Goal: Share content: Distribute website content to other platforms or users

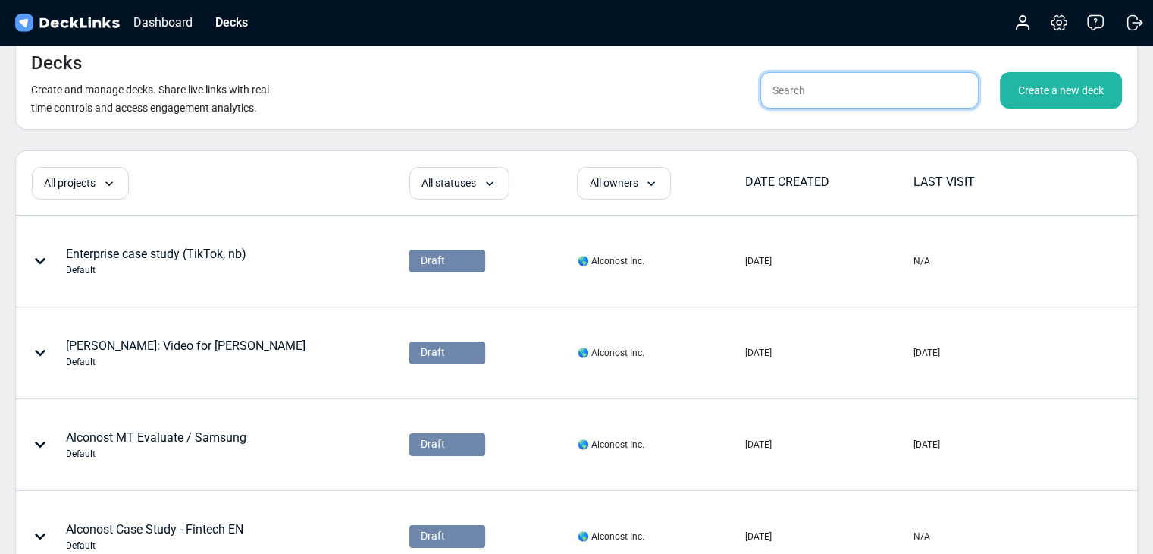
click at [845, 91] on input "text" at bounding box center [870, 90] width 218 height 36
type input "sanghun"
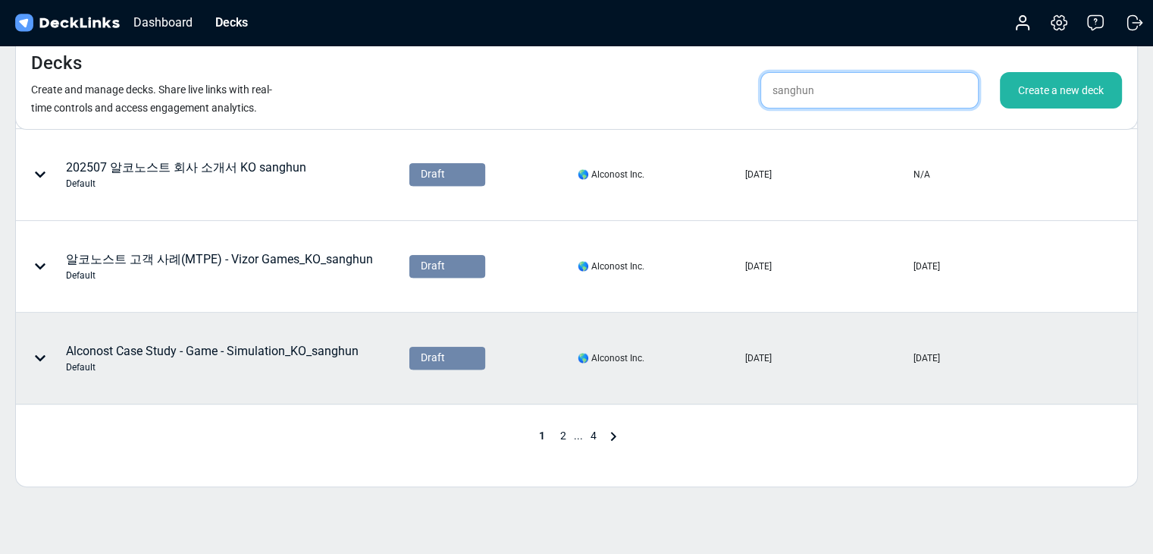
scroll to position [758, 0]
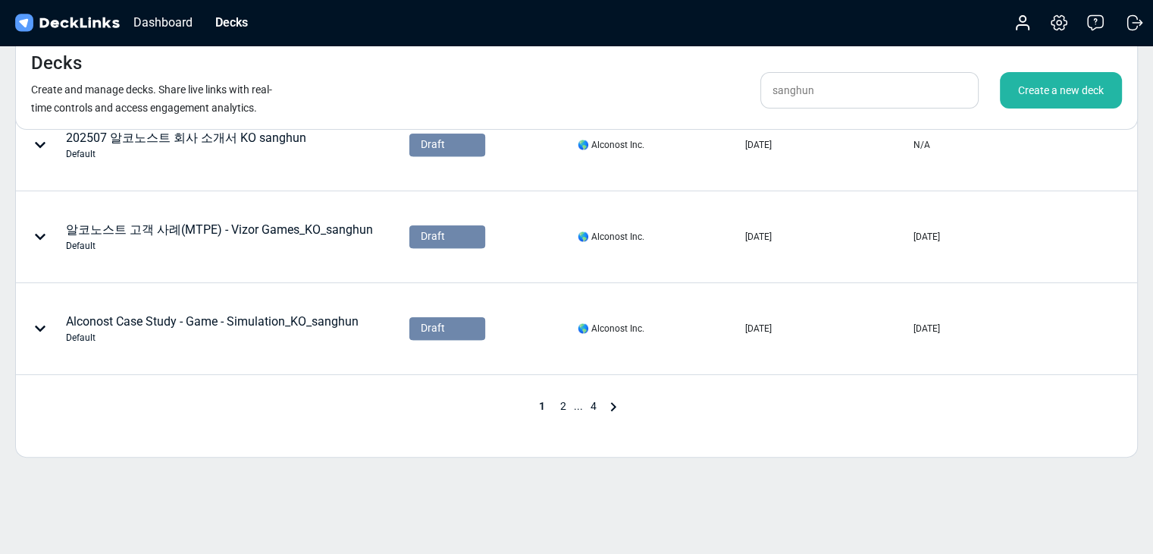
click at [561, 404] on span "2" at bounding box center [563, 406] width 21 height 12
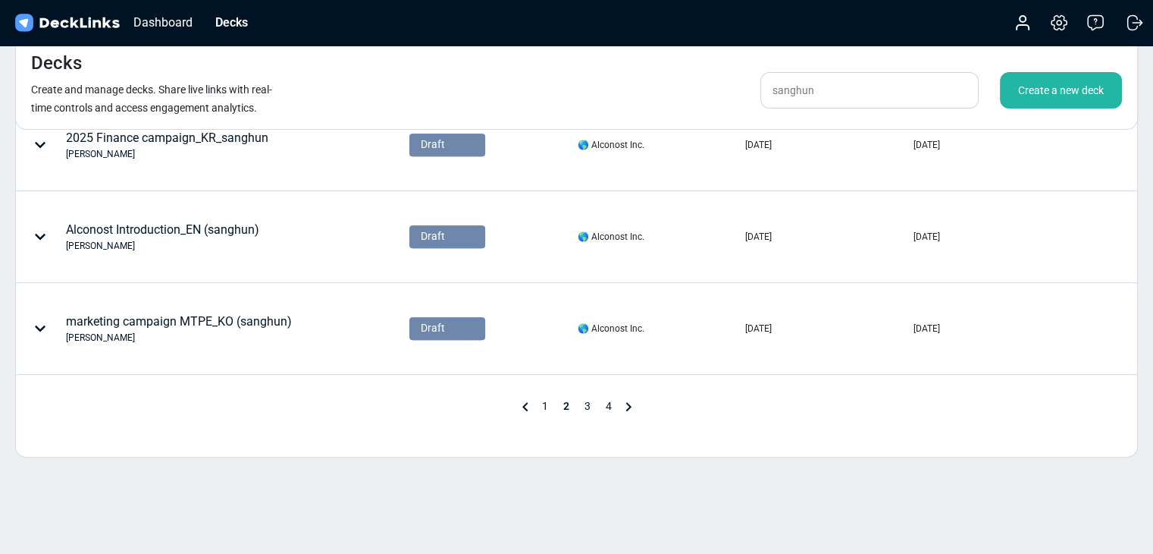
click at [538, 408] on span "1" at bounding box center [545, 406] width 21 height 12
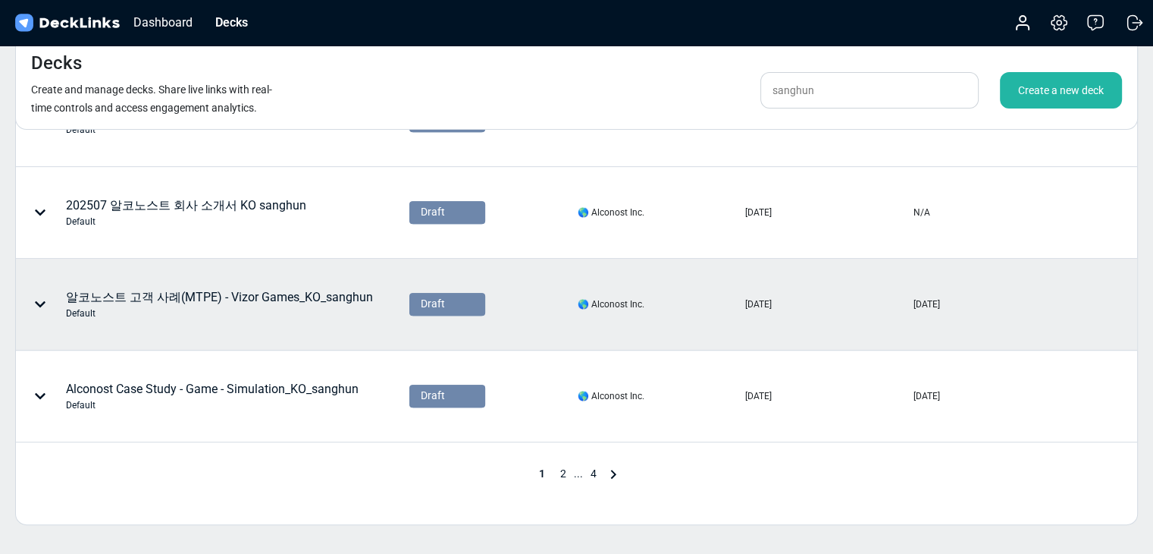
scroll to position [666, 0]
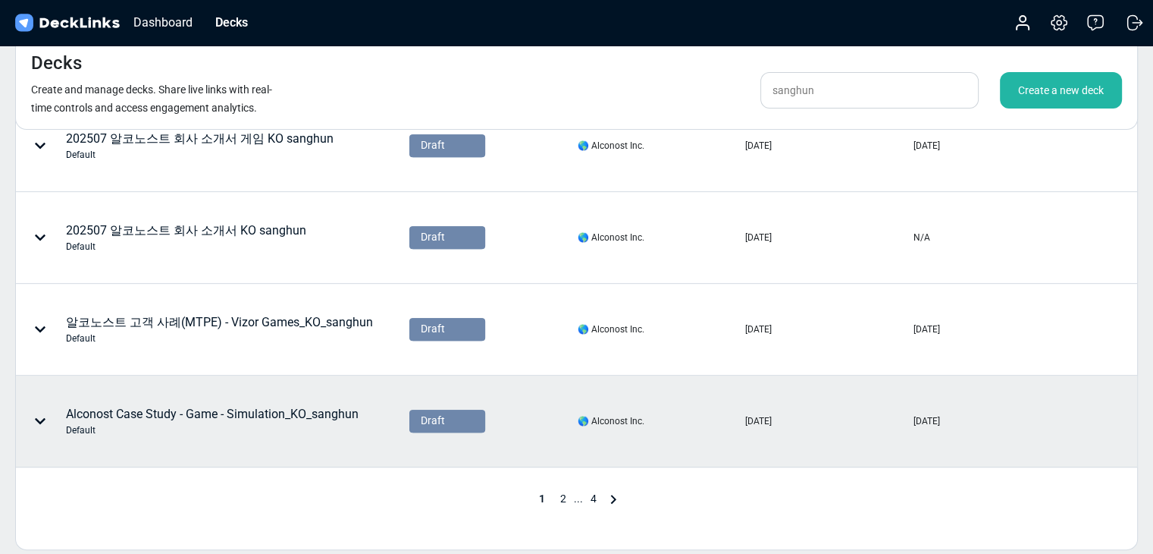
click at [363, 419] on div "Alconost Case Study - Game - Simulation_KO_sanghun Default" at bounding box center [212, 420] width 391 height 89
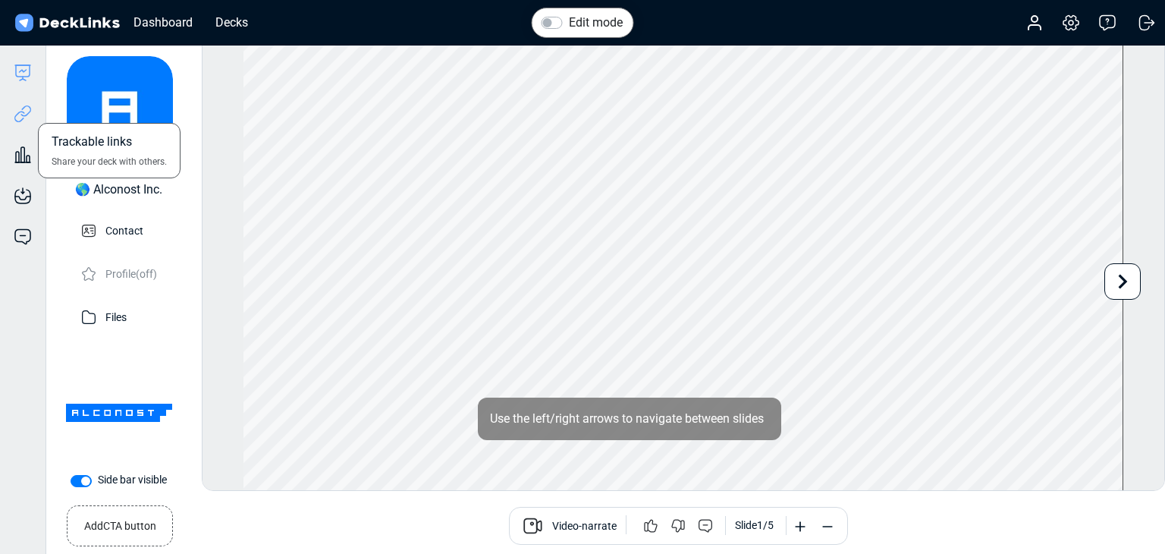
click at [21, 121] on icon at bounding box center [23, 114] width 18 height 18
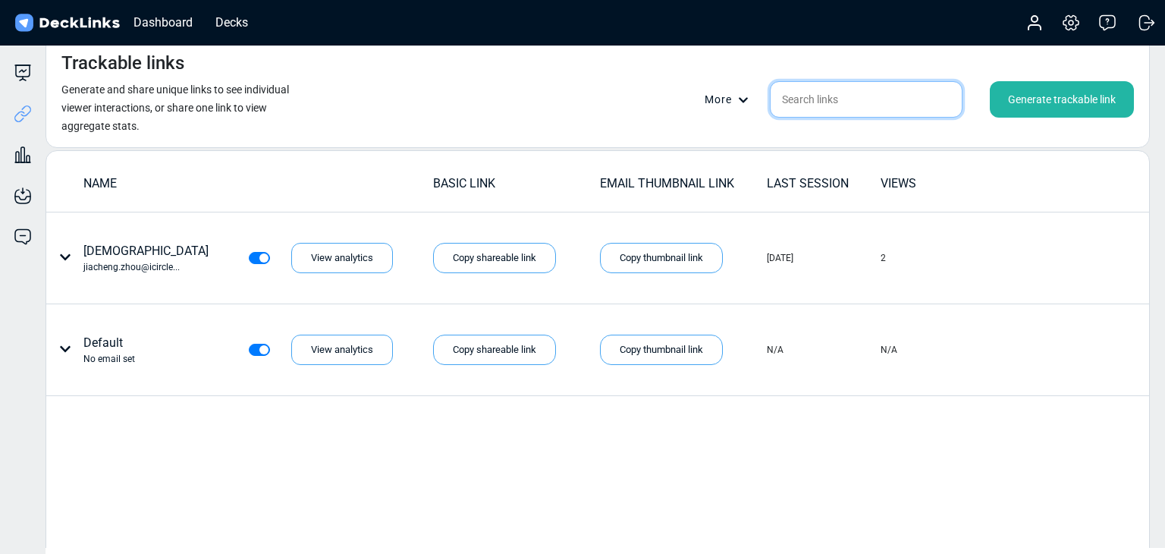
click at [831, 101] on input "text" at bounding box center [866, 99] width 193 height 36
click at [1060, 98] on div "Generate trackable link" at bounding box center [1062, 99] width 144 height 36
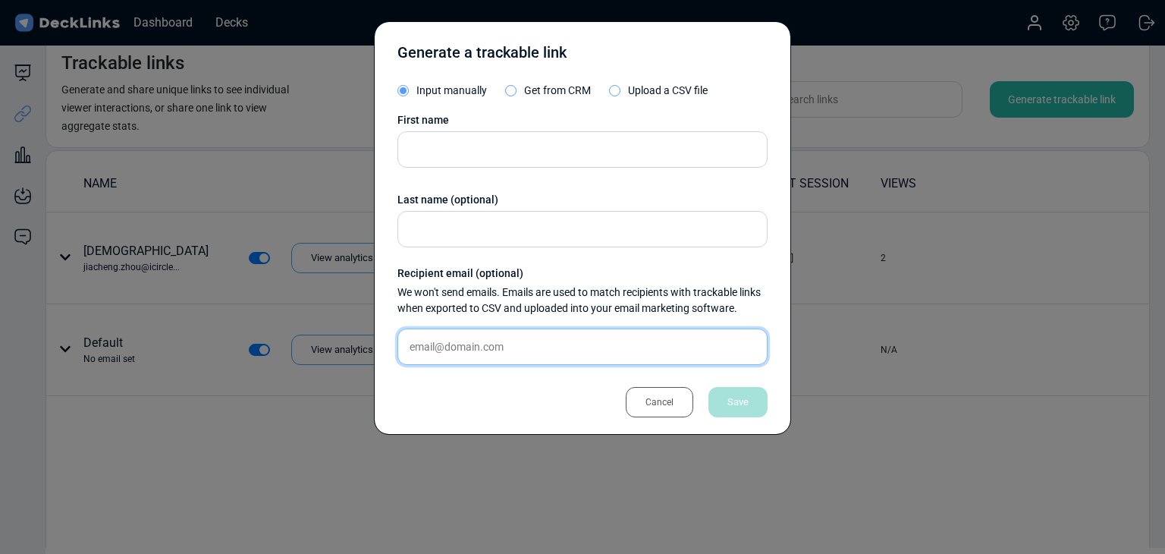
click at [479, 336] on input "text" at bounding box center [582, 346] width 370 height 36
paste input "rabbithouse@teamarcstar.com"
type input "rabbithouse@teamarcstar.com"
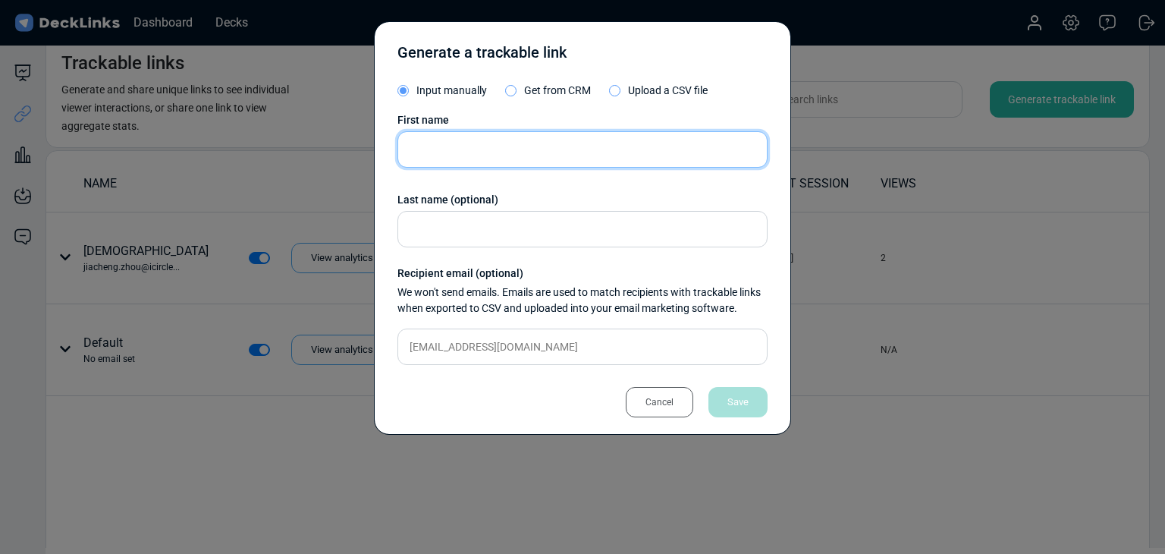
click at [498, 146] on input "text" at bounding box center [582, 149] width 370 height 36
type input "d"
type input "[PERSON_NAME]"
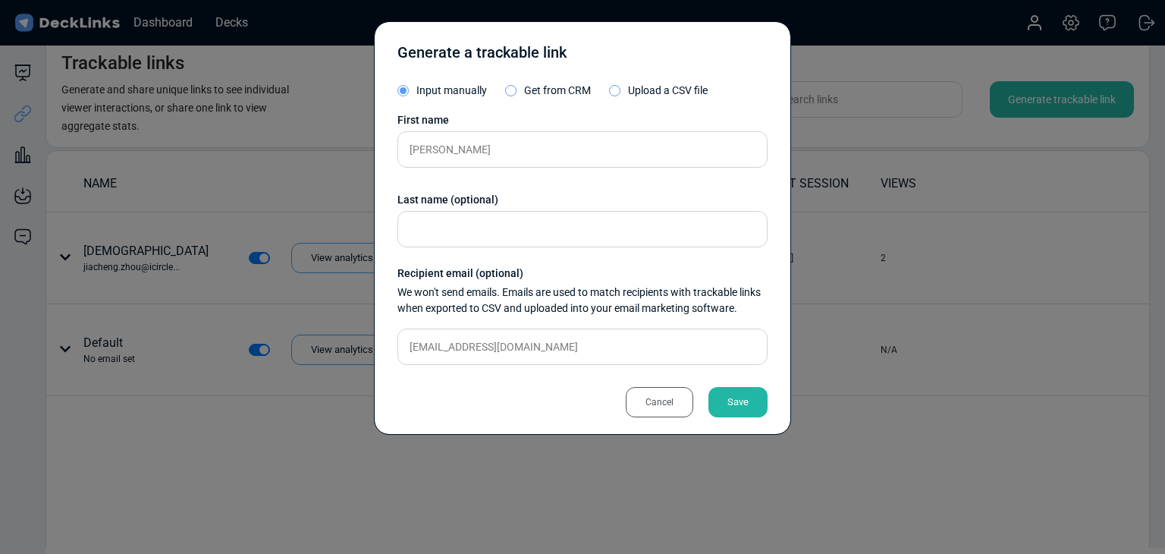
click at [722, 402] on div "Save" at bounding box center [737, 402] width 59 height 30
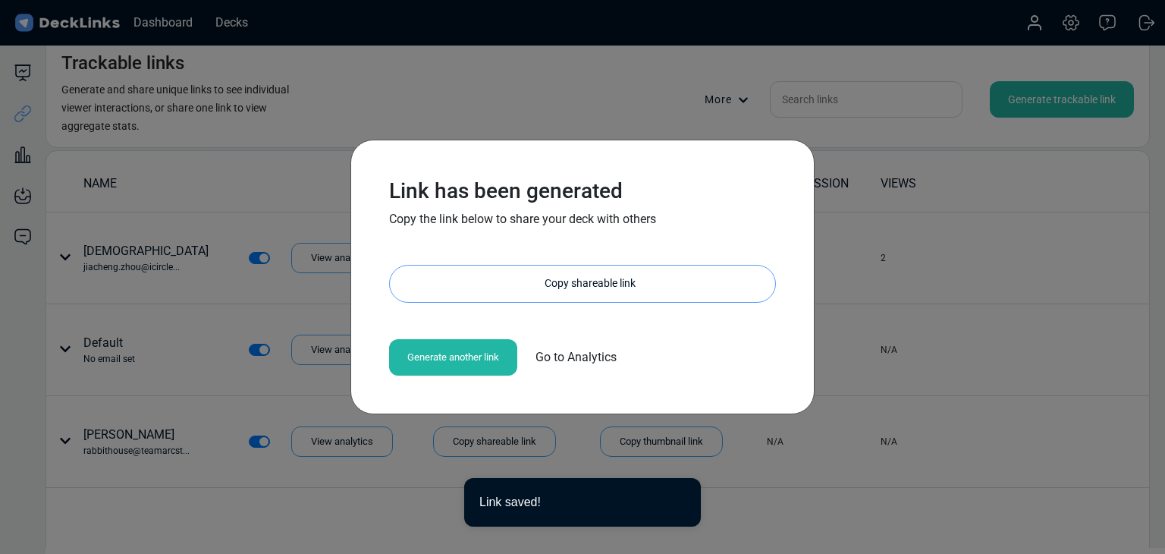
click at [610, 289] on div "Copy shareable link" at bounding box center [590, 283] width 370 height 36
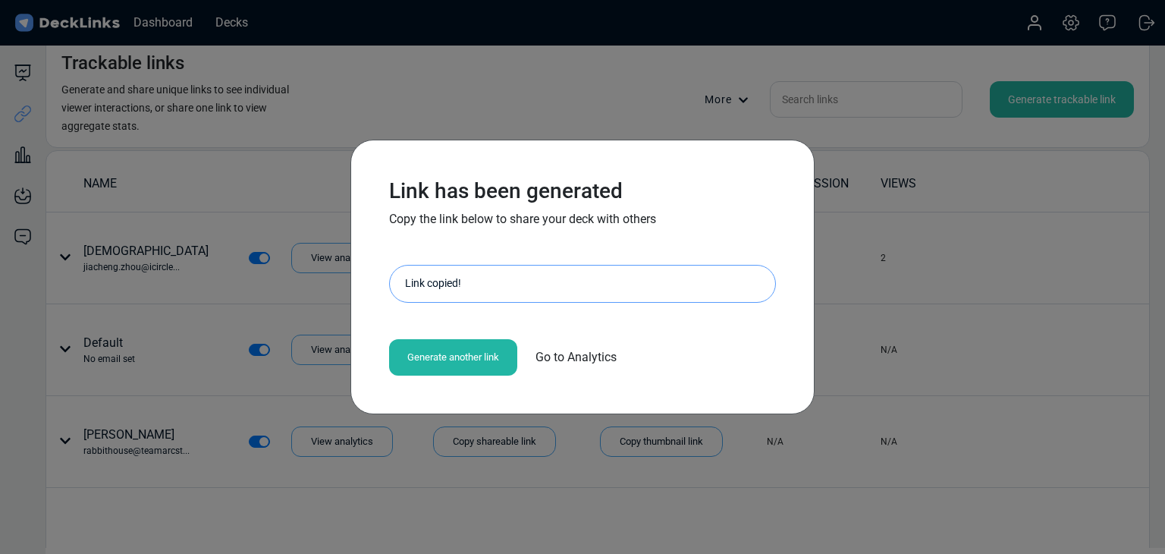
click at [178, 461] on div "Link has been generated Copy the link below to share your deck with others http…" at bounding box center [582, 277] width 1165 height 554
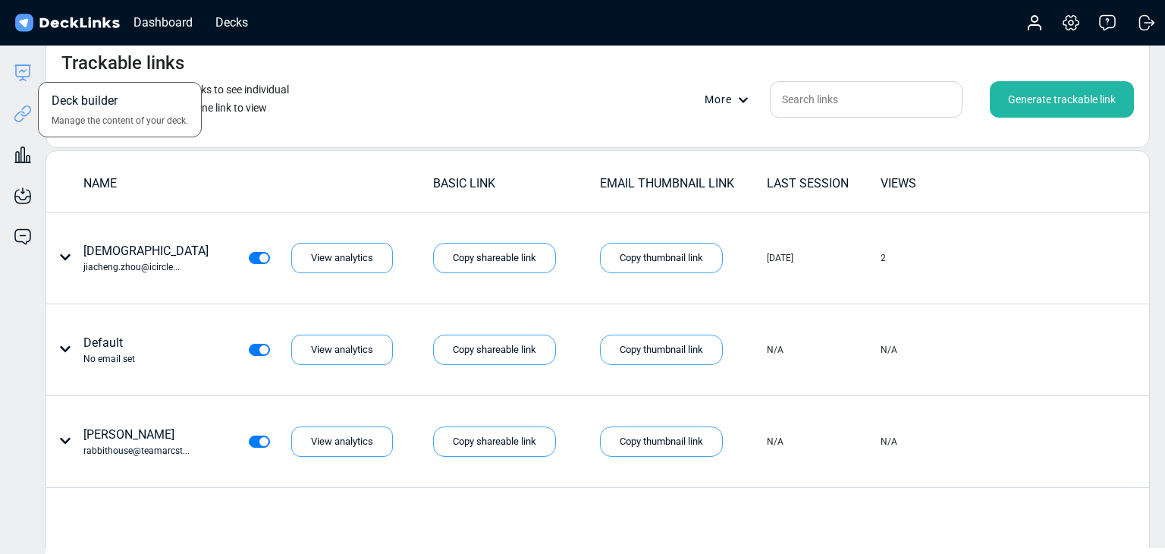
click at [23, 75] on icon at bounding box center [23, 73] width 18 height 18
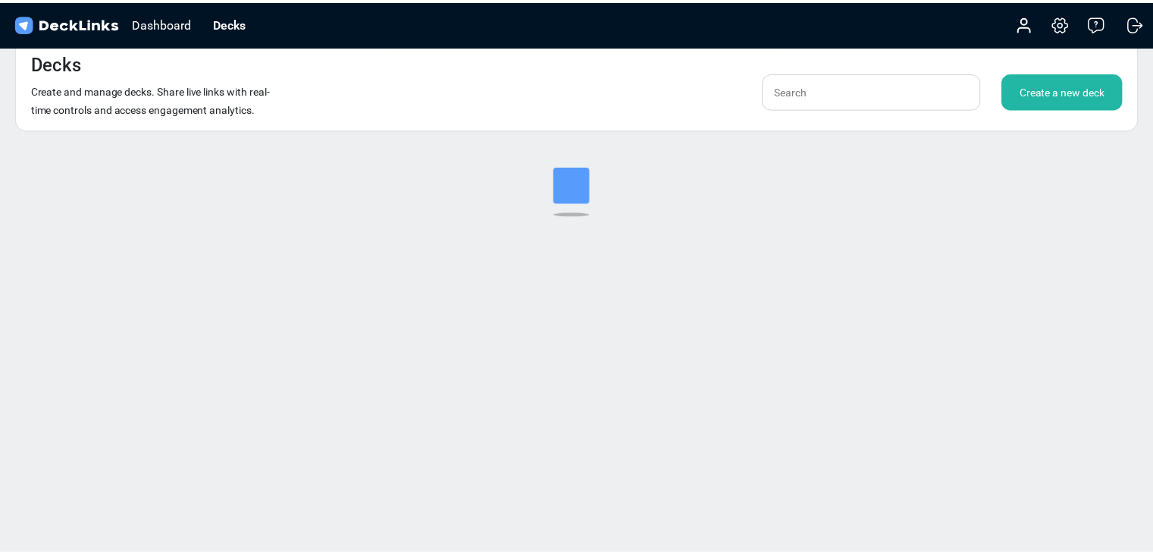
scroll to position [18, 0]
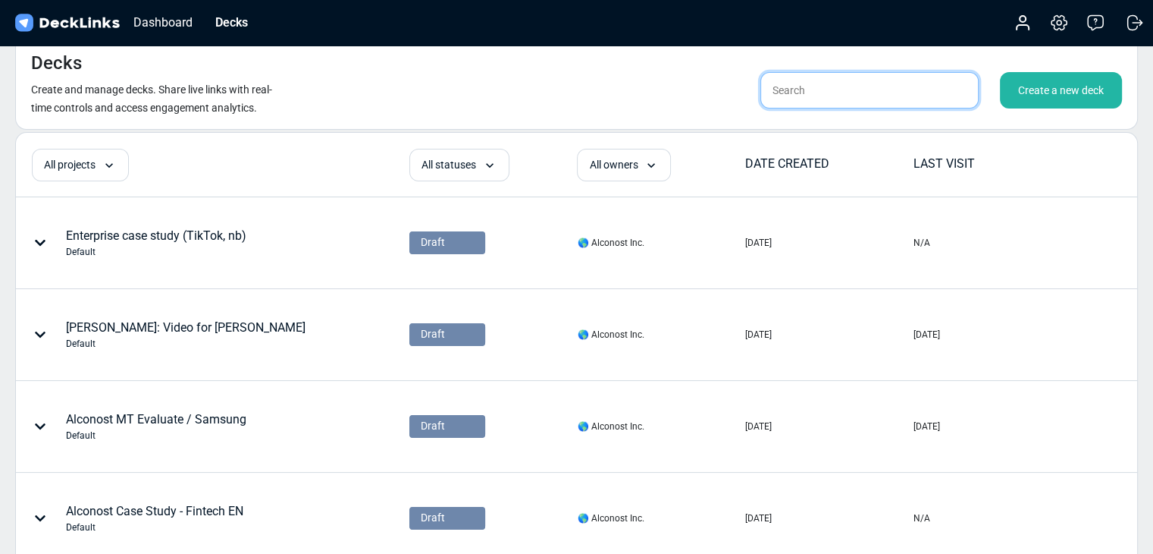
click at [807, 99] on input "text" at bounding box center [870, 90] width 218 height 36
type input "ㄴ"
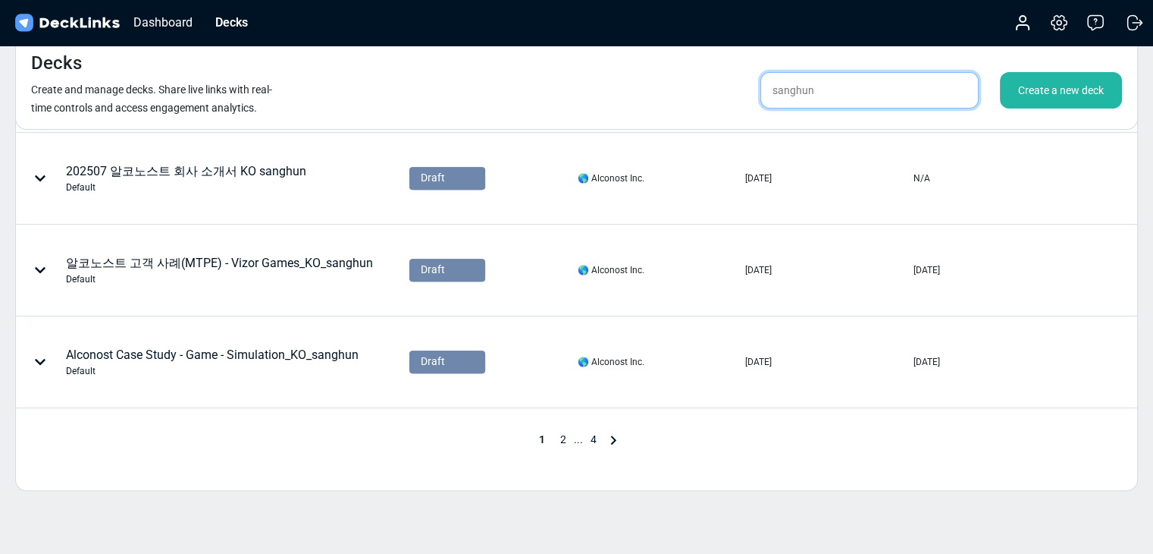
scroll to position [792, 0]
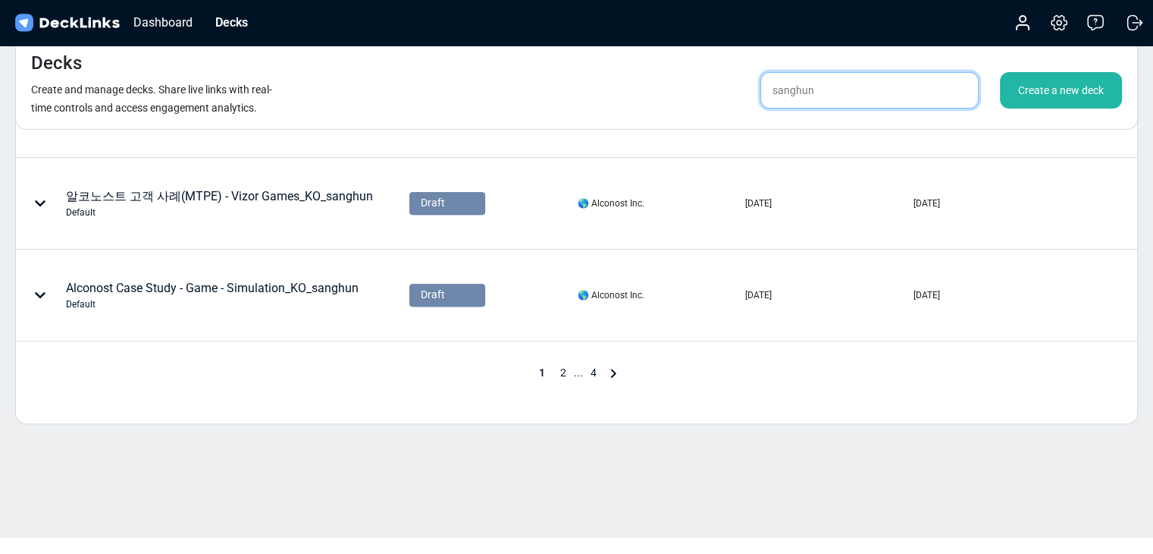
type input "sanghun"
click at [562, 368] on span "2" at bounding box center [563, 372] width 21 height 12
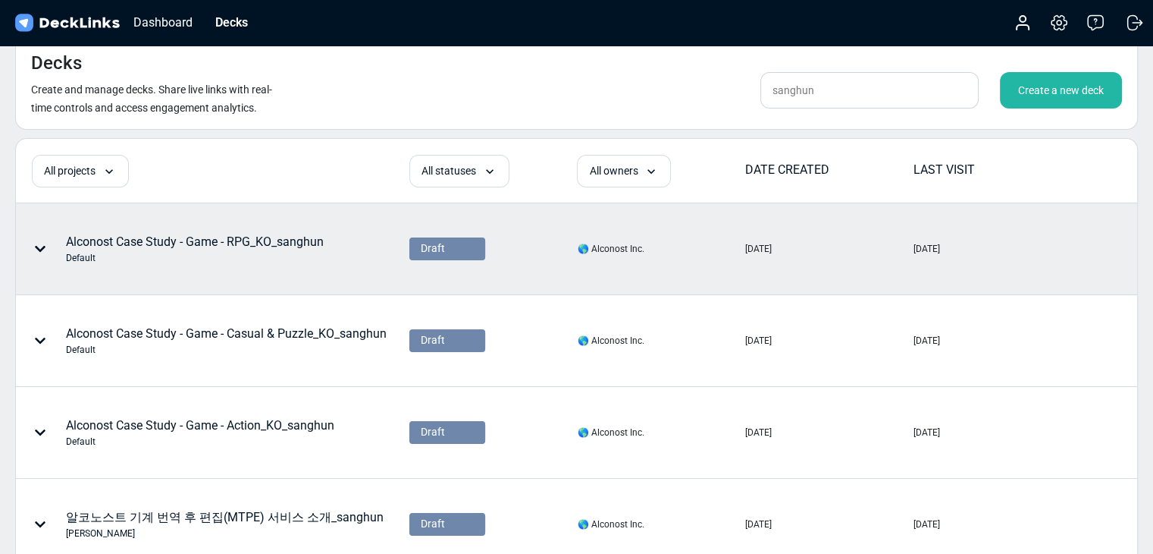
scroll to position [0, 0]
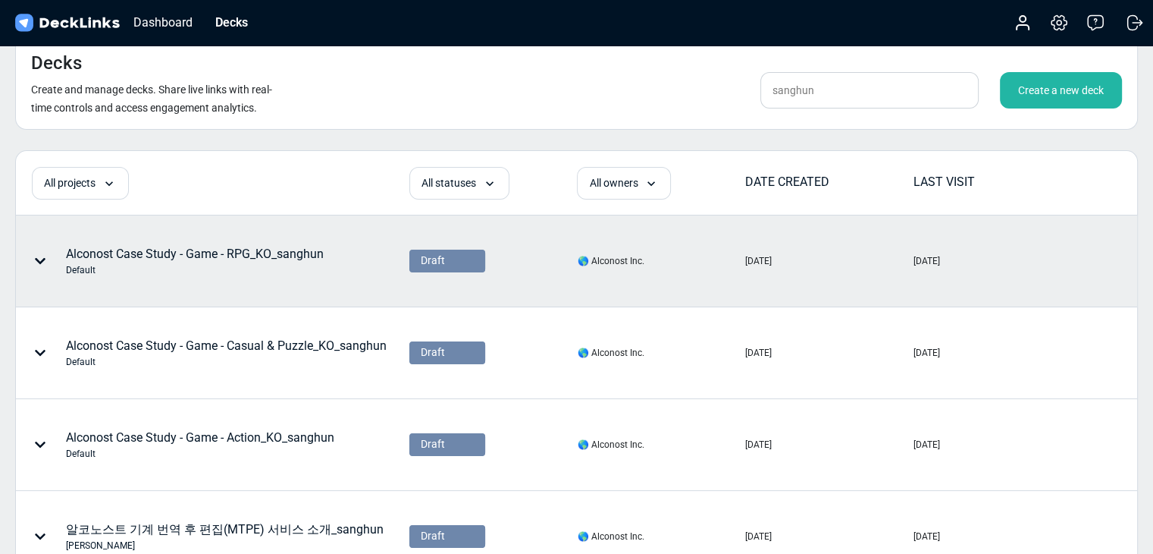
click at [214, 256] on div "Alconost Case Study - Game - RPG_KO_sanghun Default" at bounding box center [195, 261] width 258 height 32
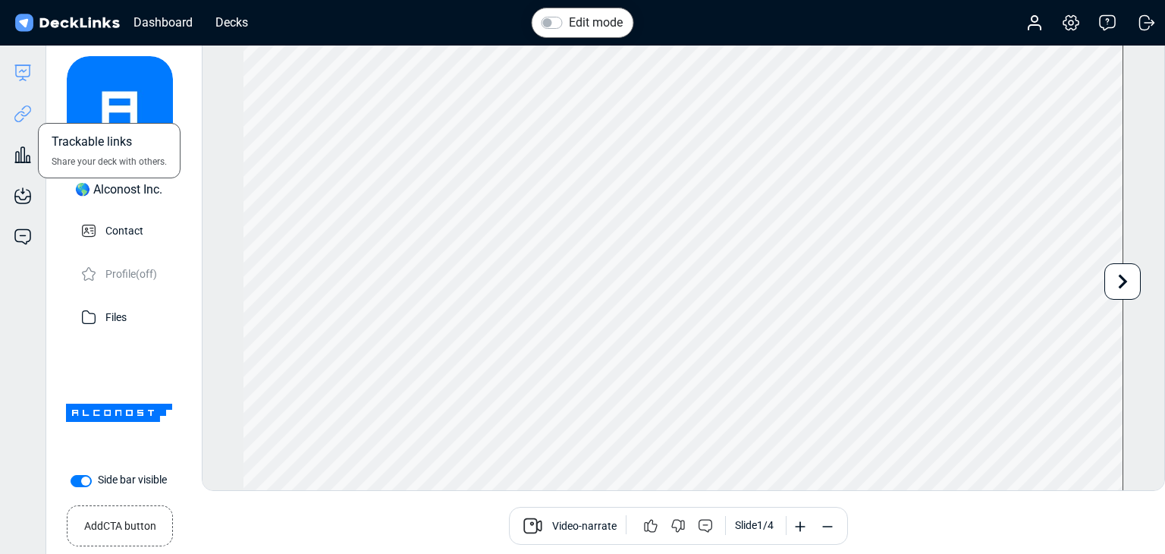
click at [24, 121] on icon at bounding box center [23, 114] width 18 height 18
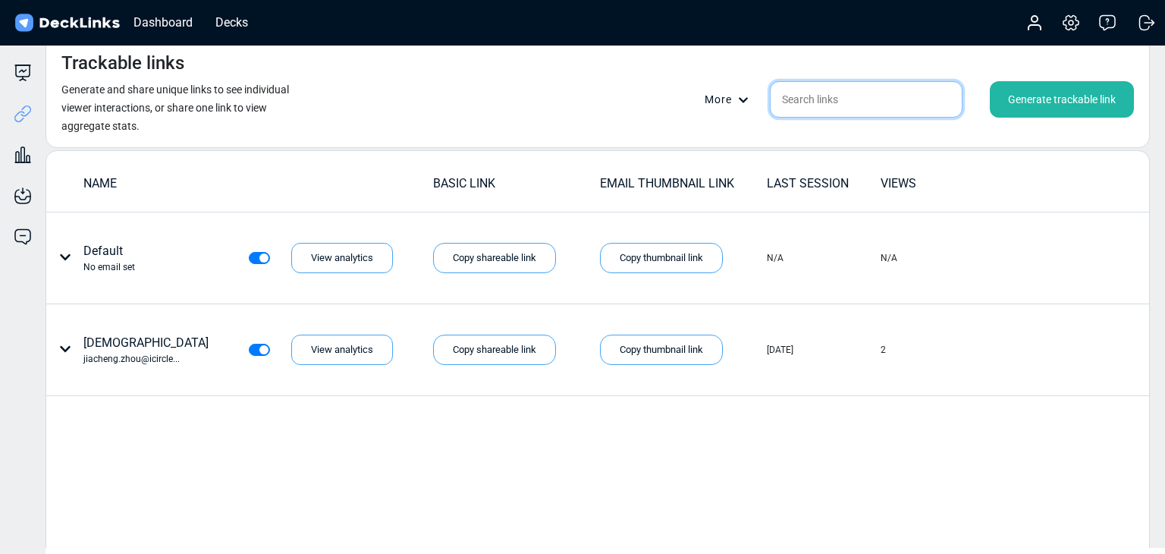
click at [822, 108] on input "text" at bounding box center [866, 99] width 193 height 36
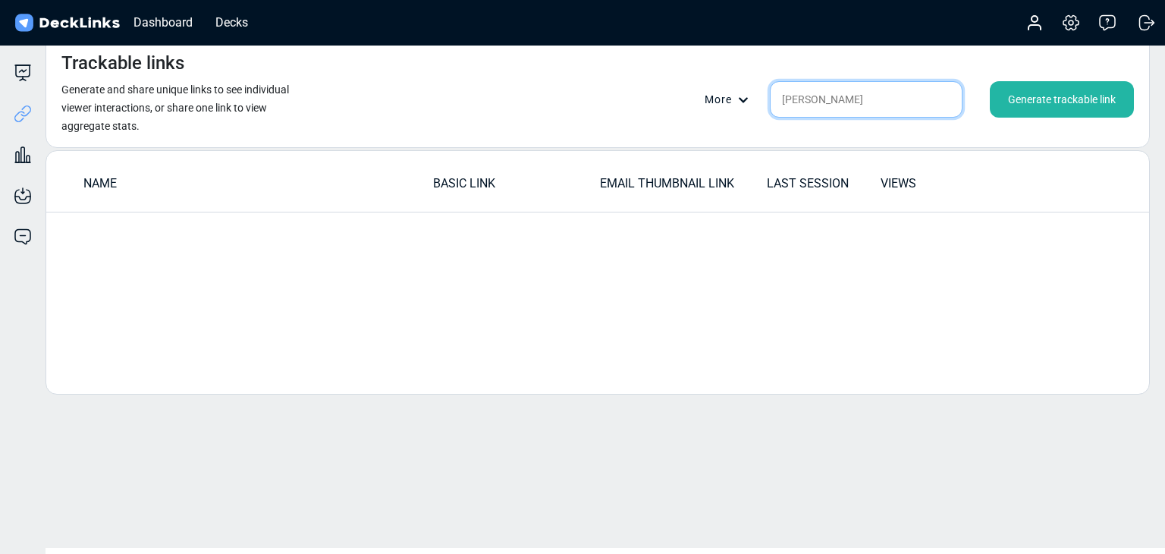
type input "[PERSON_NAME]"
click at [1007, 95] on div "Generate trackable link" at bounding box center [1062, 99] width 144 height 36
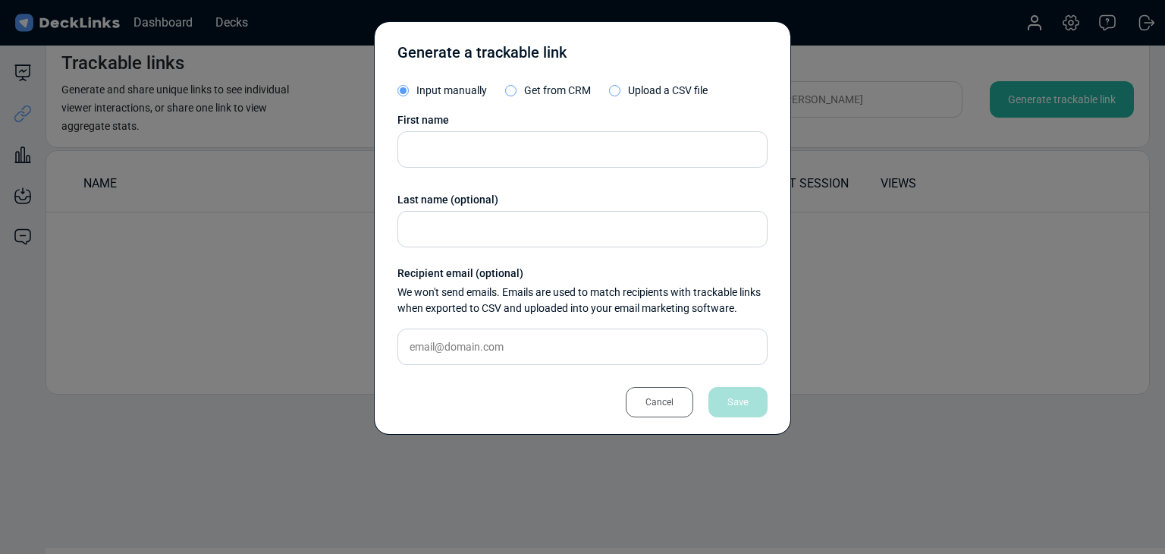
drag, startPoint x: 507, startPoint y: 117, endPoint x: 514, endPoint y: 140, distance: 24.5
click at [510, 124] on div "First name" at bounding box center [582, 120] width 370 height 16
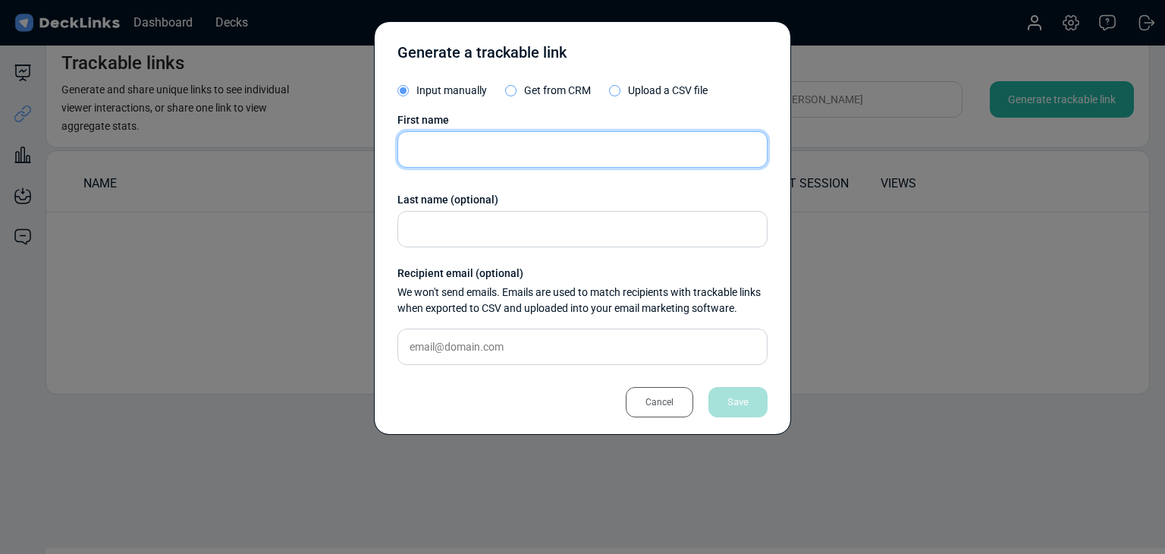
click at [516, 146] on input "text" at bounding box center [582, 149] width 370 height 36
type input "[PERSON_NAME]"
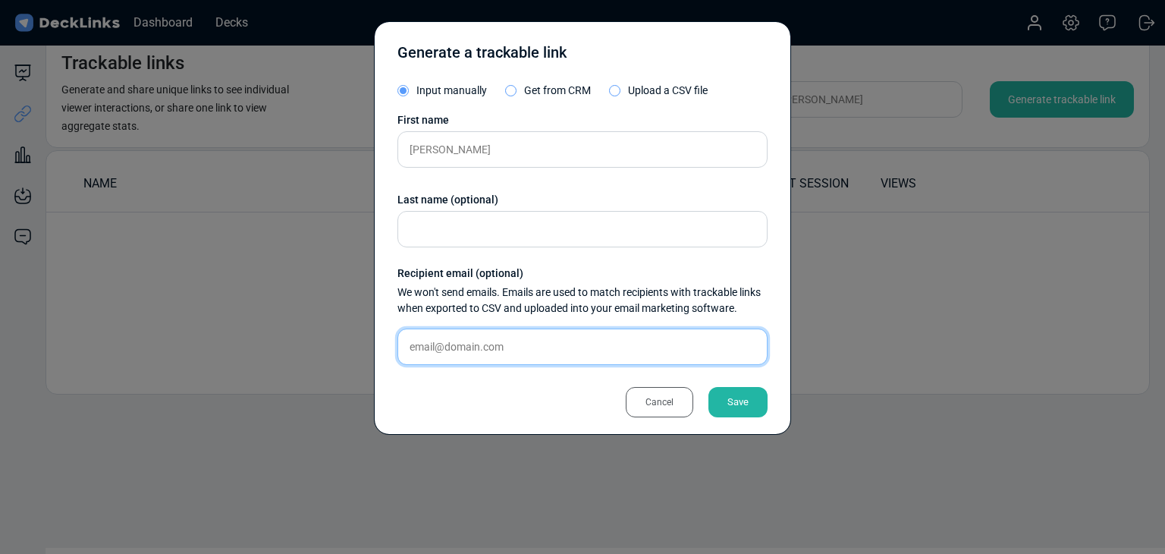
paste input "rabbithouse@teamarcstar.com"
type input "rabbithouse@teamarcstar.com"
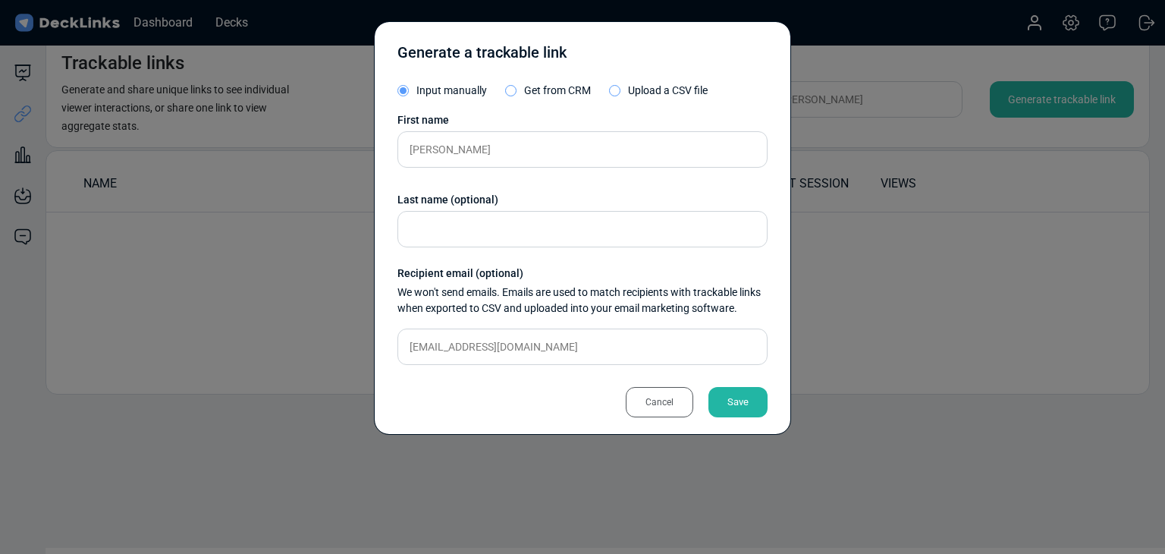
click at [761, 403] on div "Save" at bounding box center [737, 402] width 59 height 30
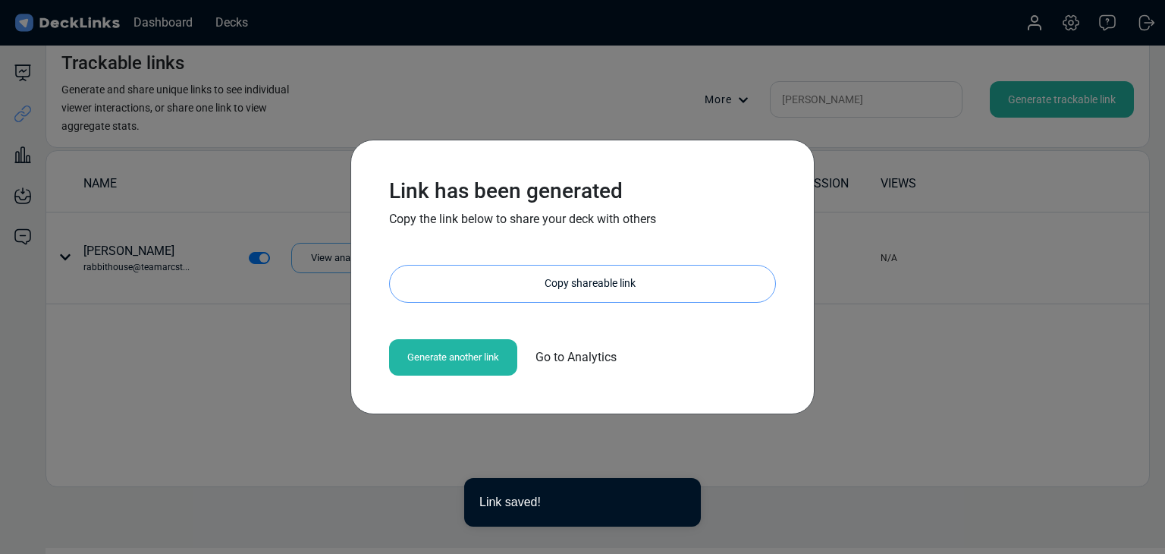
click at [601, 283] on div "Copy shareable link" at bounding box center [590, 283] width 370 height 36
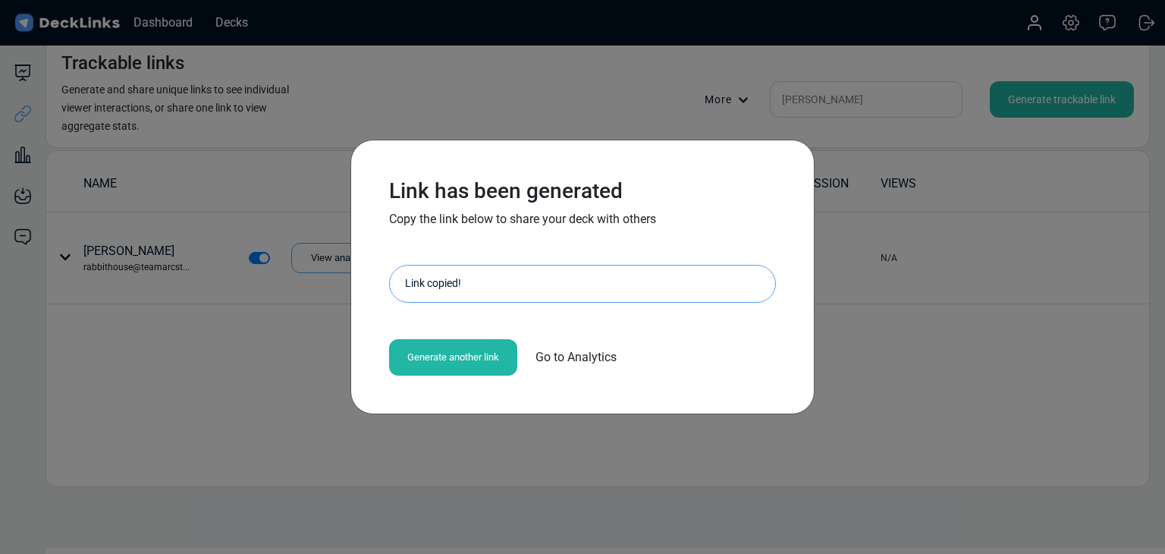
click at [275, 361] on div "Link has been generated Copy the link below to share your deck with others http…" at bounding box center [582, 277] width 1165 height 554
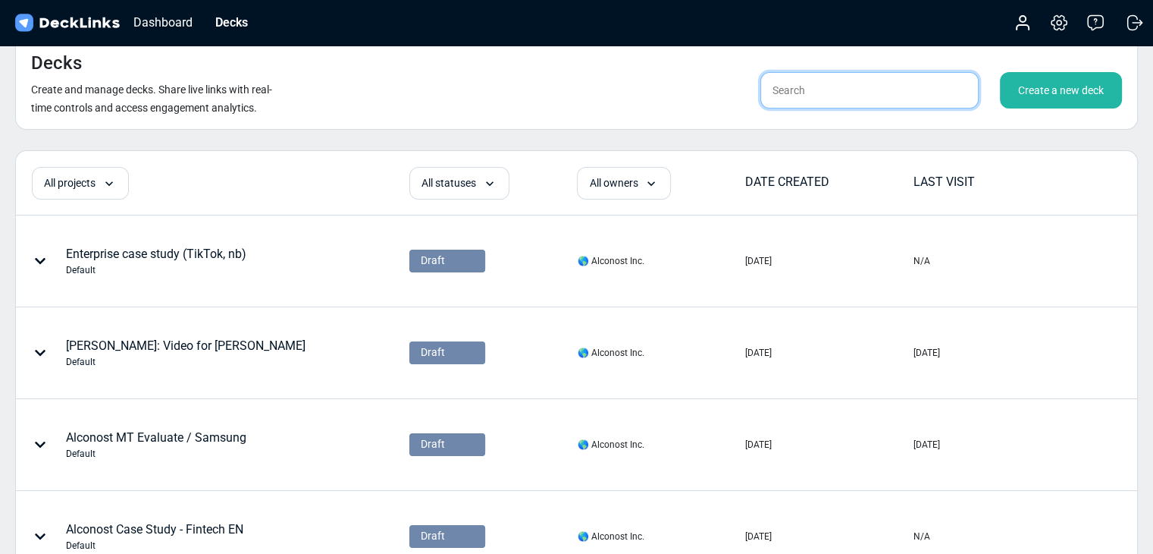
click at [836, 95] on input "text" at bounding box center [870, 90] width 218 height 36
type input "ㄴ"
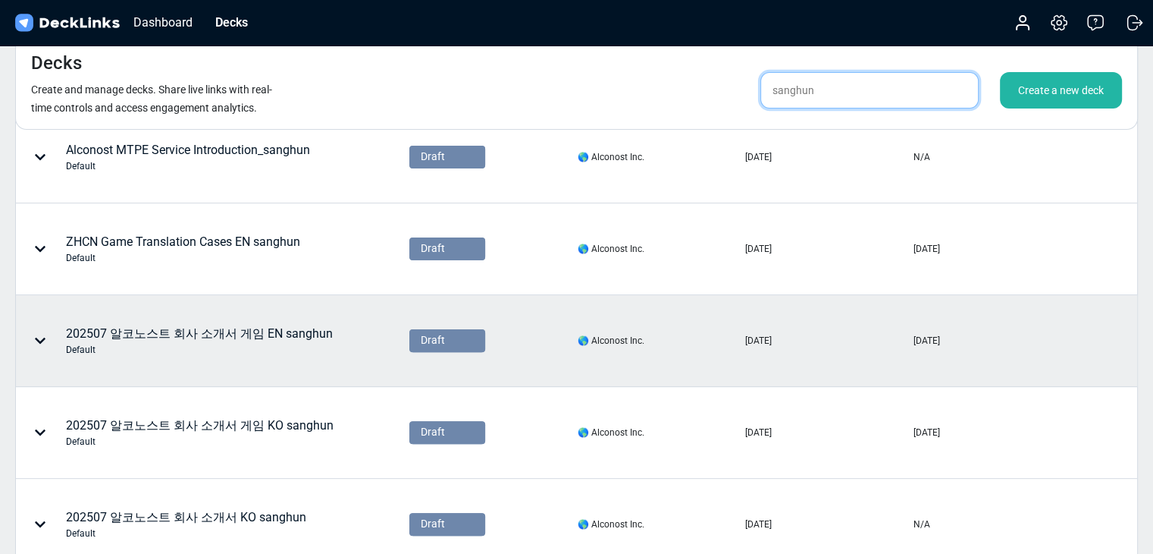
scroll to position [792, 0]
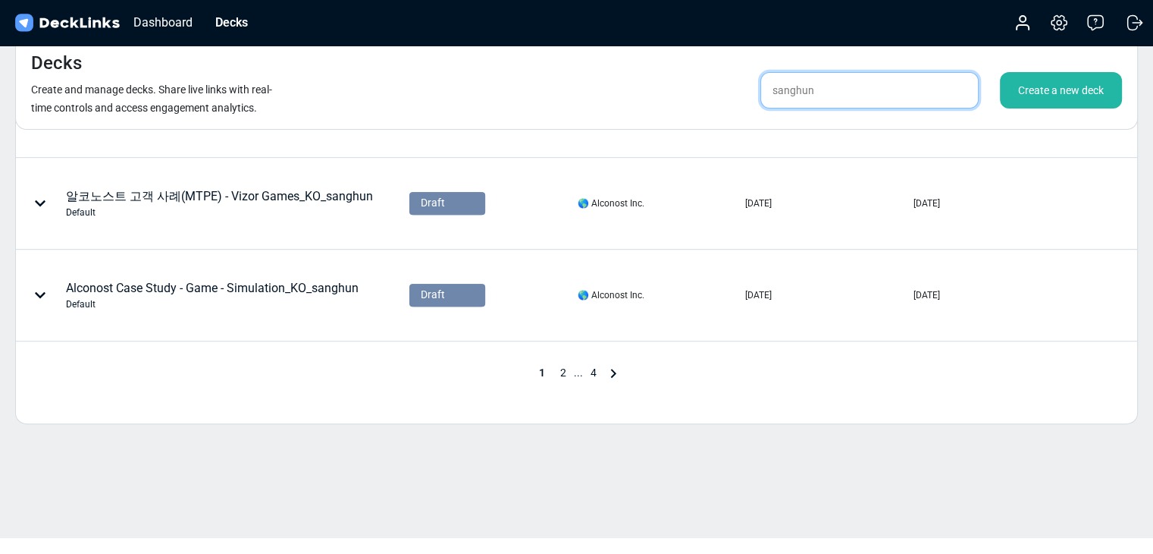
type input "sanghun"
click at [563, 372] on span "2" at bounding box center [563, 372] width 21 height 12
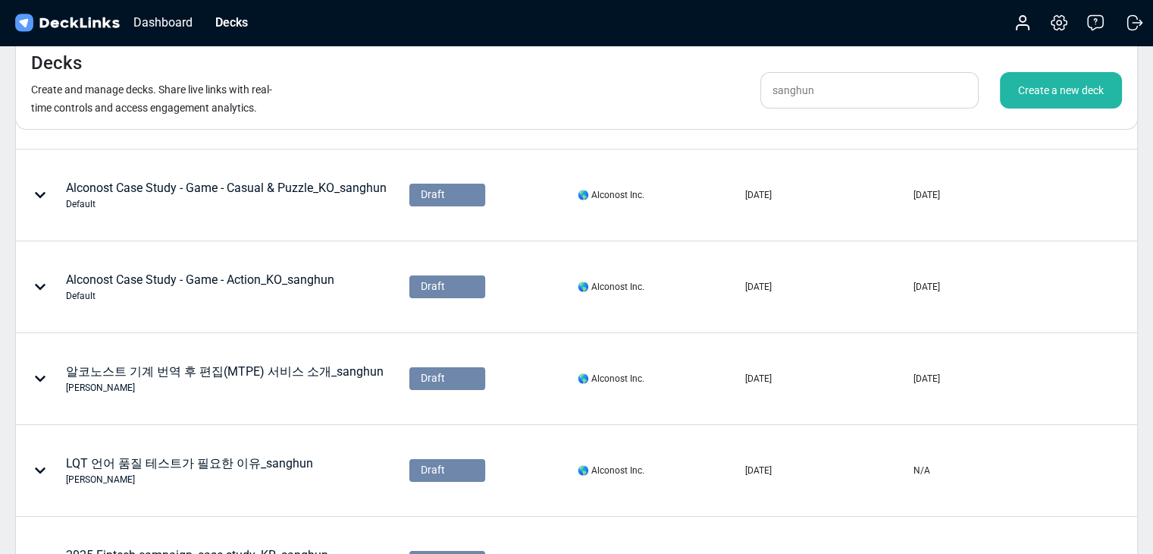
scroll to position [0, 0]
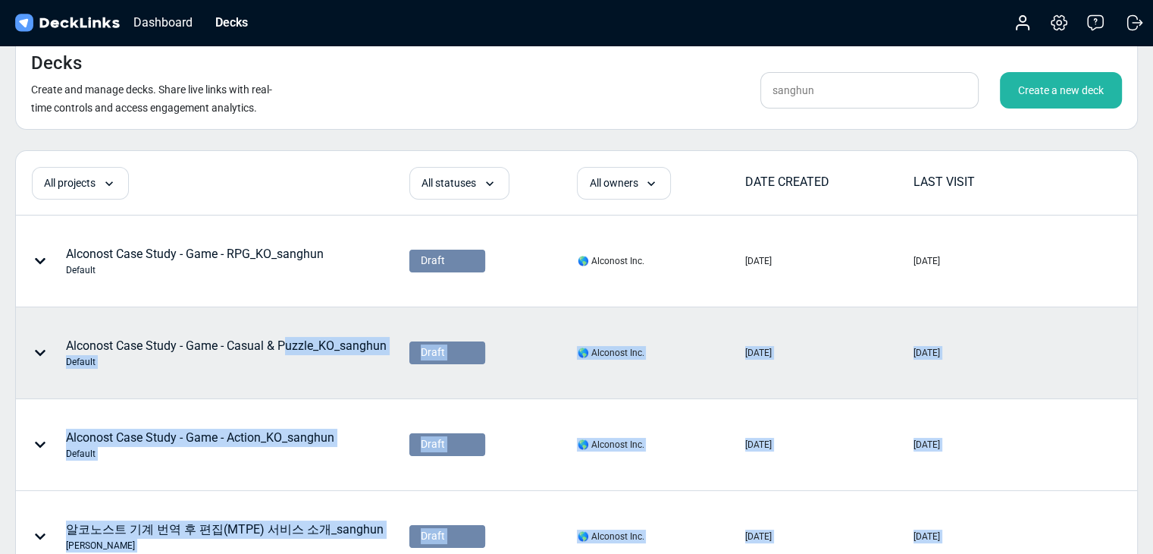
click at [287, 341] on div "Alconost Case Study - Game - Casual & Puzzle_KO_sanghun Default" at bounding box center [226, 353] width 321 height 32
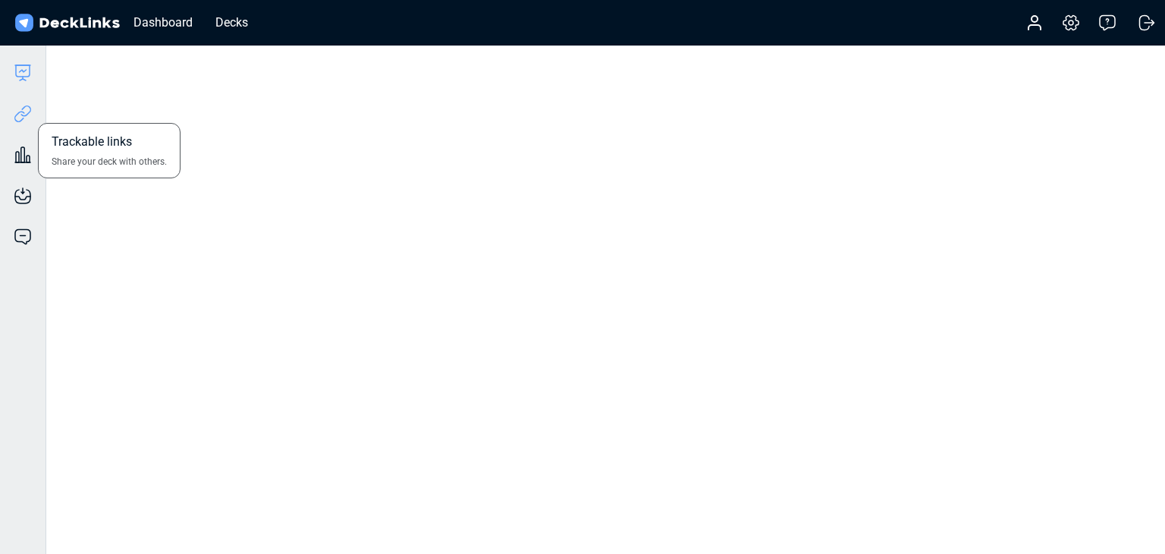
click at [30, 113] on icon at bounding box center [23, 114] width 18 height 18
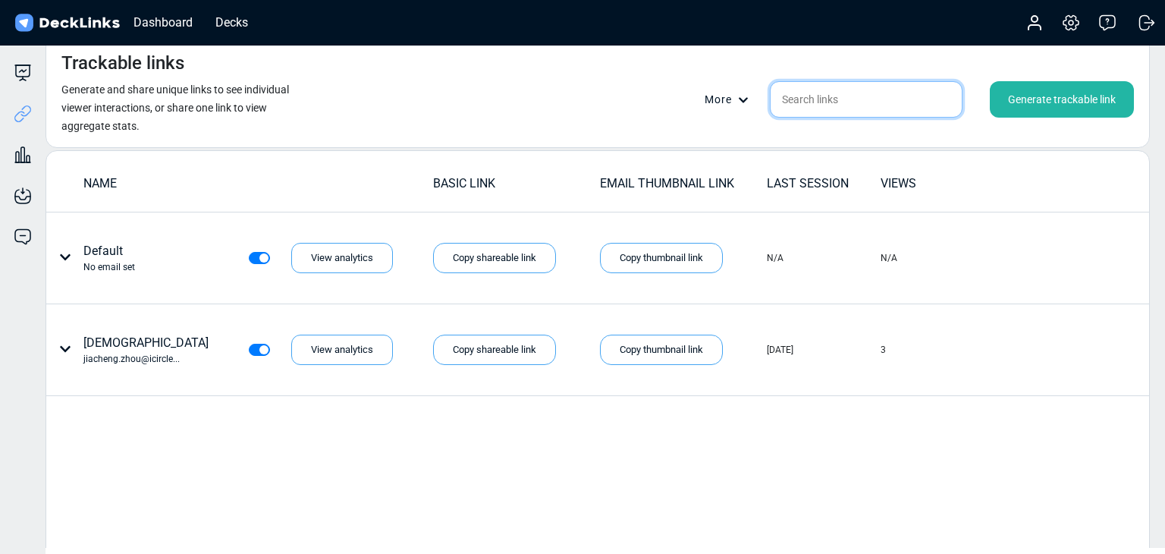
click at [830, 102] on input "text" at bounding box center [866, 99] width 193 height 36
click at [1109, 99] on div "Generate trackable link" at bounding box center [1062, 99] width 144 height 36
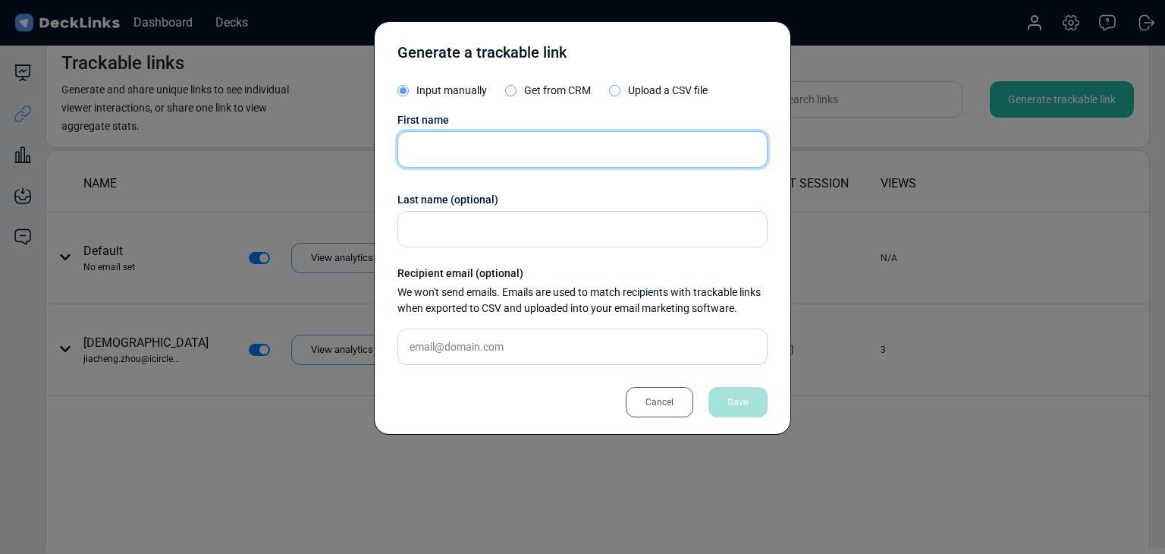
click at [485, 158] on input "text" at bounding box center [582, 149] width 370 height 36
type input "d"
type input "[PERSON_NAME]"
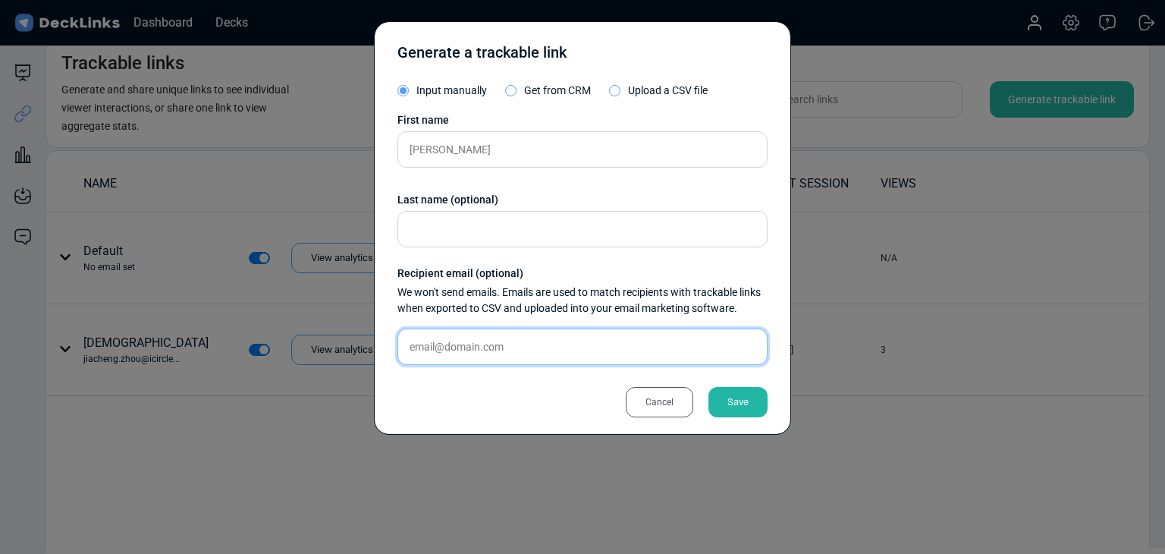
click at [540, 354] on input "text" at bounding box center [582, 346] width 370 height 36
paste input "rabbithouse@teamarcstar.com"
type input "rabbithouse@teamarcstar.com"
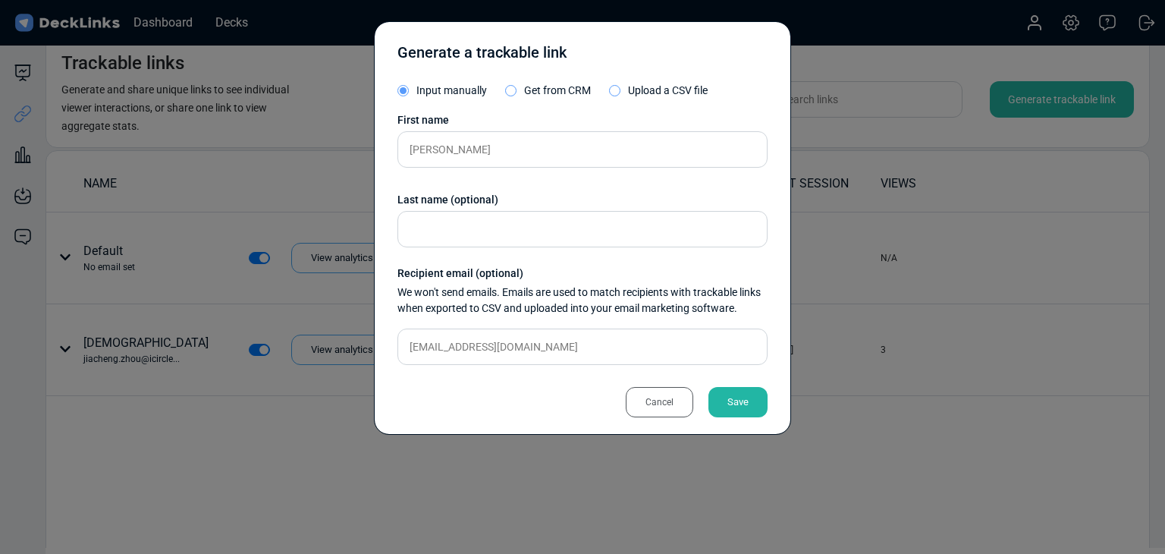
click at [728, 403] on div "Save" at bounding box center [737, 402] width 59 height 30
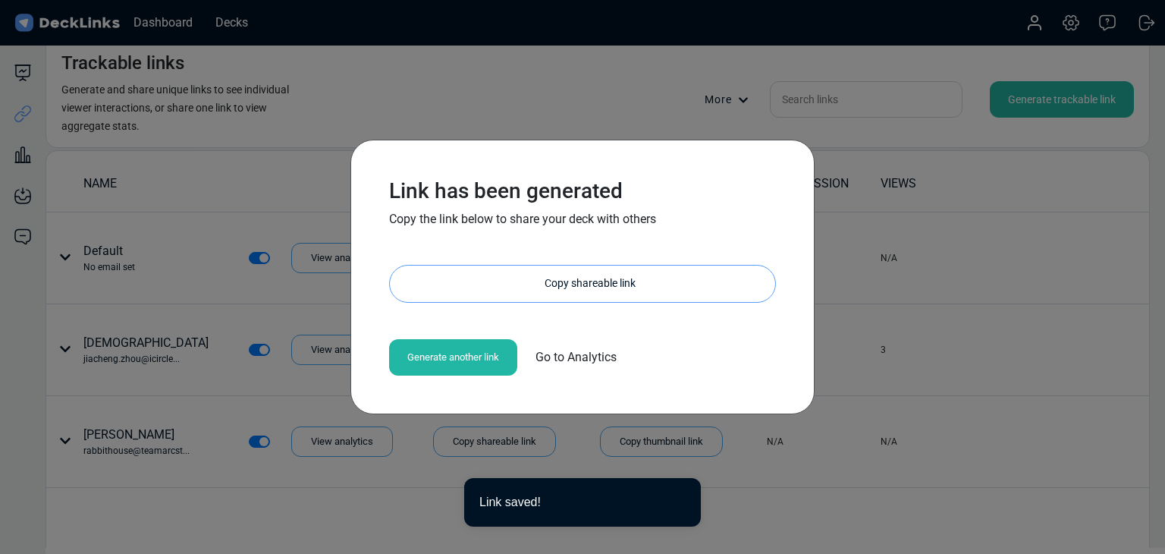
click at [574, 289] on div "Copy shareable link" at bounding box center [590, 283] width 370 height 36
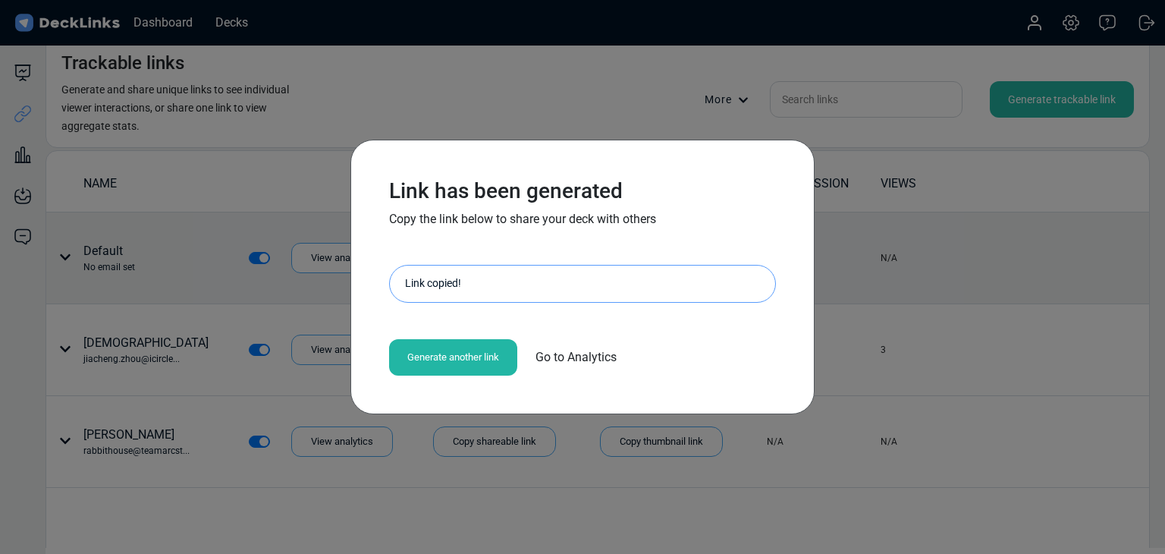
drag, startPoint x: 77, startPoint y: 330, endPoint x: 55, endPoint y: 250, distance: 83.3
click at [77, 330] on div "Link has been generated Copy the link below to share your deck with others http…" at bounding box center [582, 277] width 1165 height 554
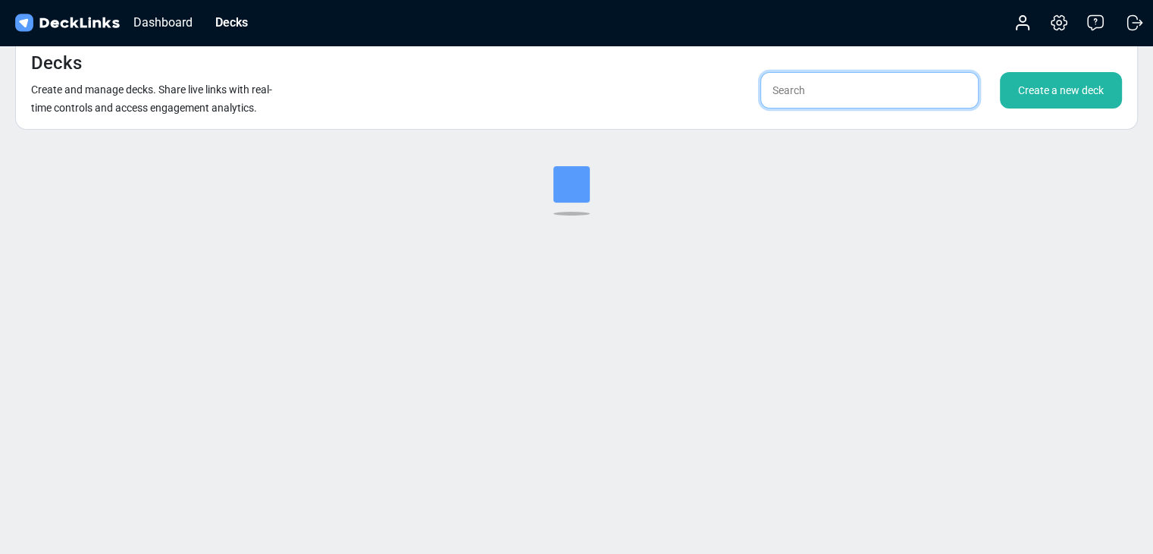
click at [824, 95] on input "text" at bounding box center [870, 90] width 218 height 36
type input "ㄴ"
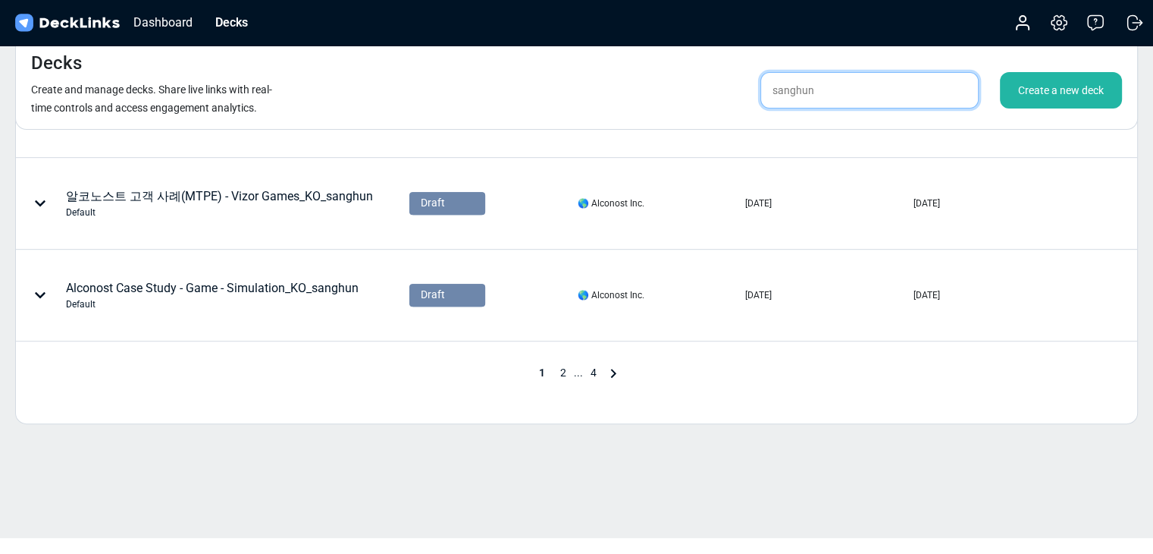
type input "sanghun"
click at [560, 370] on span "2" at bounding box center [563, 372] width 21 height 12
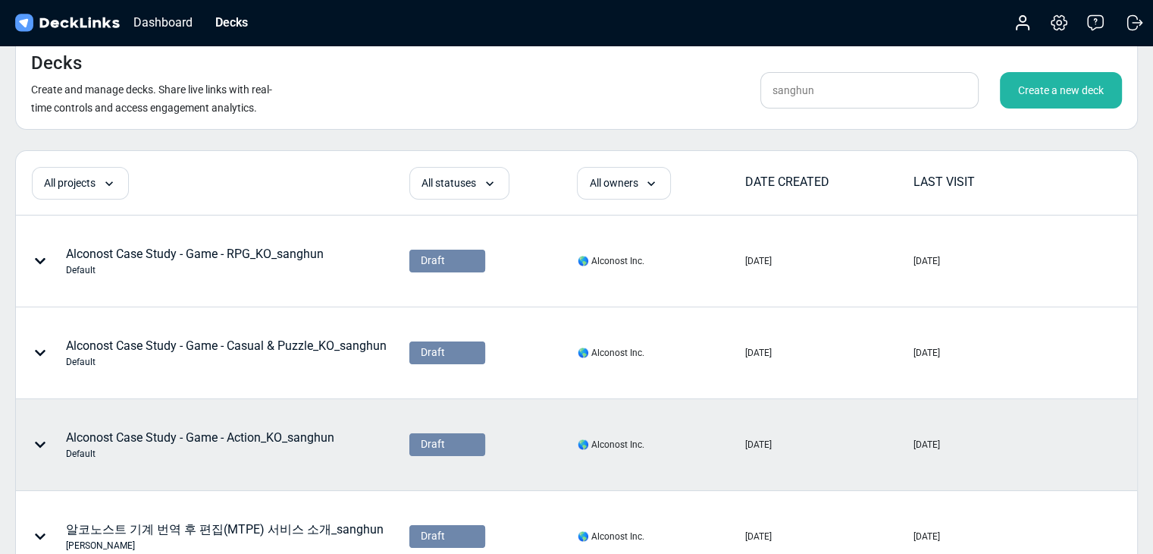
click at [301, 434] on div "Alconost Case Study - Game - Action_KO_sanghun Default" at bounding box center [200, 444] width 268 height 32
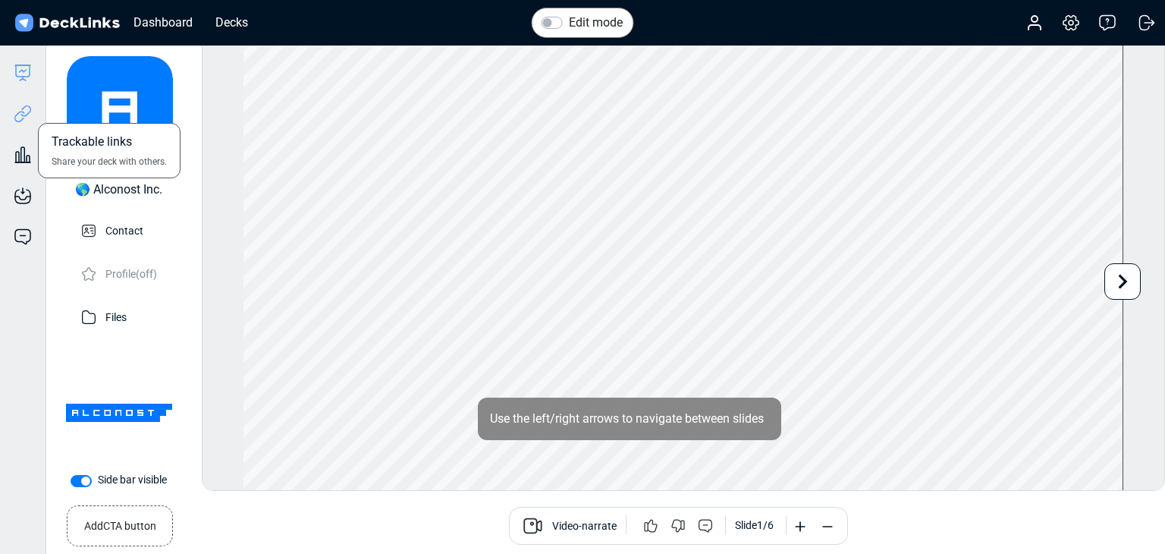
click at [30, 109] on icon at bounding box center [23, 114] width 18 height 18
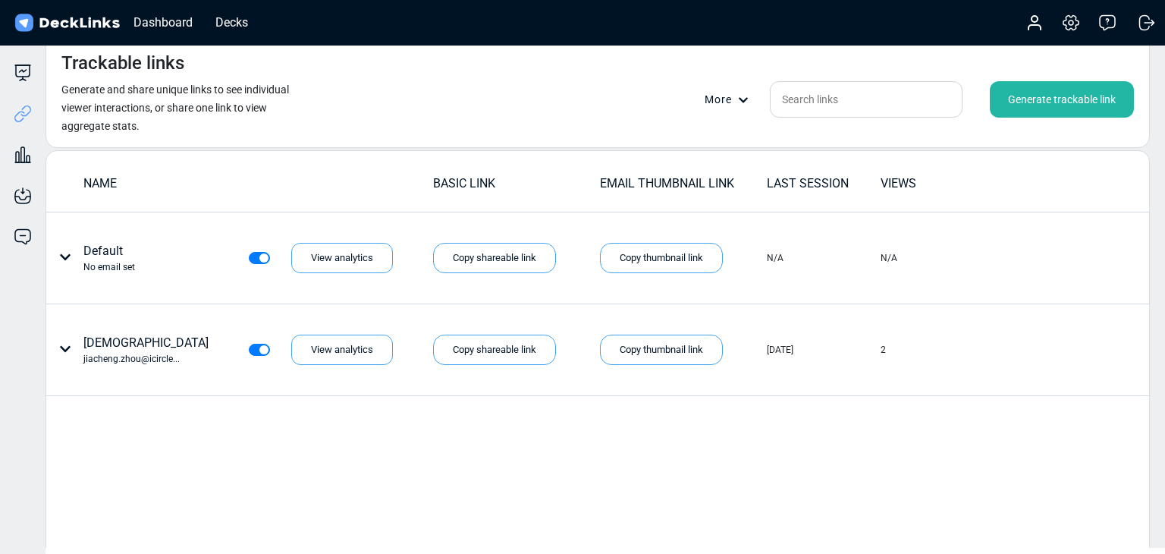
click at [1028, 100] on div "Generate trackable link" at bounding box center [1062, 99] width 144 height 36
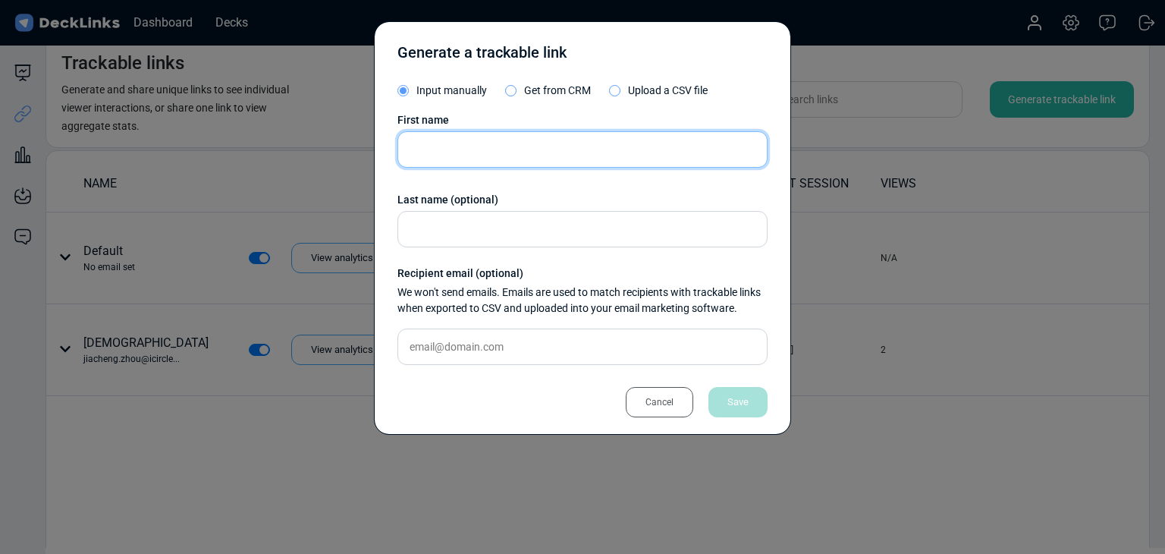
click at [498, 149] on input "text" at bounding box center [582, 149] width 370 height 36
type input "d"
type input "[PERSON_NAME]"
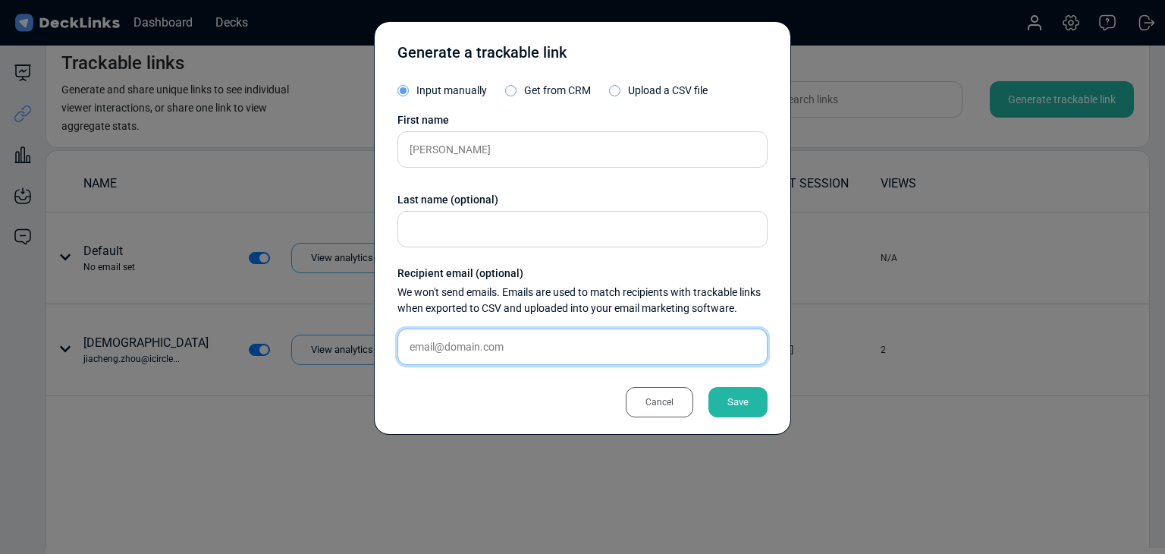
drag, startPoint x: 468, startPoint y: 332, endPoint x: 497, endPoint y: 344, distance: 31.0
click at [469, 332] on input "text" at bounding box center [582, 346] width 370 height 36
paste input "rabbithouse@teamarcstar.com"
type input "rabbithouse@teamarcstar.com"
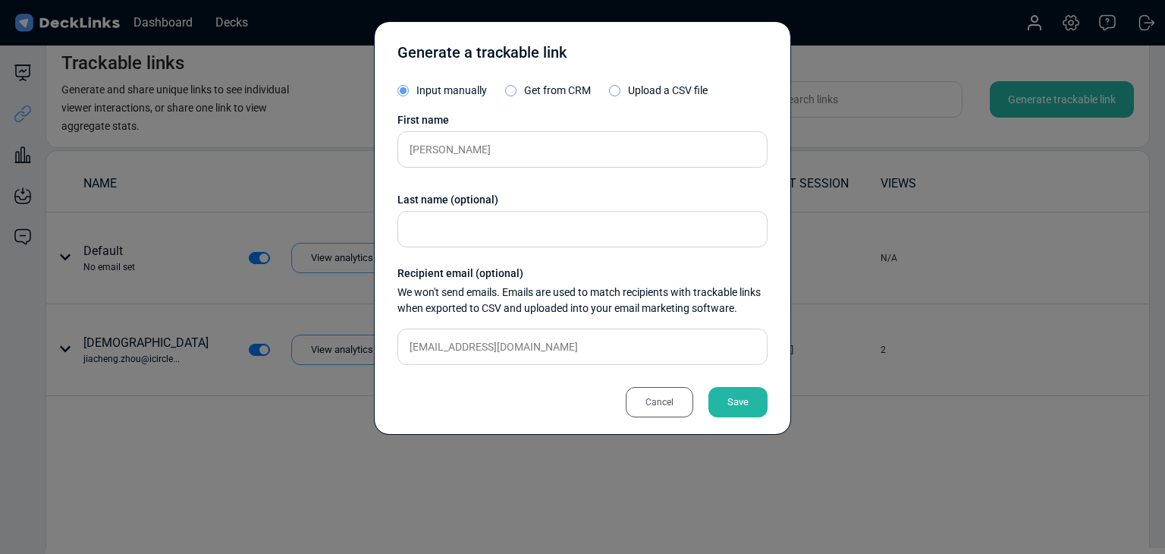
click at [725, 397] on div "Save" at bounding box center [737, 402] width 59 height 30
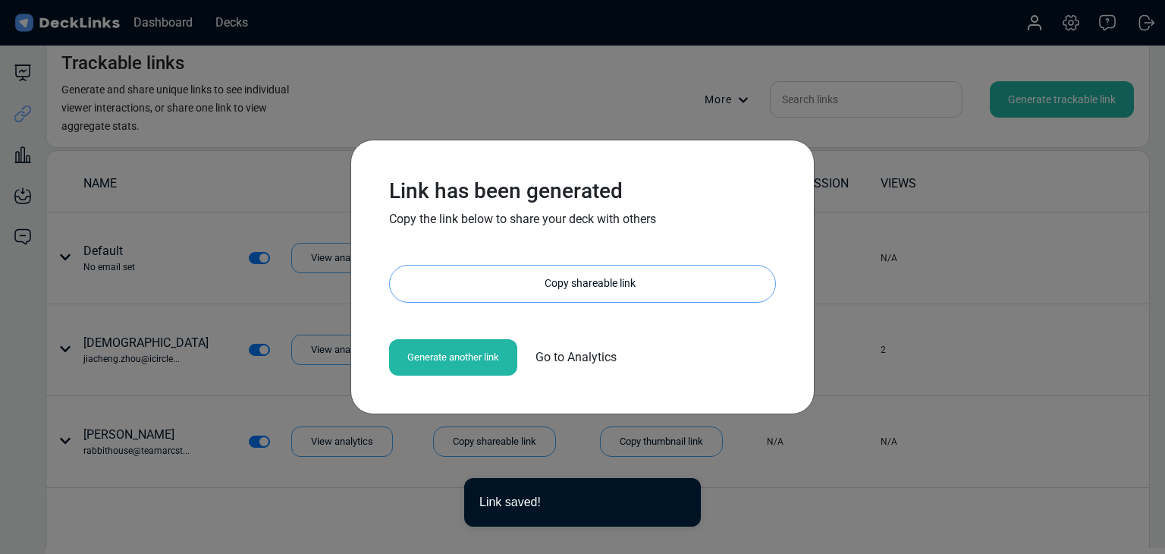
click at [578, 280] on div "Copy shareable link" at bounding box center [590, 283] width 370 height 36
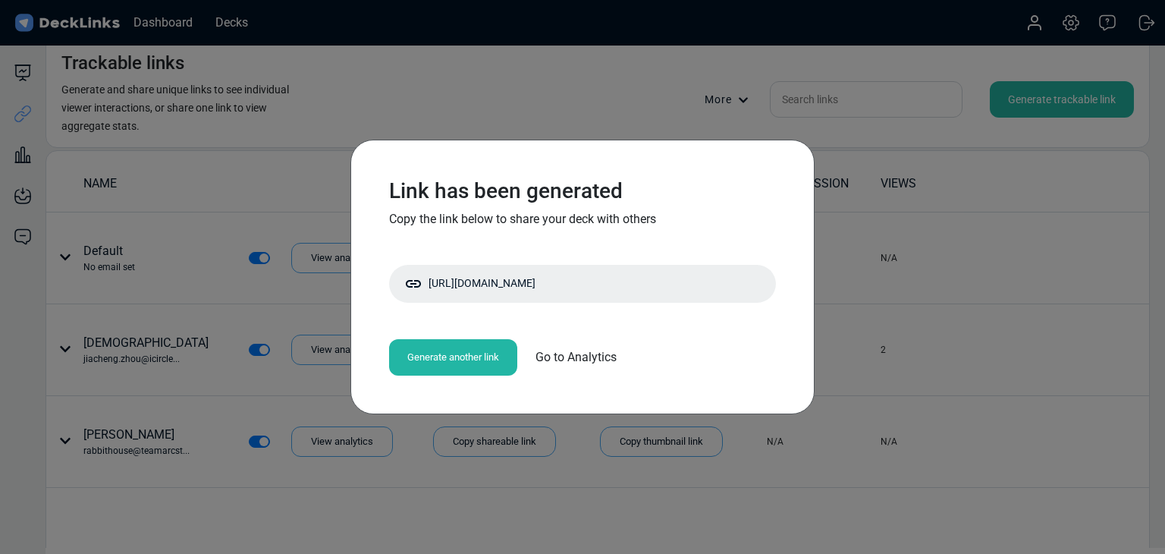
click at [218, 187] on div "Link has been generated Copy the link below to share your deck with others http…" at bounding box center [582, 277] width 1165 height 554
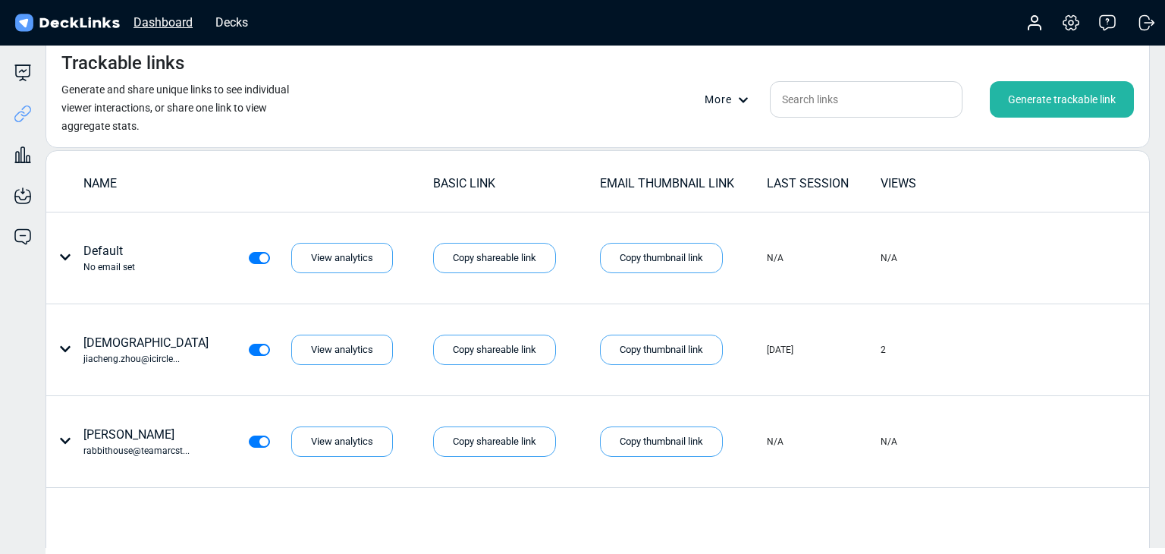
click at [146, 27] on div "Dashboard" at bounding box center [163, 22] width 74 height 19
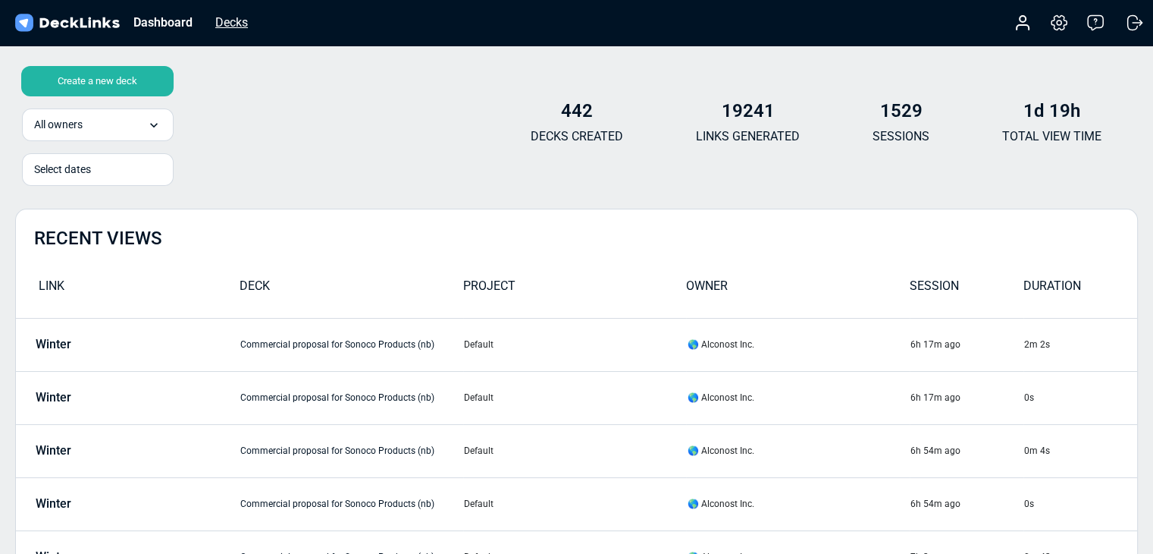
click at [240, 24] on div "Decks" at bounding box center [232, 22] width 48 height 19
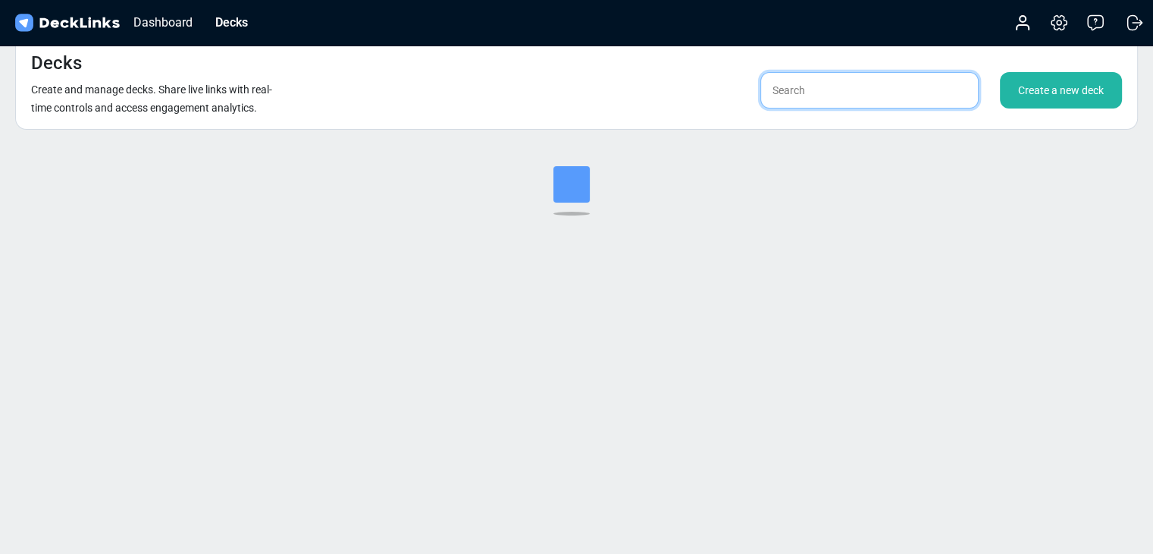
click at [834, 92] on input "text" at bounding box center [870, 90] width 218 height 36
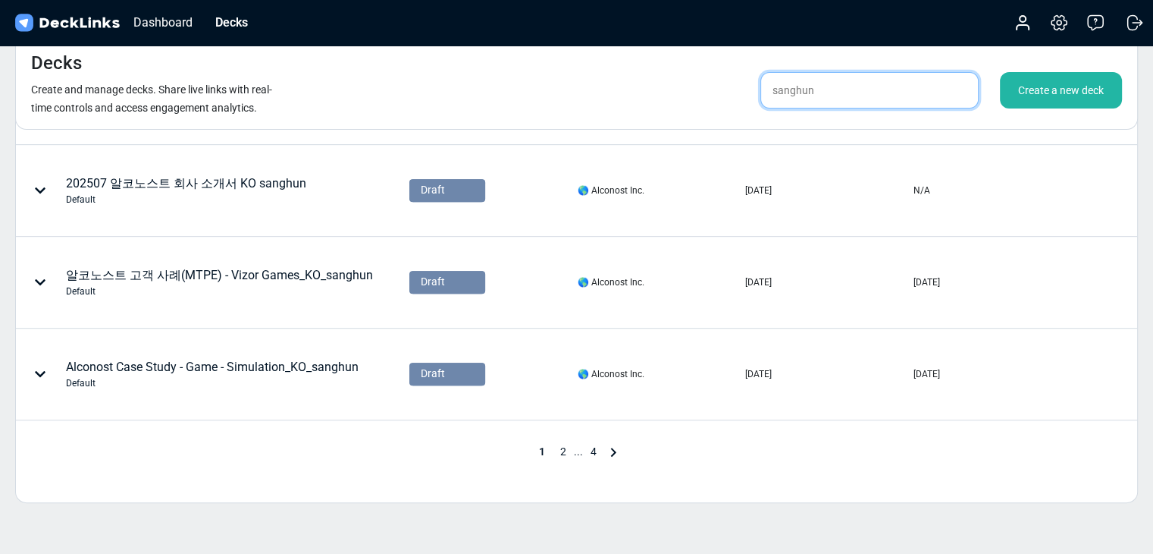
scroll to position [758, 0]
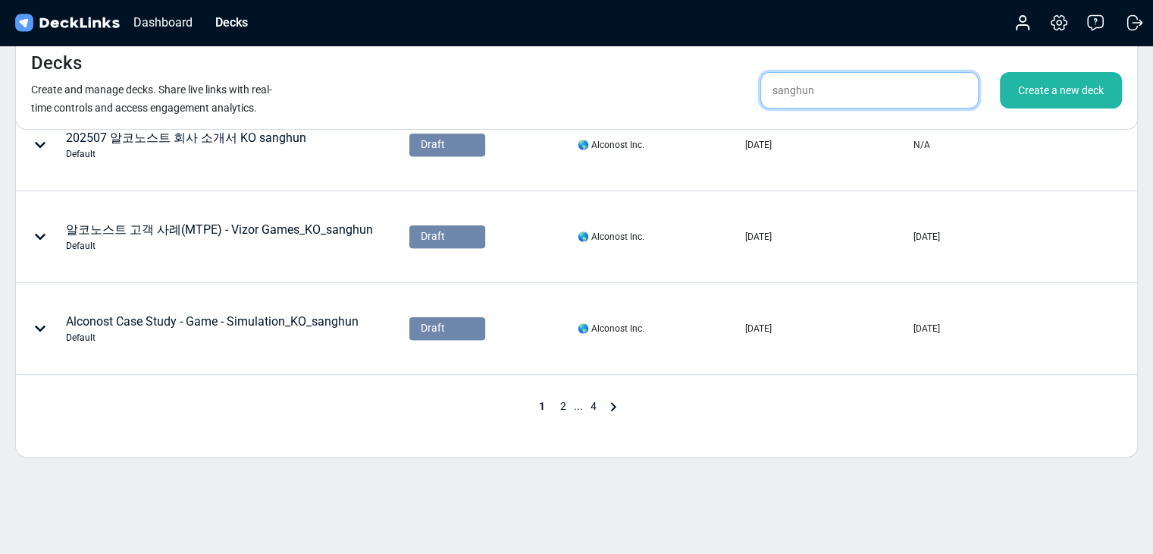
type input "sanghun"
click at [563, 407] on span "2" at bounding box center [563, 406] width 21 height 12
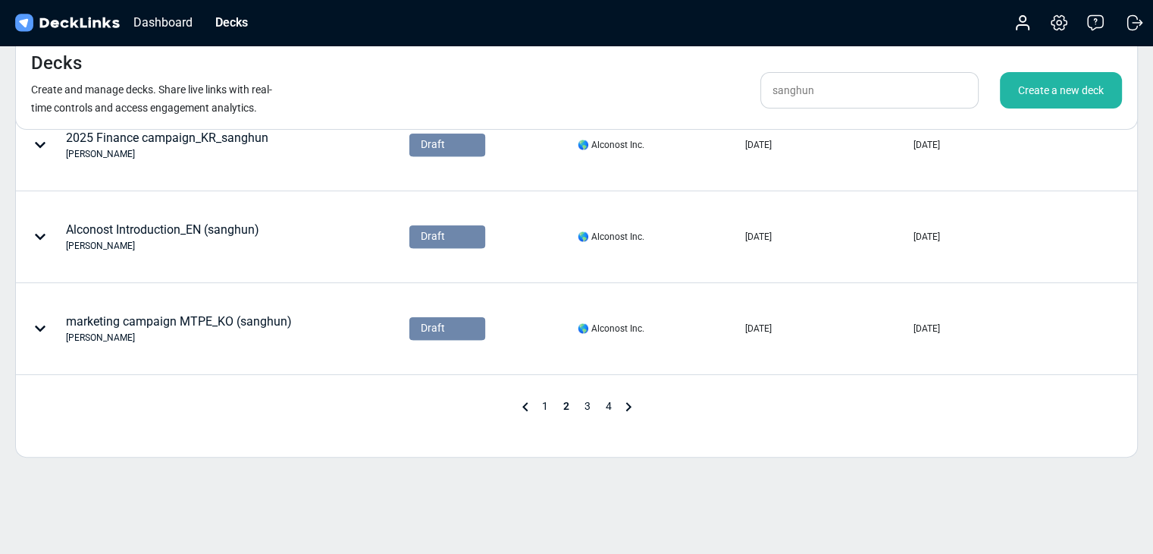
click at [587, 406] on span "3" at bounding box center [587, 406] width 21 height 12
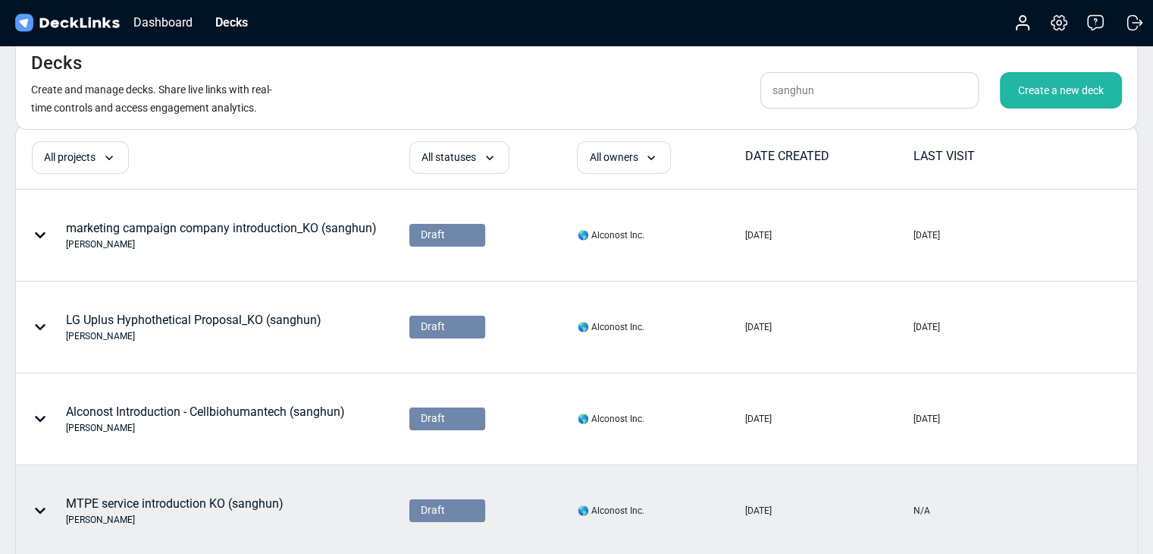
scroll to position [0, 0]
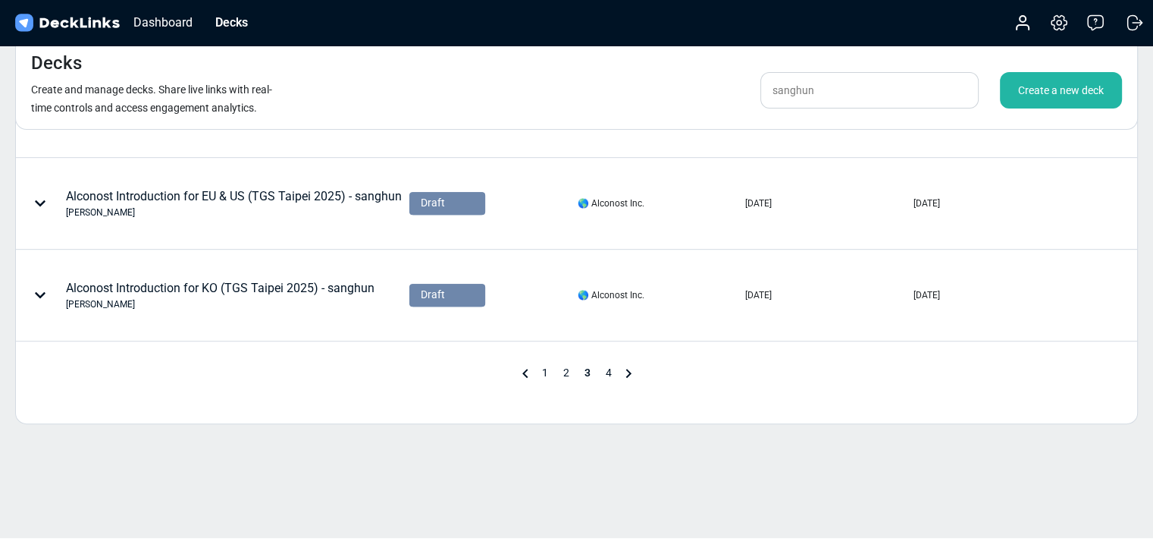
click at [613, 375] on span "4" at bounding box center [608, 372] width 21 height 12
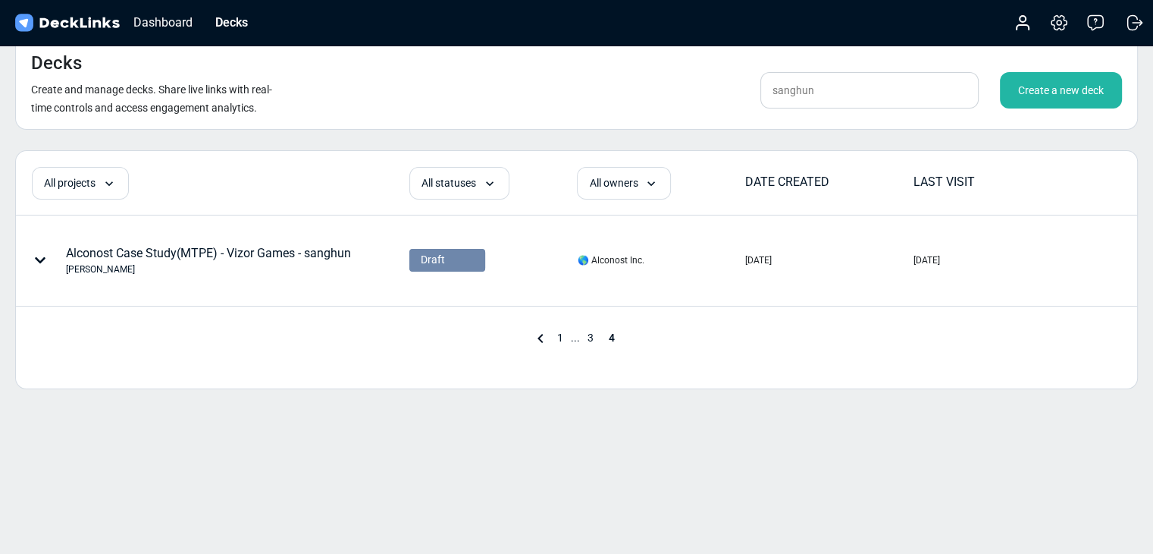
click at [560, 335] on span "1" at bounding box center [560, 337] width 21 height 12
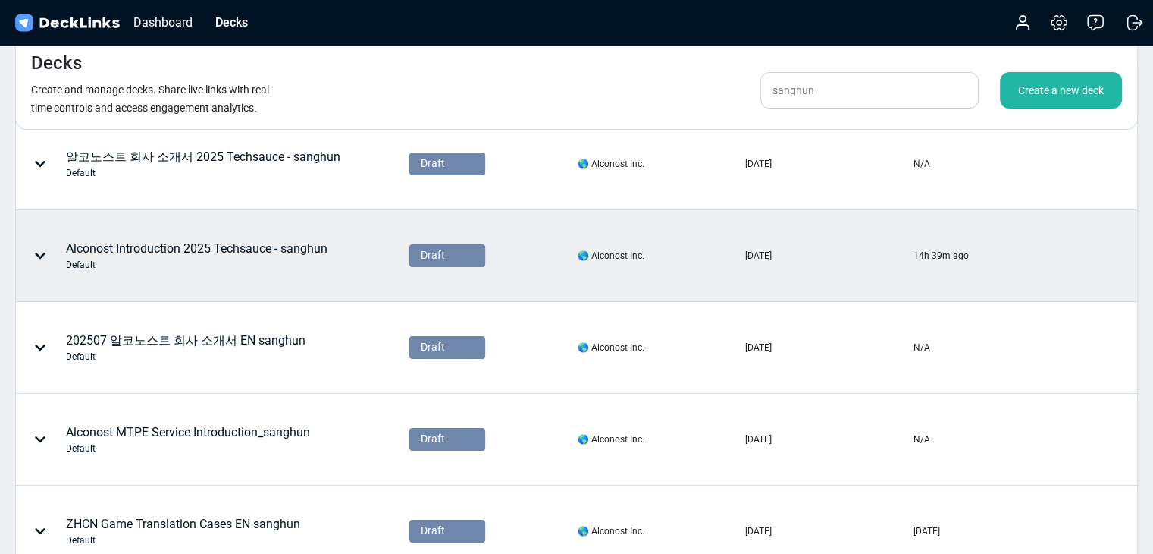
scroll to position [126, 0]
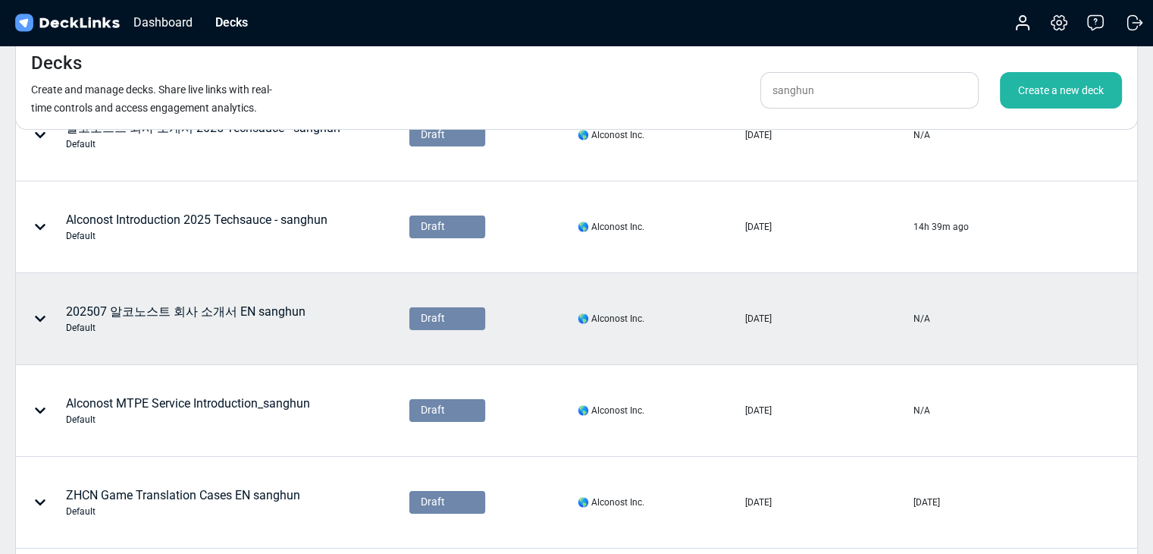
click at [291, 304] on div "202507 알코노스트 회사 소개서 EN sanghun Default" at bounding box center [186, 319] width 240 height 32
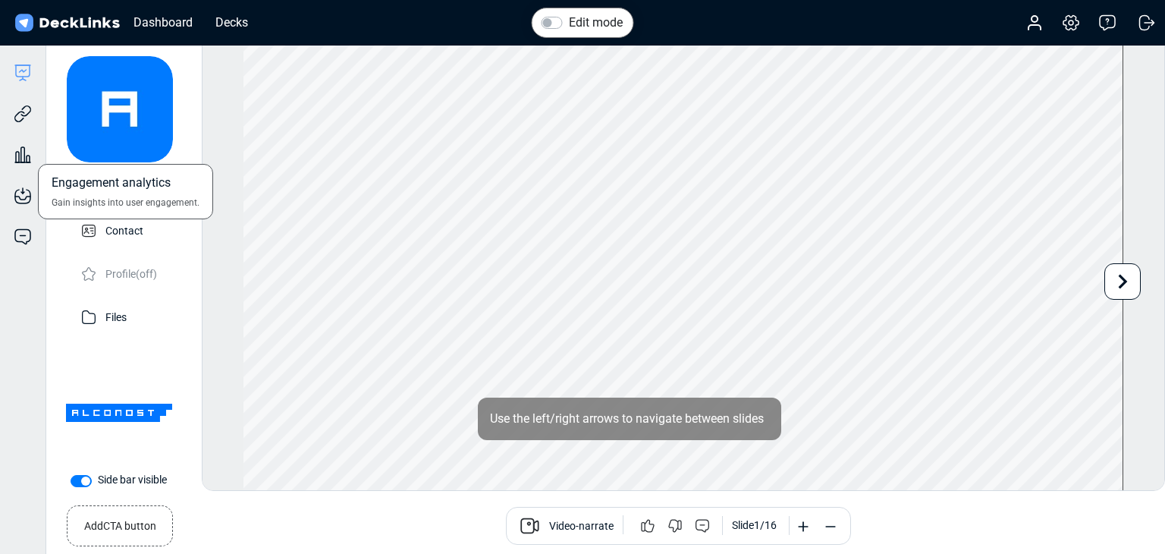
click at [27, 126] on div "Engagement analytics Gain insights into user engagement." at bounding box center [23, 143] width 46 height 41
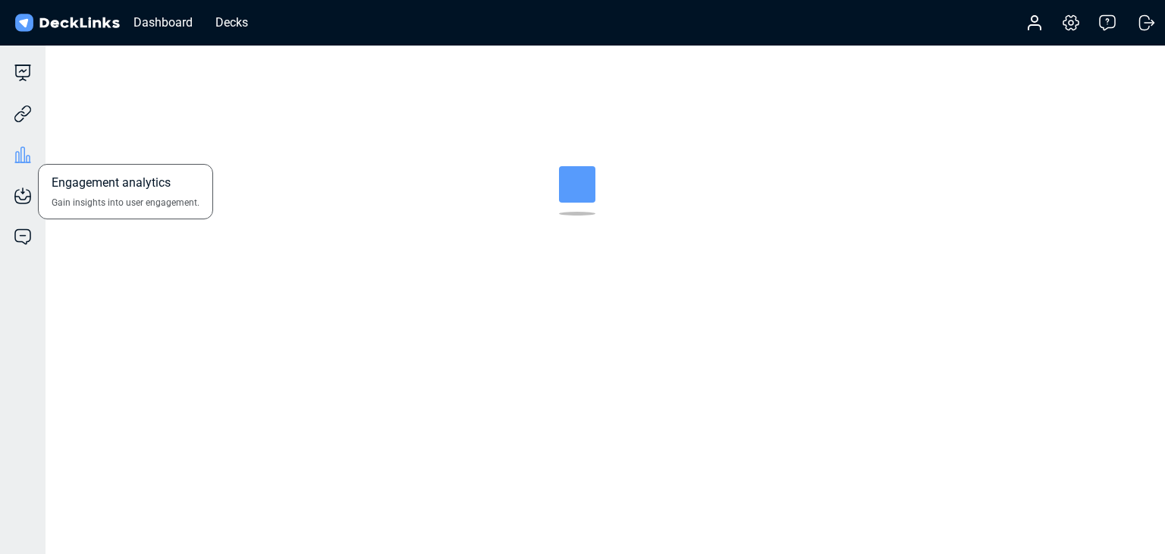
click at [33, 122] on div "Trackable links Share your deck with others." at bounding box center [23, 102] width 46 height 41
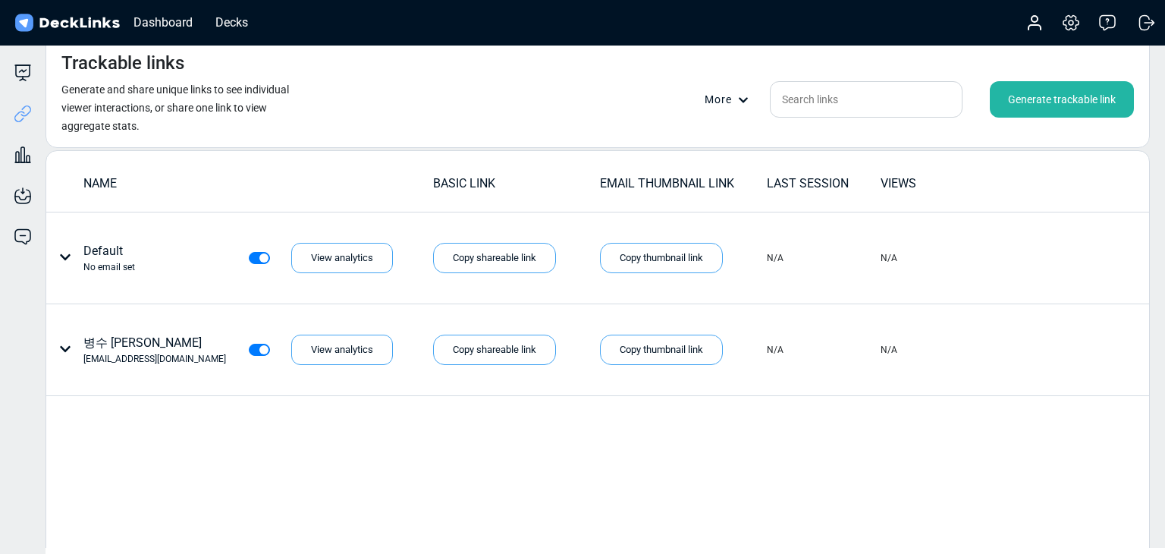
click at [1059, 93] on div "Generate trackable link" at bounding box center [1062, 99] width 144 height 36
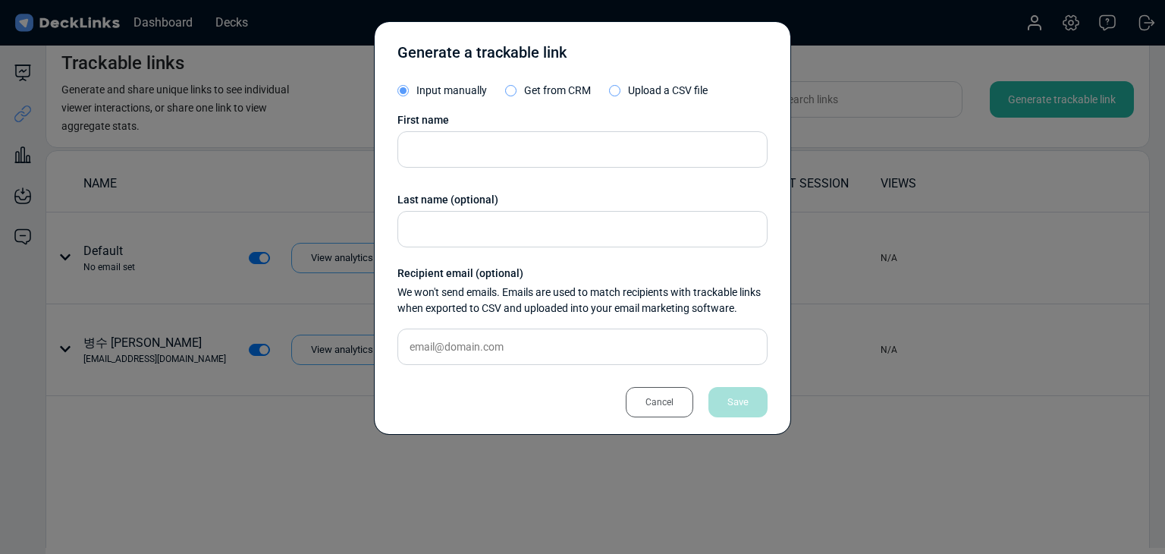
click at [505, 168] on div "First name Last name (optional) Recipient email (optional) We won't send emails…" at bounding box center [582, 244] width 370 height 265
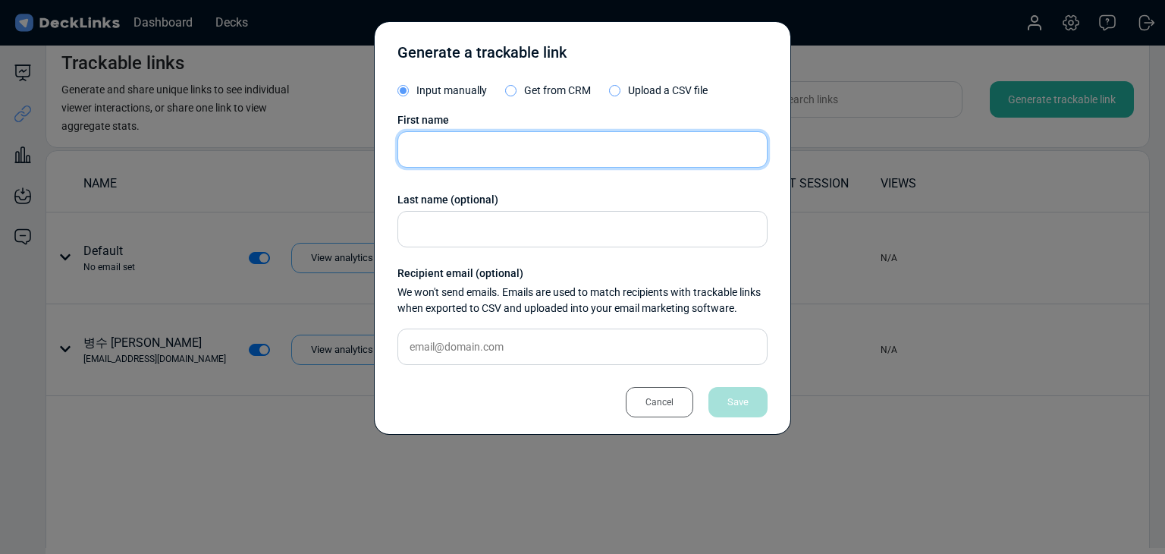
click at [507, 159] on input "text" at bounding box center [582, 149] width 370 height 36
paste input "[PERSON_NAME]"
type input "[PERSON_NAME]"
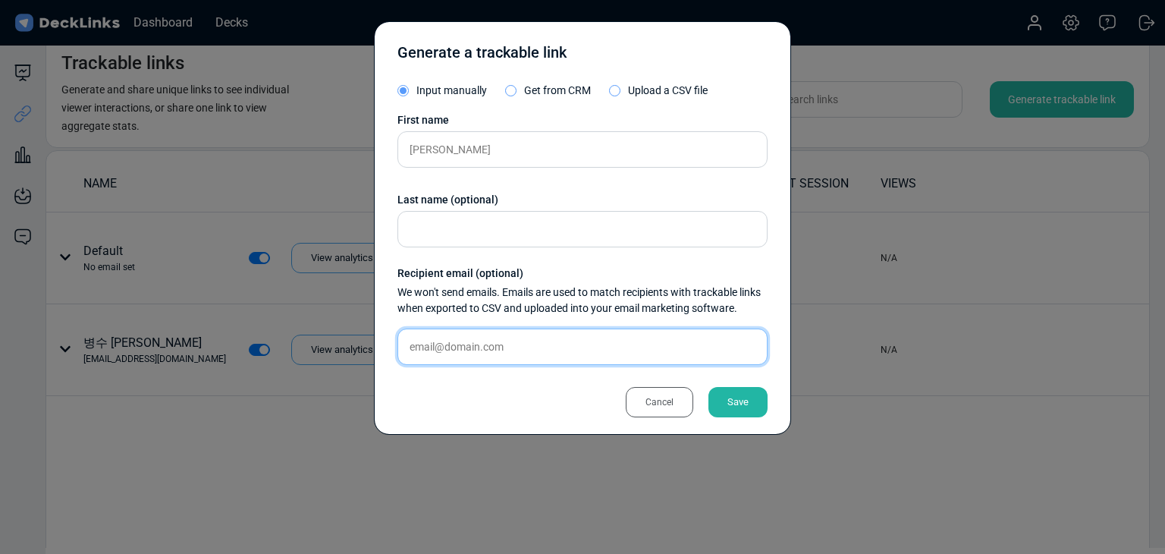
click at [567, 344] on input "text" at bounding box center [582, 346] width 370 height 36
paste input "[EMAIL_ADDRESS][DOMAIN_NAME]"
type input "[EMAIL_ADDRESS][DOMAIN_NAME]"
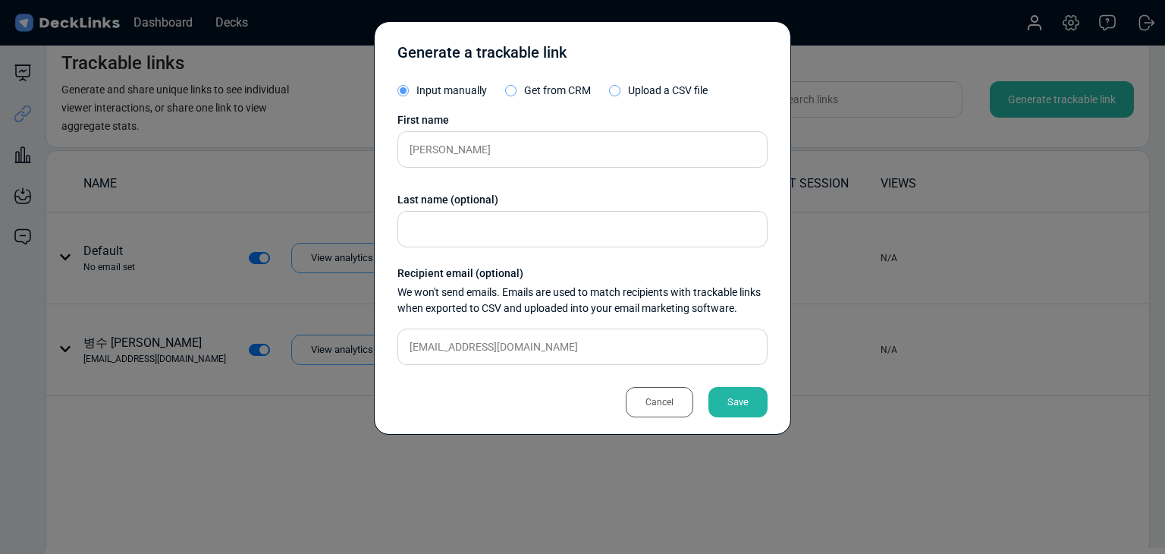
click at [746, 407] on div "Save" at bounding box center [737, 402] width 59 height 30
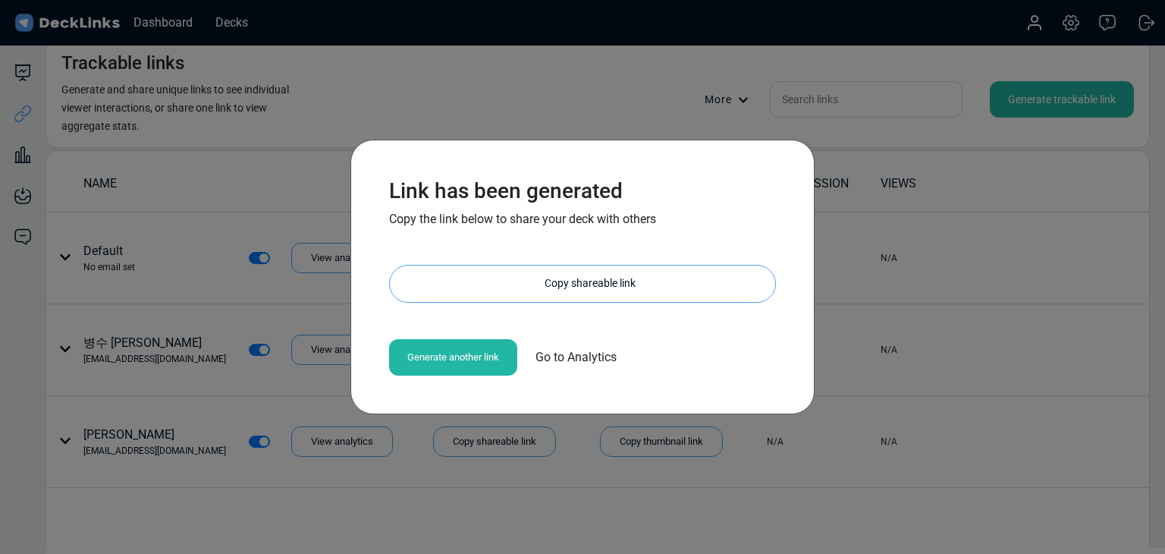
click at [560, 292] on div "Copy shareable link" at bounding box center [590, 283] width 370 height 36
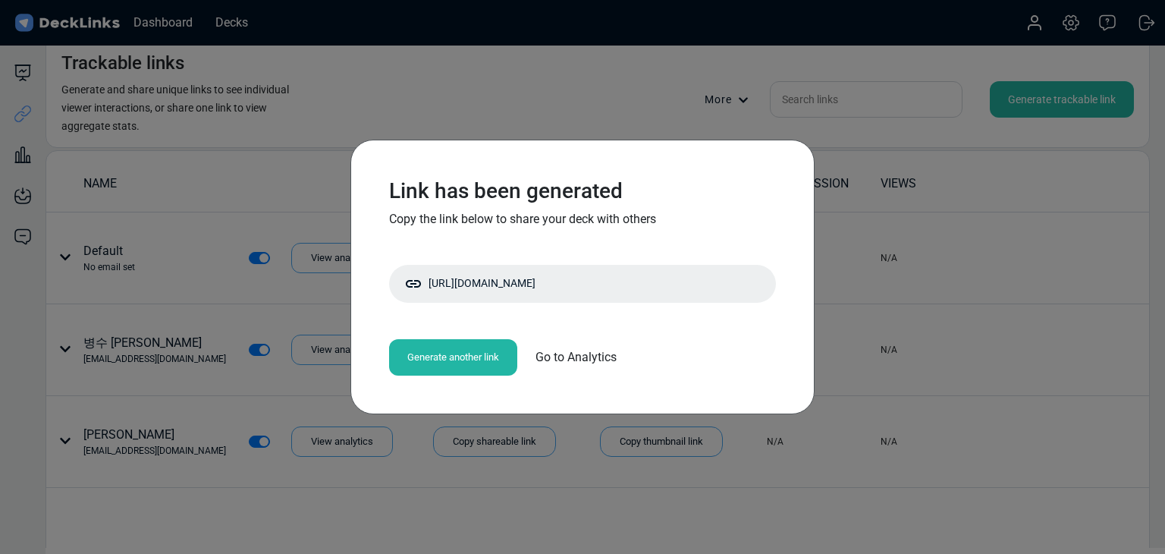
click at [510, 62] on div "Link has been generated Copy the link below to share your deck with others http…" at bounding box center [582, 277] width 1165 height 554
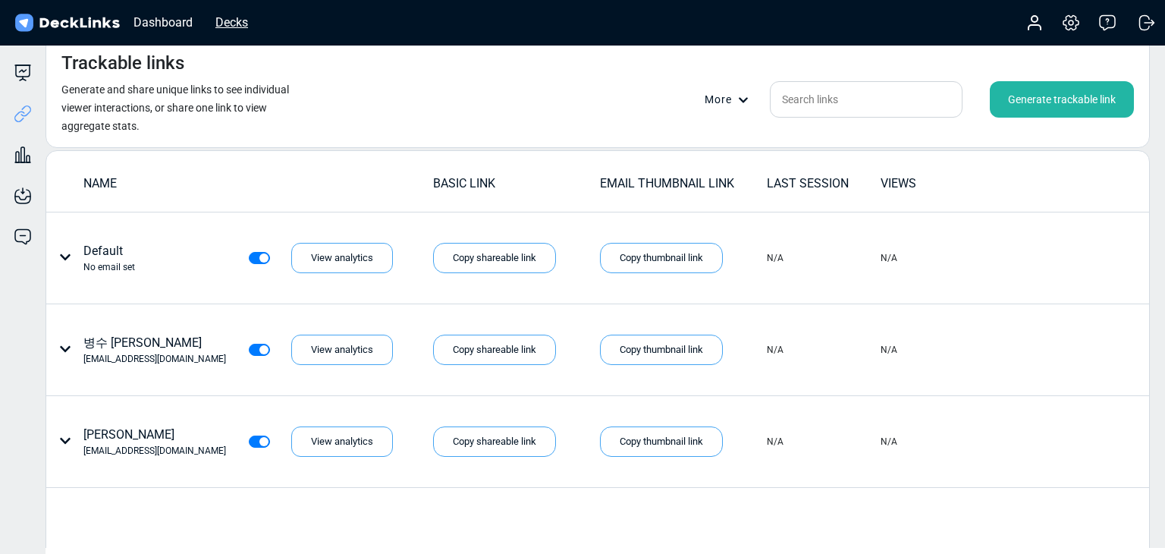
click at [234, 22] on div "Decks" at bounding box center [232, 22] width 48 height 19
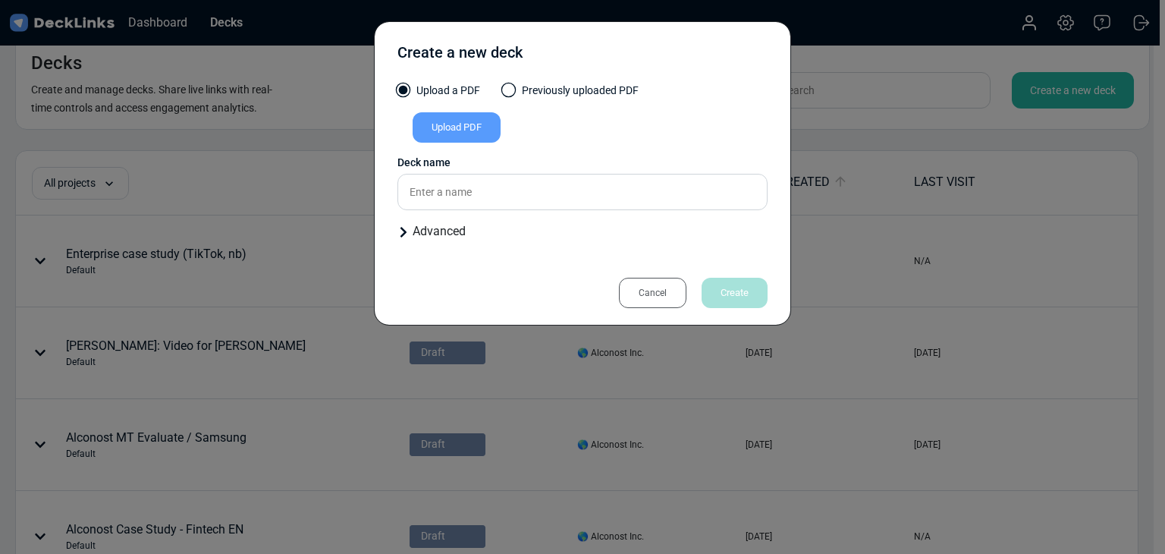
click at [667, 297] on div "Cancel" at bounding box center [652, 293] width 67 height 30
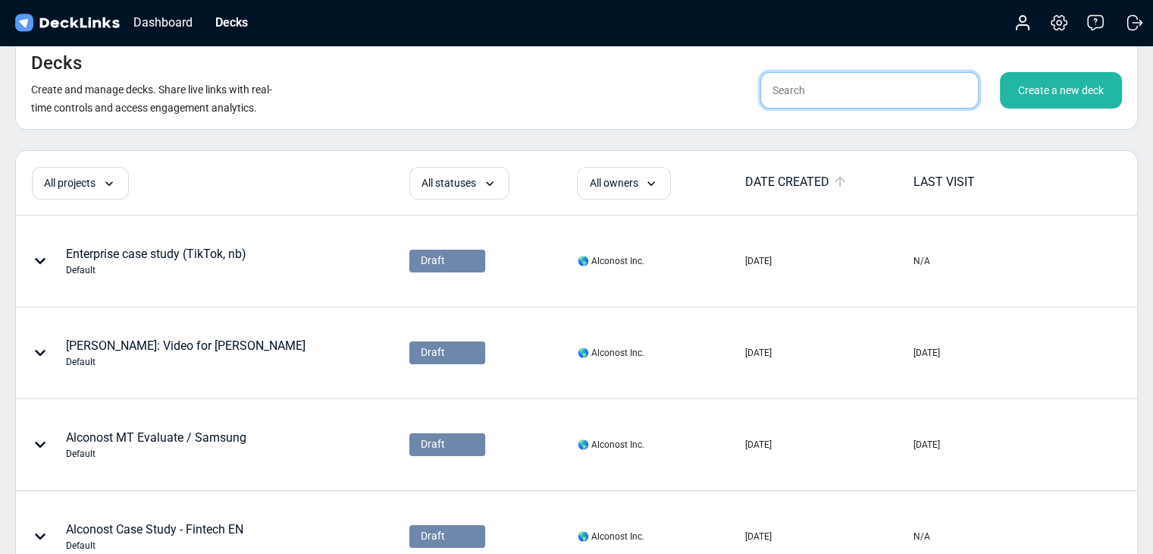
click at [847, 94] on input "text" at bounding box center [870, 90] width 218 height 36
type input "sanghun"
click at [531, 89] on div "Decks Create and manage decks. Share live links with real-time controls and acc…" at bounding box center [576, 82] width 1123 height 93
click at [852, 95] on input "sanghun" at bounding box center [870, 90] width 218 height 36
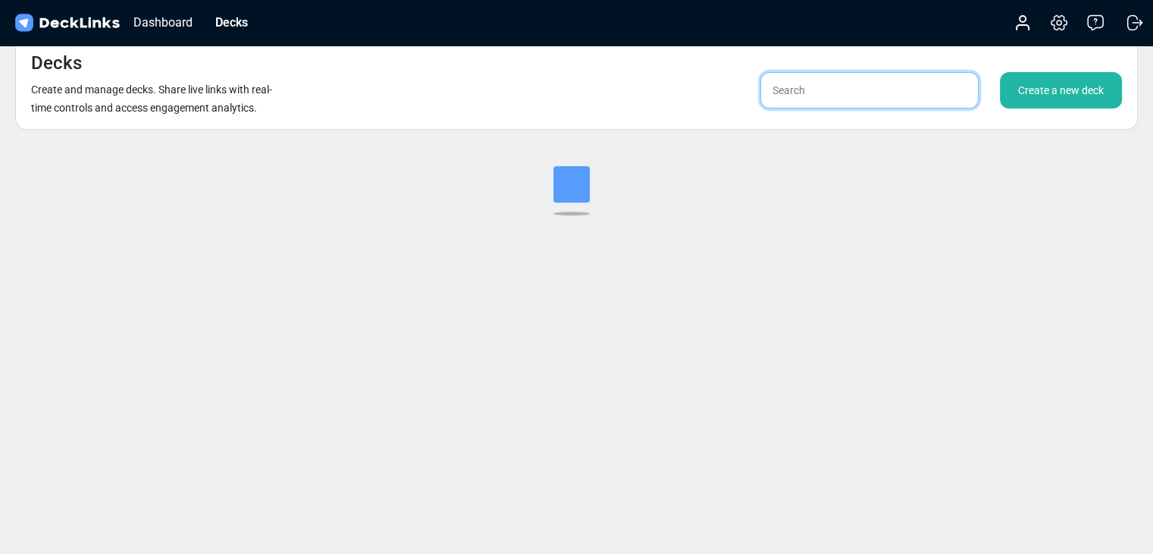
click at [843, 93] on input "text" at bounding box center [870, 90] width 218 height 36
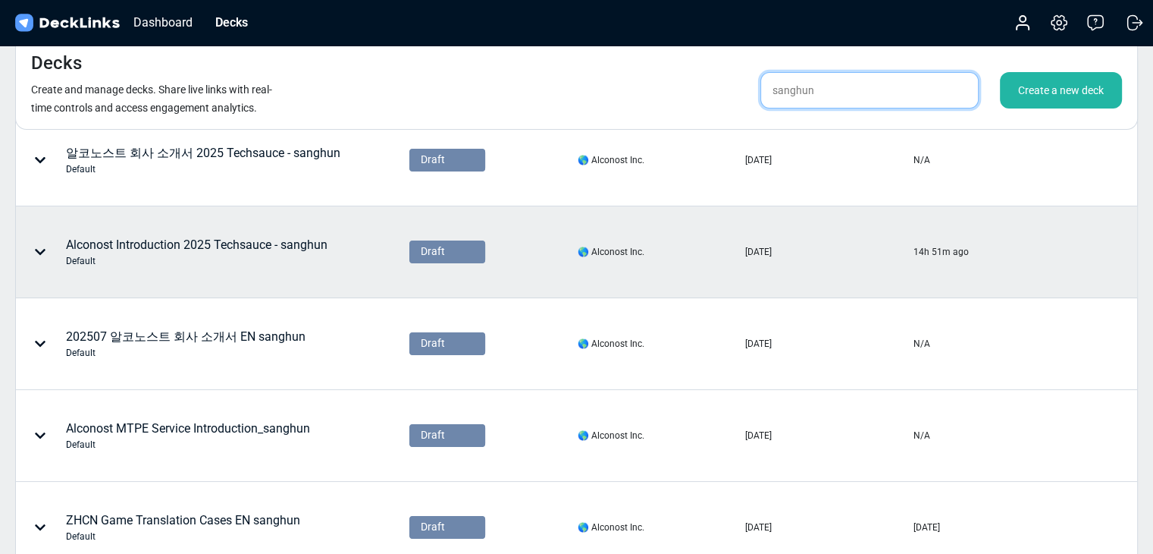
scroll to position [126, 0]
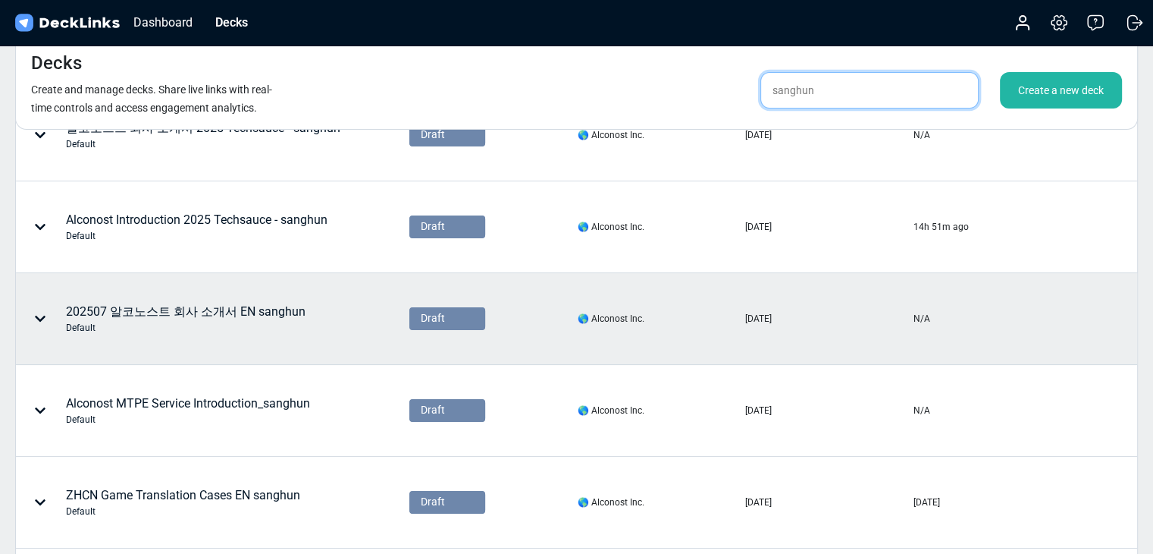
type input "sanghun"
click at [279, 310] on div "202507 알코노스트 회사 소개서 EN sanghun Default" at bounding box center [186, 319] width 240 height 32
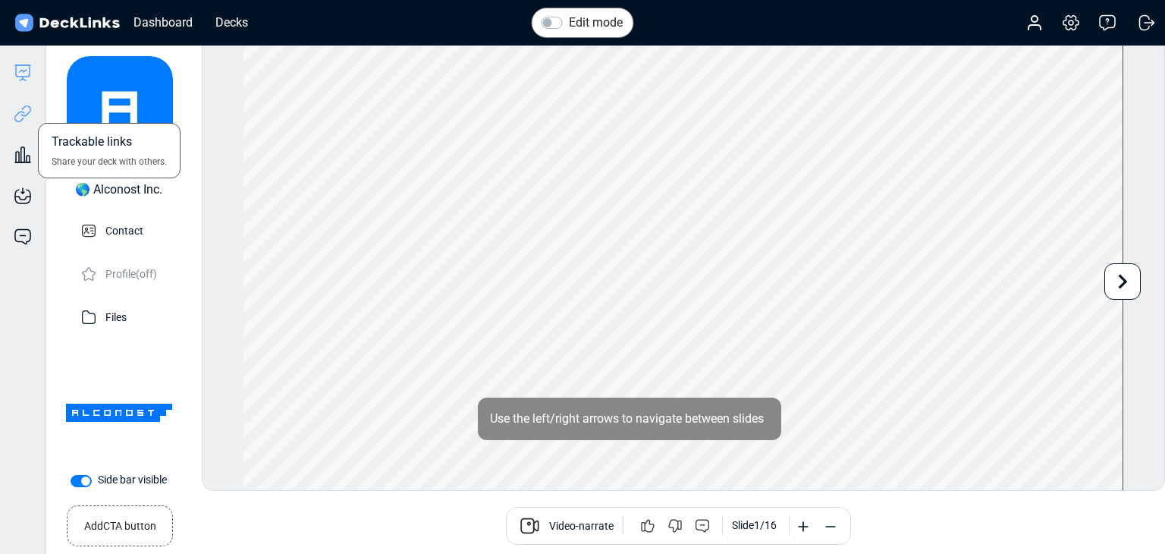
click at [28, 111] on icon at bounding box center [23, 114] width 18 height 18
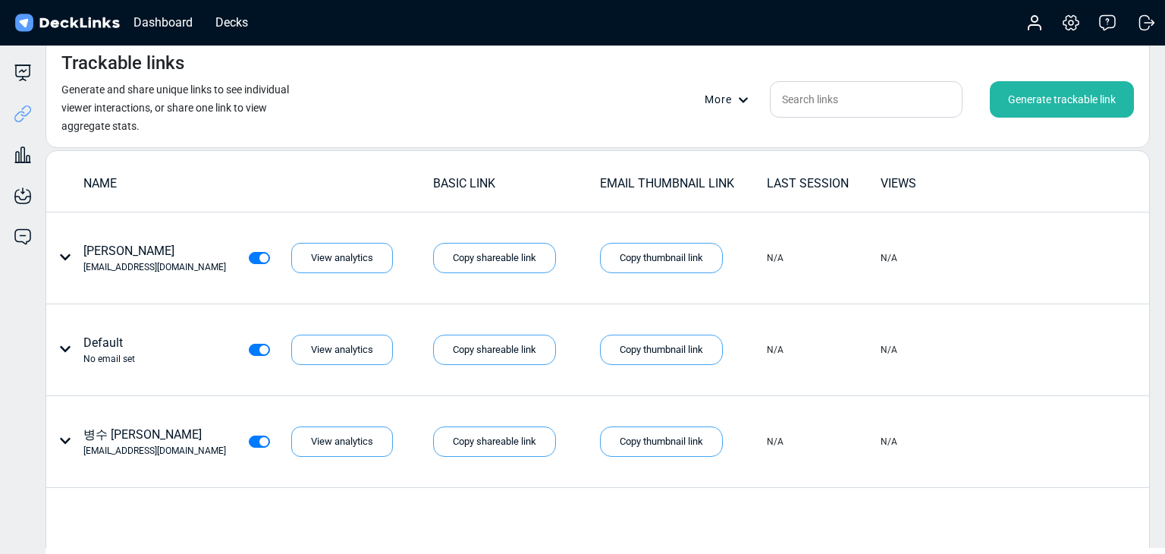
click at [413, 109] on div "Trackable links Generate and share unique links to see individual viewer intera…" at bounding box center [598, 91] width 1104 height 111
click at [413, 108] on div "Trackable links Generate and share unique links to see individual viewer intera…" at bounding box center [598, 91] width 1104 height 111
click at [406, 107] on div "Trackable links Generate and share unique links to see individual viewer intera…" at bounding box center [598, 91] width 1104 height 111
click at [439, 111] on div "Trackable links Generate and share unique links to see individual viewer intera…" at bounding box center [598, 91] width 1104 height 111
click at [411, 112] on div "Trackable links Generate and share unique links to see individual viewer intera…" at bounding box center [598, 91] width 1104 height 111
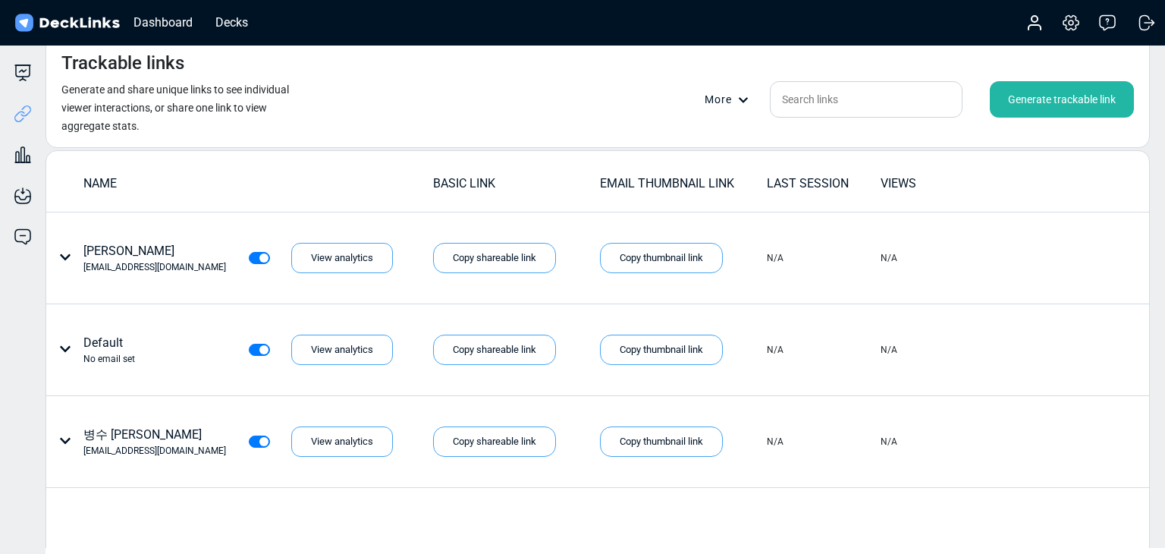
click at [411, 111] on div "Trackable links Generate and share unique links to see individual viewer intera…" at bounding box center [598, 91] width 1104 height 111
click at [30, 73] on icon at bounding box center [23, 73] width 18 height 18
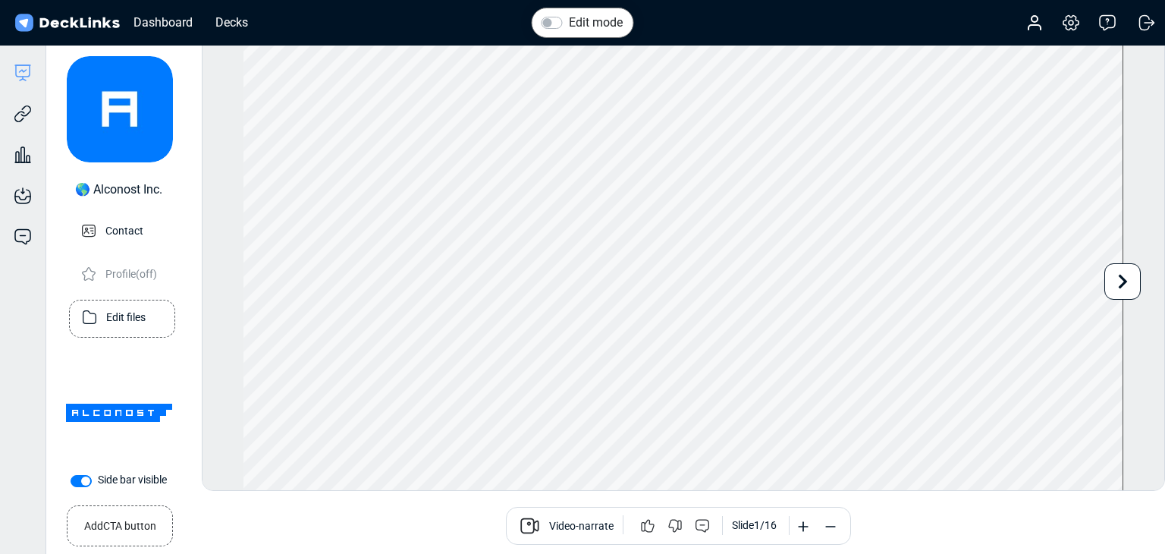
click at [108, 314] on p "Edit files" at bounding box center [125, 315] width 39 height 19
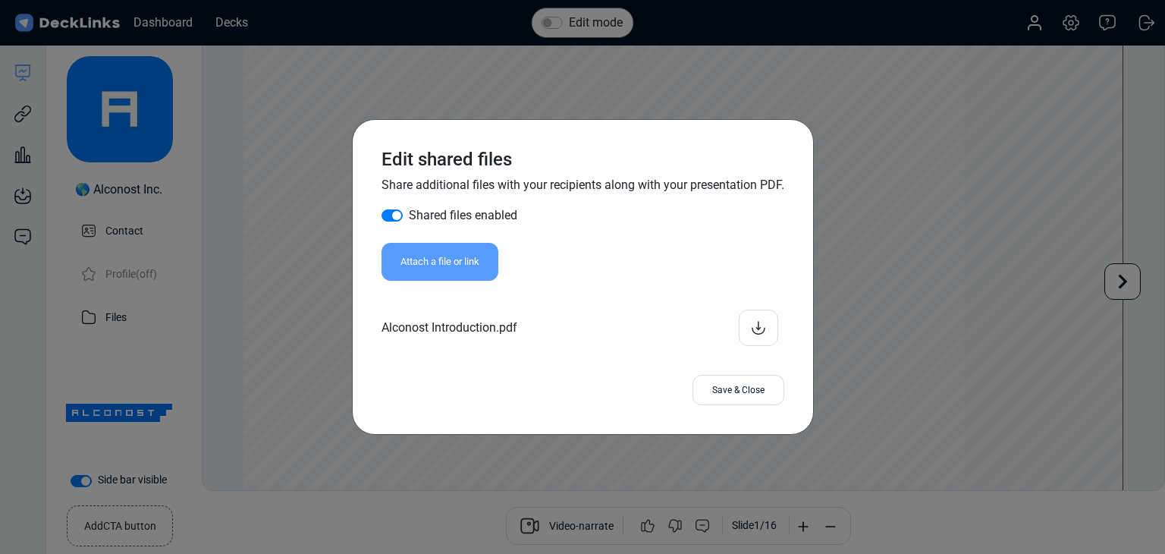
click at [354, 494] on div "Edit shared files Share additional files with your recipients along with your p…" at bounding box center [582, 277] width 1165 height 554
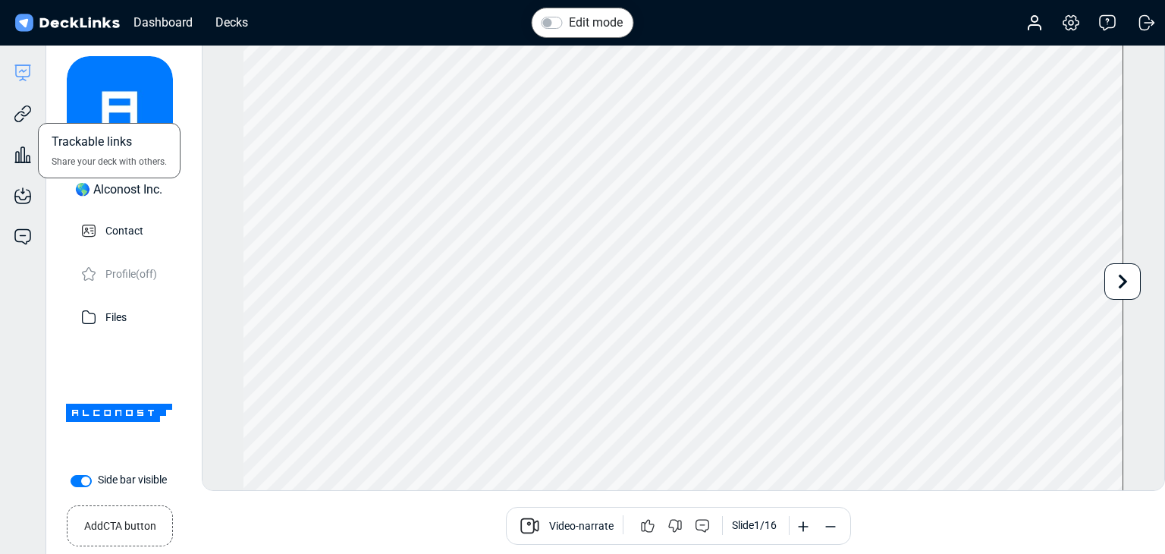
click at [33, 118] on div "Trackable links Share your deck with others." at bounding box center [23, 102] width 46 height 41
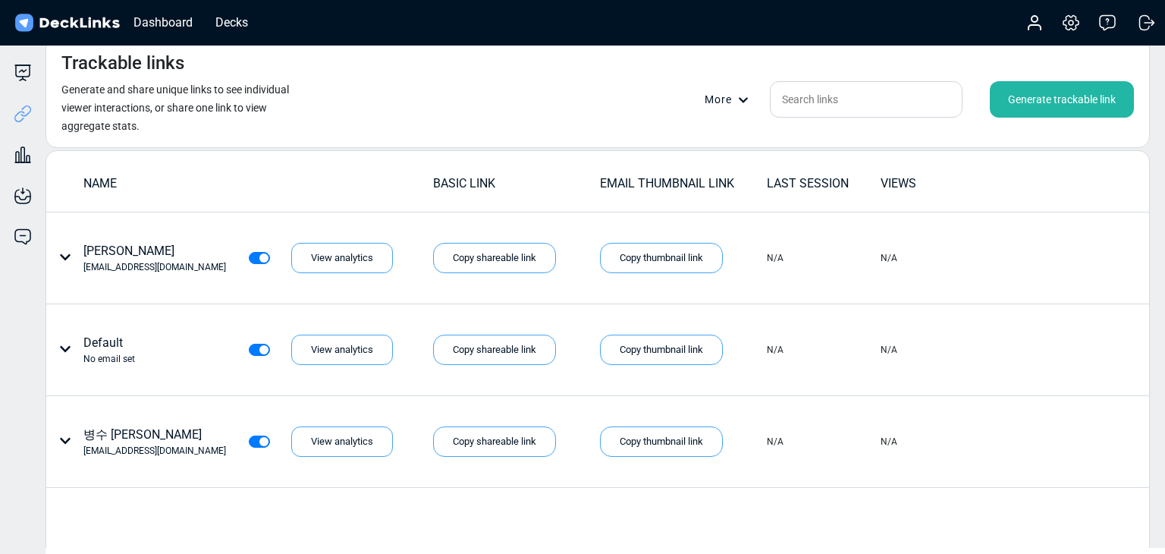
click at [1059, 99] on div "Generate trackable link" at bounding box center [1062, 99] width 144 height 36
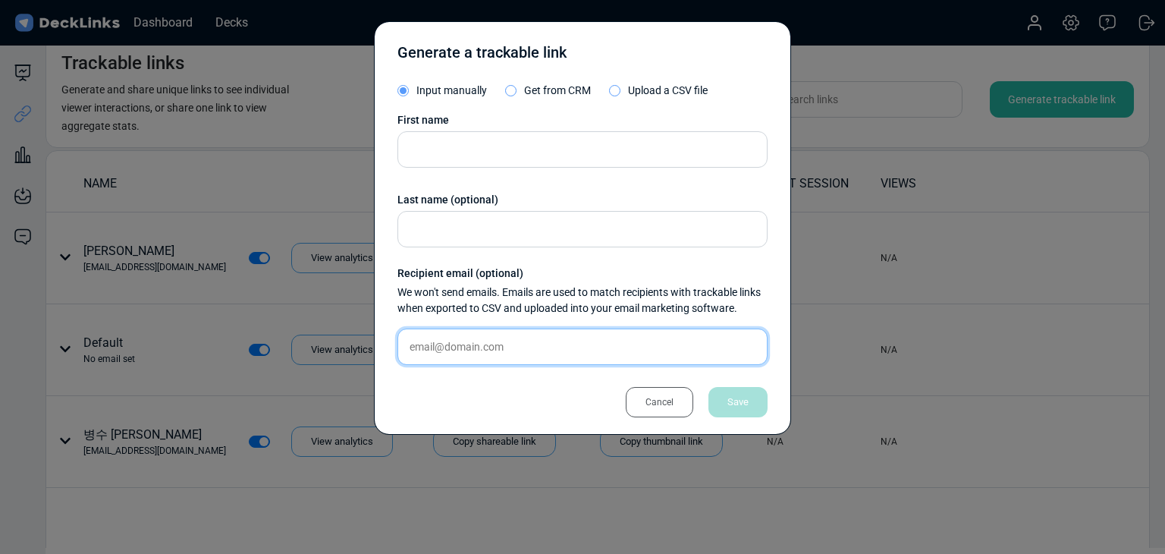
click at [505, 338] on input "text" at bounding box center [582, 346] width 370 height 36
paste input "[EMAIL_ADDRESS][DOMAIN_NAME]"
type input "[EMAIL_ADDRESS][DOMAIN_NAME]"
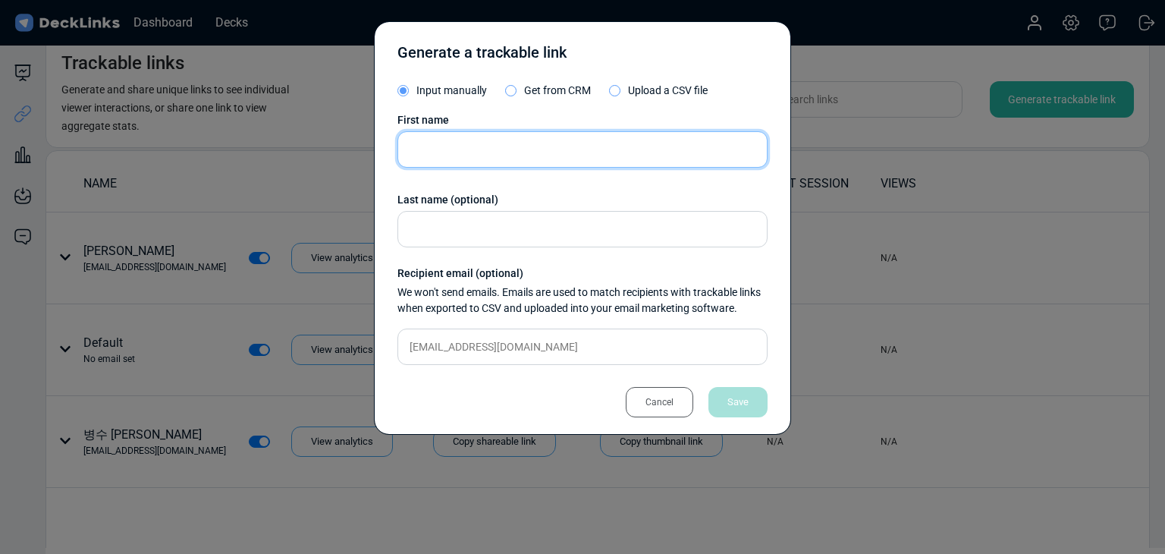
click at [507, 138] on input "text" at bounding box center [582, 149] width 370 height 36
paste input "[PERSON_NAME]"
type input "[PERSON_NAME]"
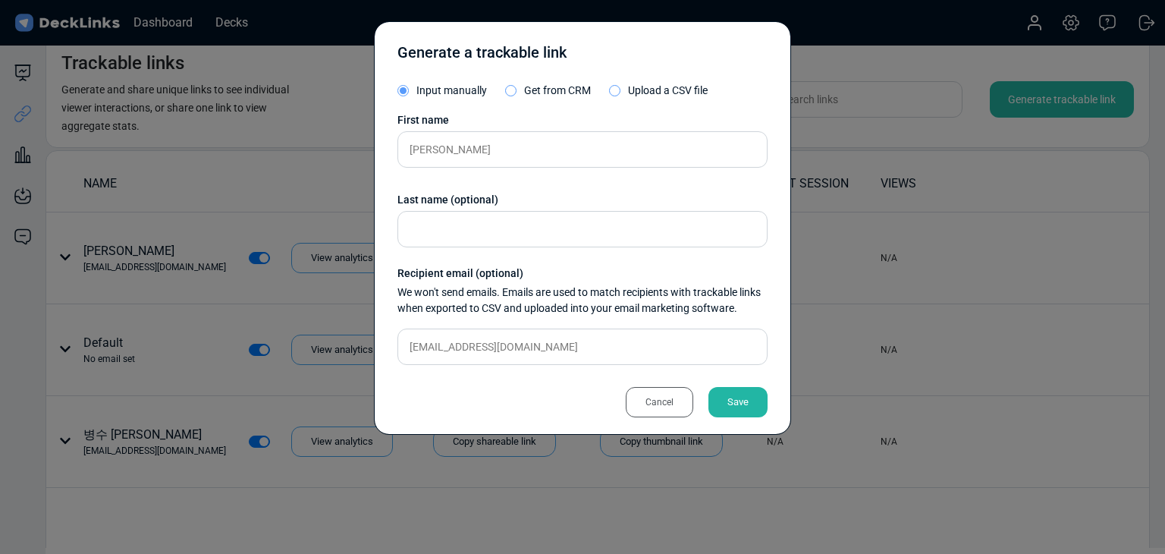
click at [728, 410] on div "Save" at bounding box center [737, 402] width 59 height 30
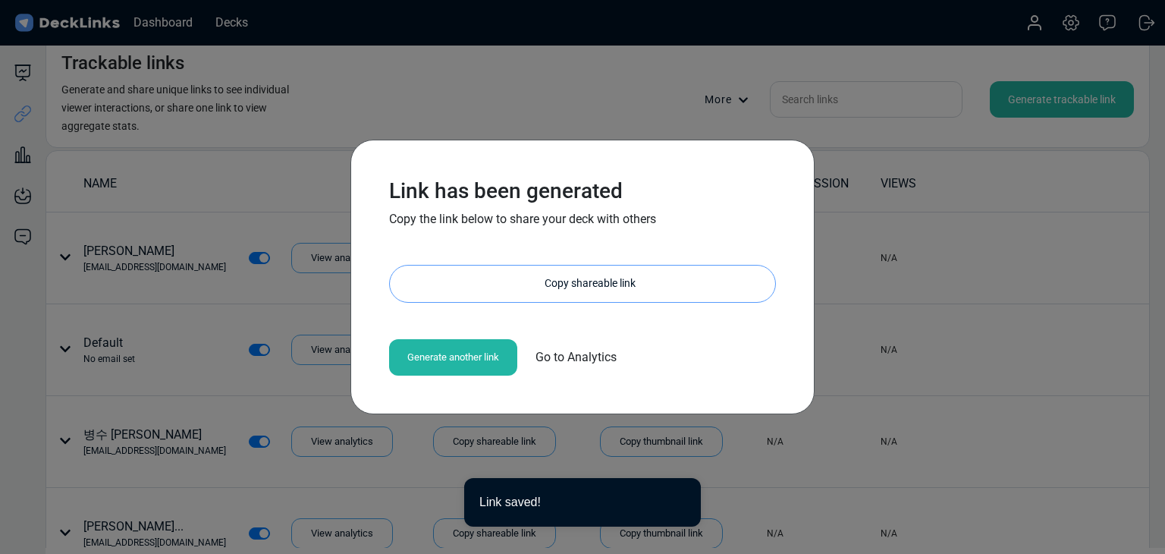
click at [584, 293] on div "Copy shareable link" at bounding box center [590, 283] width 370 height 36
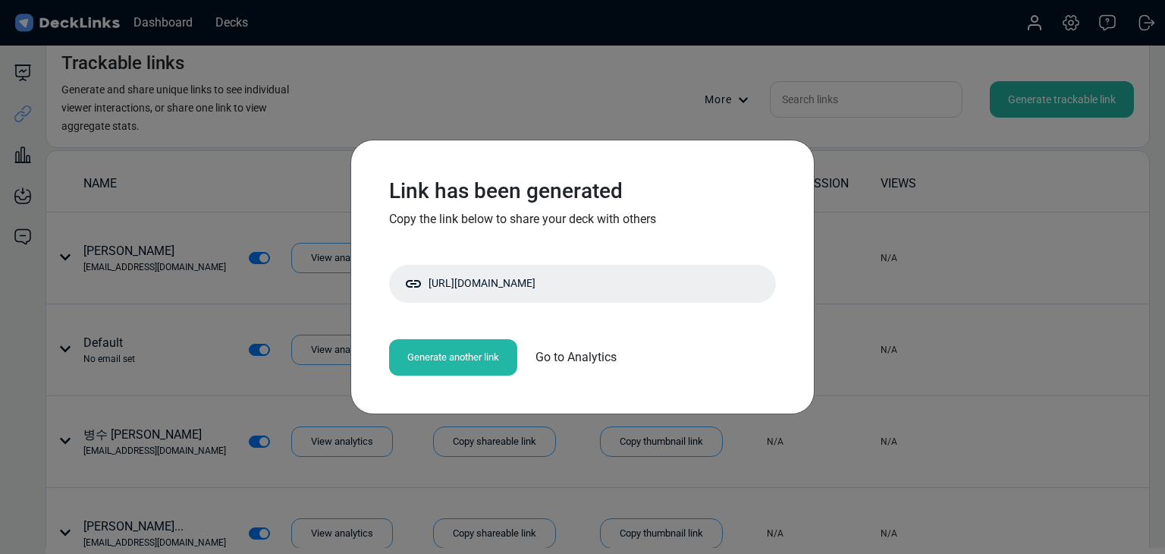
click at [286, 62] on div "Link has been generated Copy the link below to share your deck with others [URL…" at bounding box center [582, 277] width 1165 height 554
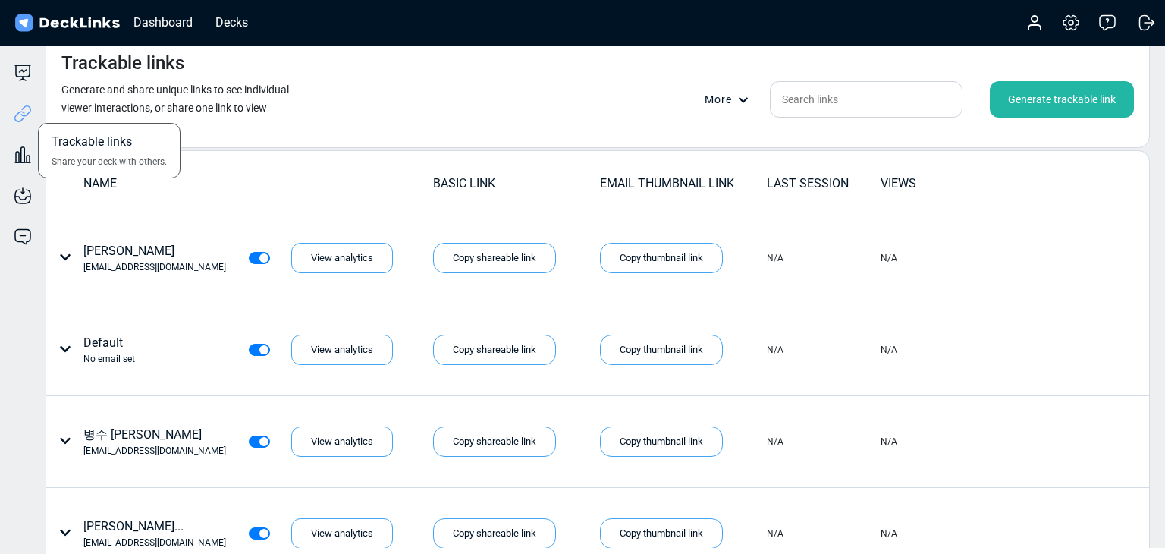
click at [16, 113] on icon at bounding box center [23, 114] width 18 height 18
click at [69, 25] on img at bounding box center [67, 23] width 110 height 22
click at [28, 25] on img at bounding box center [67, 23] width 110 height 22
click at [228, 19] on div "Decks" at bounding box center [232, 22] width 48 height 19
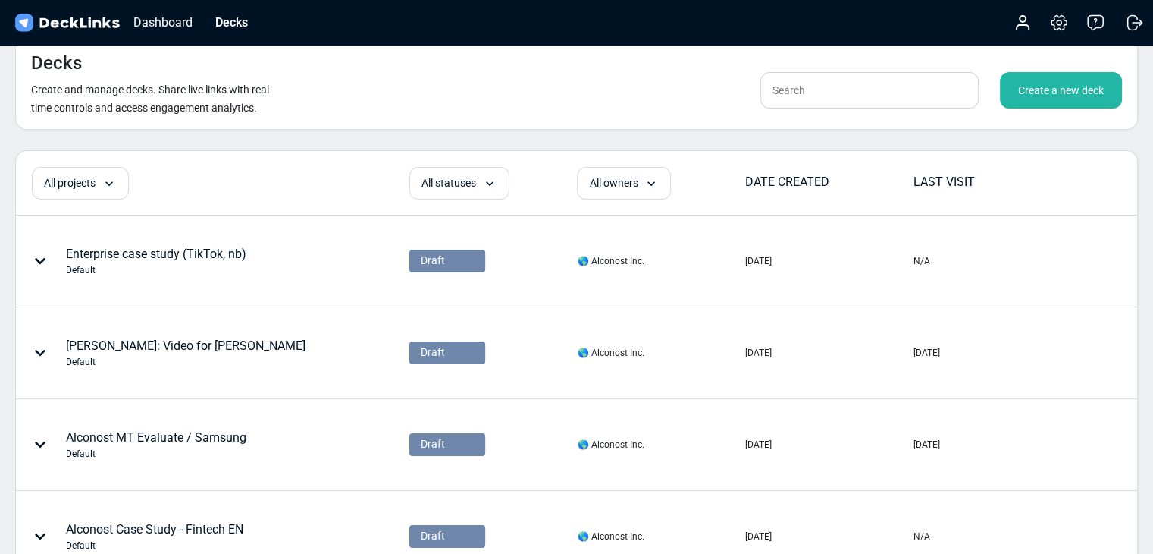
click at [394, 79] on div "Decks Create and manage decks. Share live links with real-time controls and acc…" at bounding box center [576, 82] width 1123 height 93
click at [794, 93] on input "text" at bounding box center [870, 90] width 218 height 36
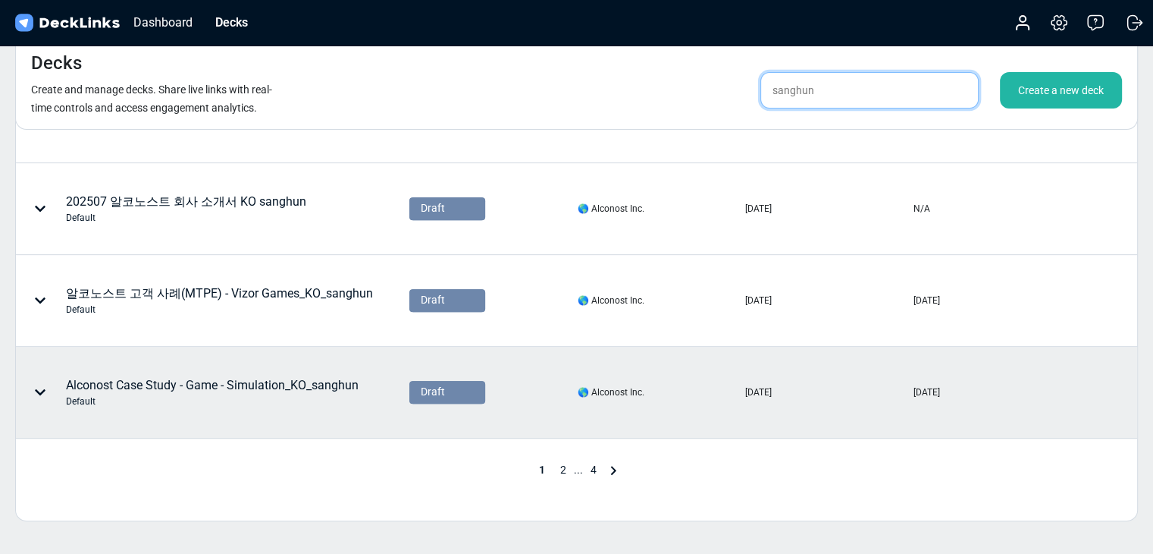
scroll to position [666, 0]
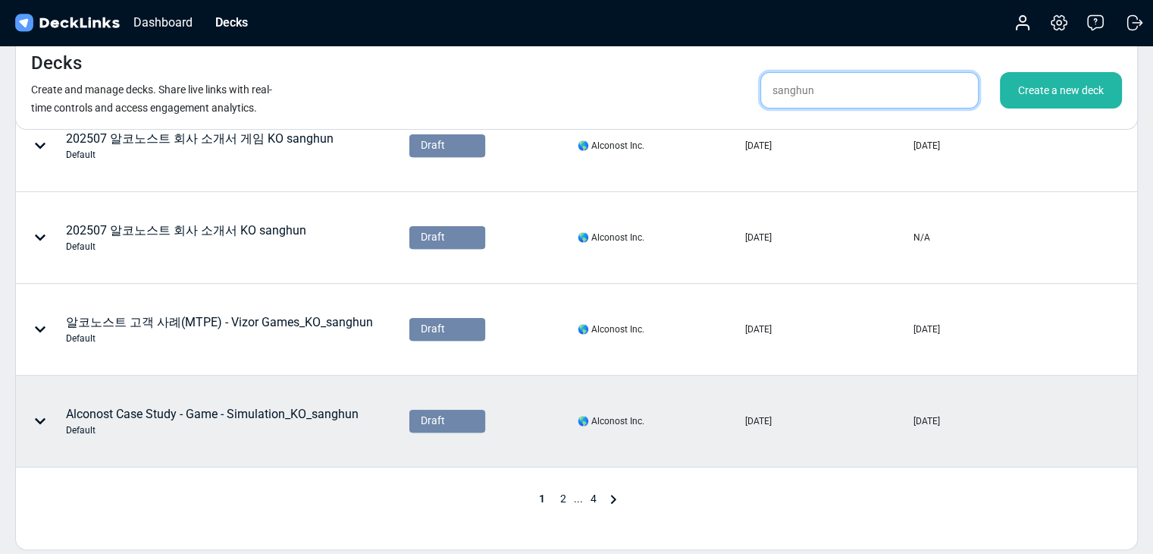
type input "sanghun"
click at [43, 418] on icon at bounding box center [40, 421] width 11 height 6
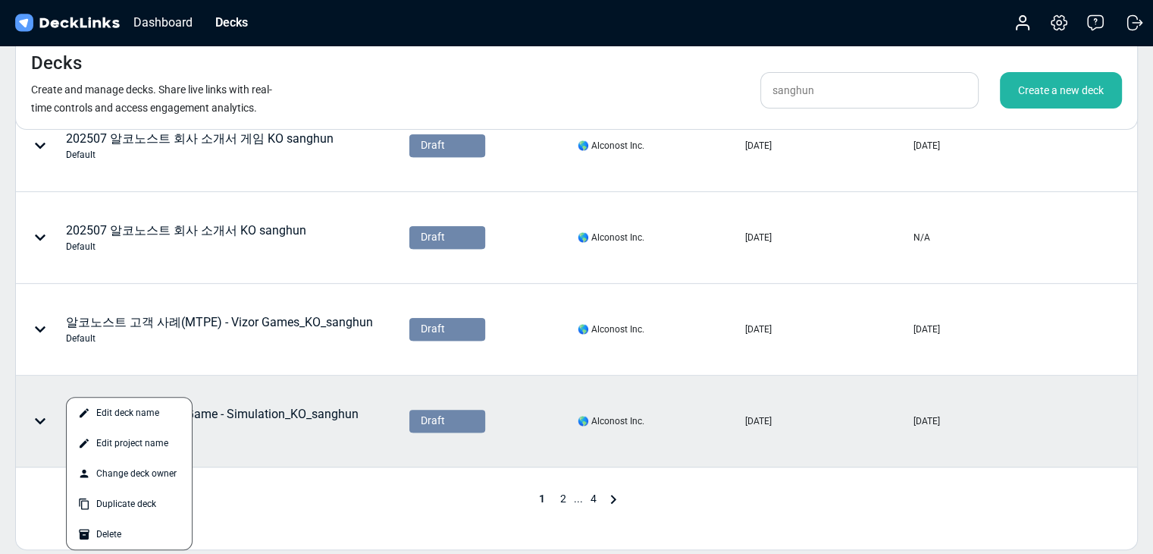
click at [15, 504] on div at bounding box center [576, 277] width 1153 height 554
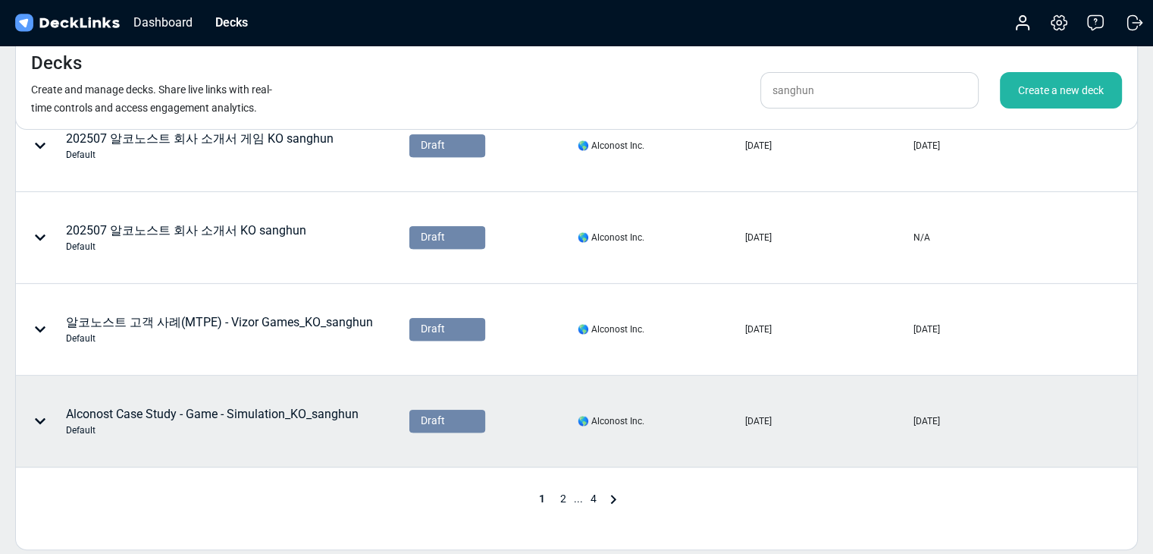
click at [165, 413] on div "Alconost Case Study - Game - Simulation_KO_sanghun Default" at bounding box center [212, 421] width 293 height 32
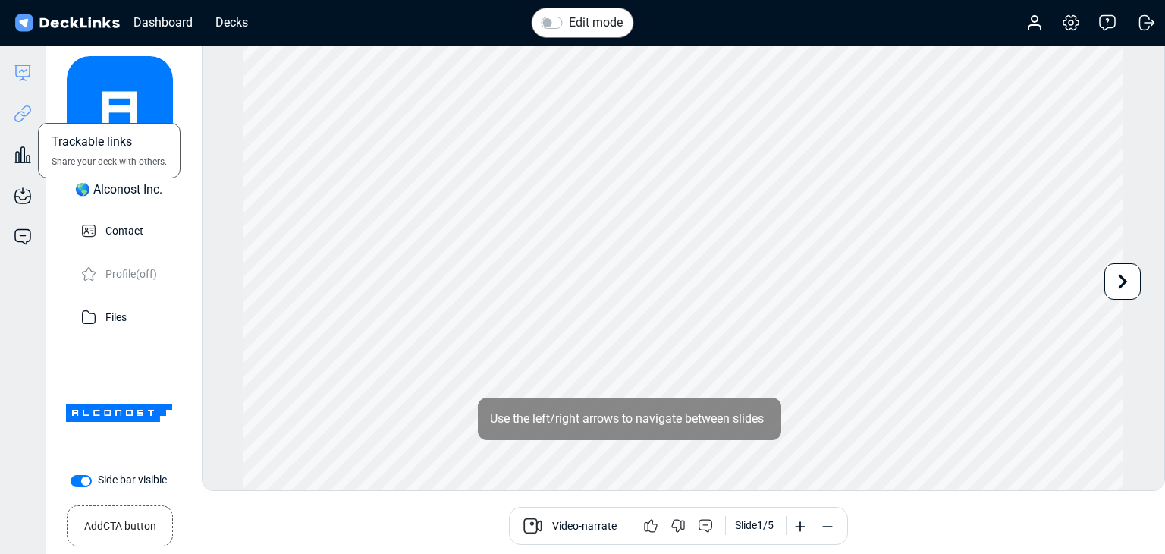
click at [27, 105] on icon at bounding box center [23, 114] width 18 height 18
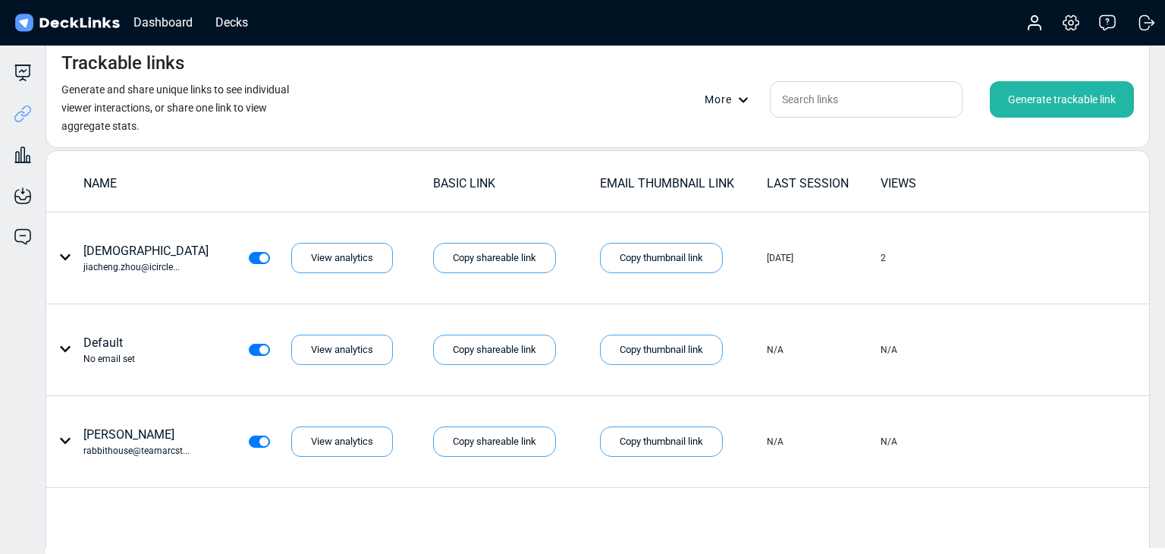
click at [1045, 95] on div "Generate trackable link" at bounding box center [1062, 99] width 144 height 36
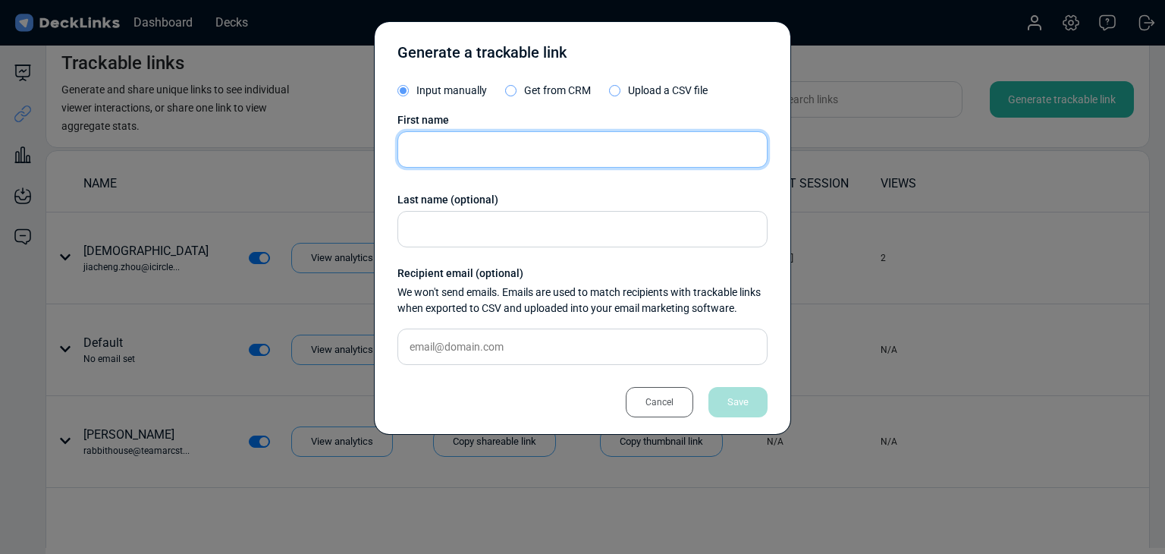
click at [532, 154] on input "text" at bounding box center [582, 149] width 370 height 36
type input "w"
type input "[PERSON_NAME]"
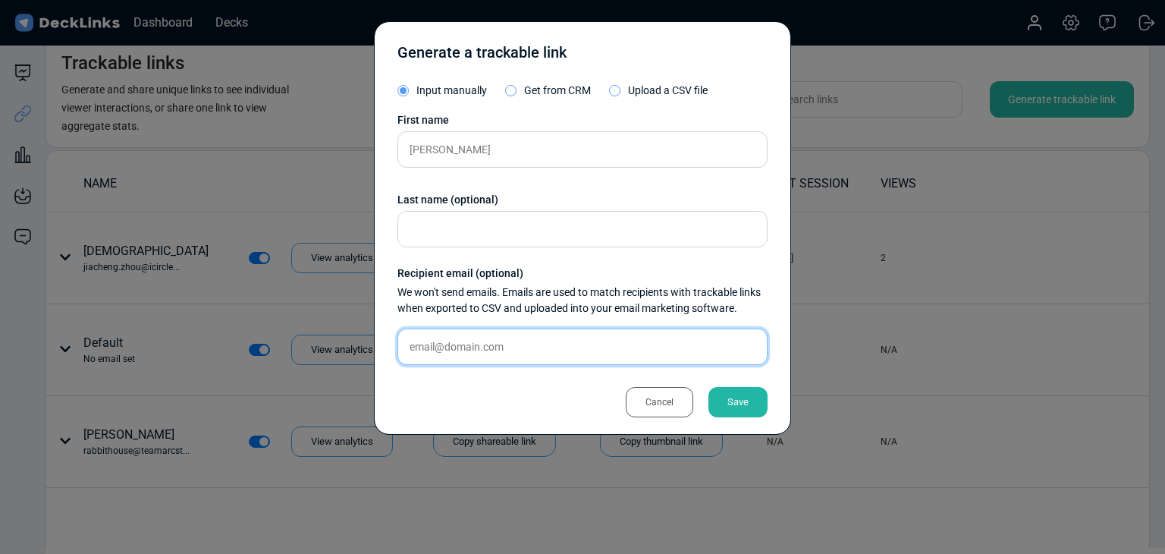
click at [542, 362] on input "text" at bounding box center [582, 346] width 370 height 36
click at [542, 353] on input "text" at bounding box center [582, 346] width 370 height 36
paste input "[EMAIL_ADDRESS][DOMAIN_NAME]"
type input "[EMAIL_ADDRESS][DOMAIN_NAME]"
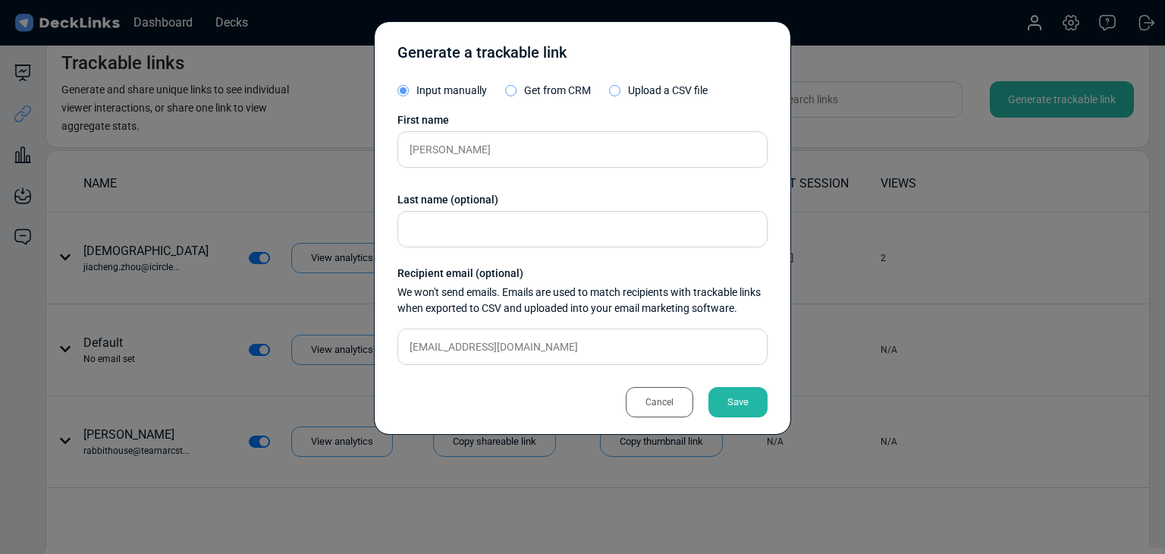
click at [744, 395] on div "Save" at bounding box center [737, 402] width 59 height 30
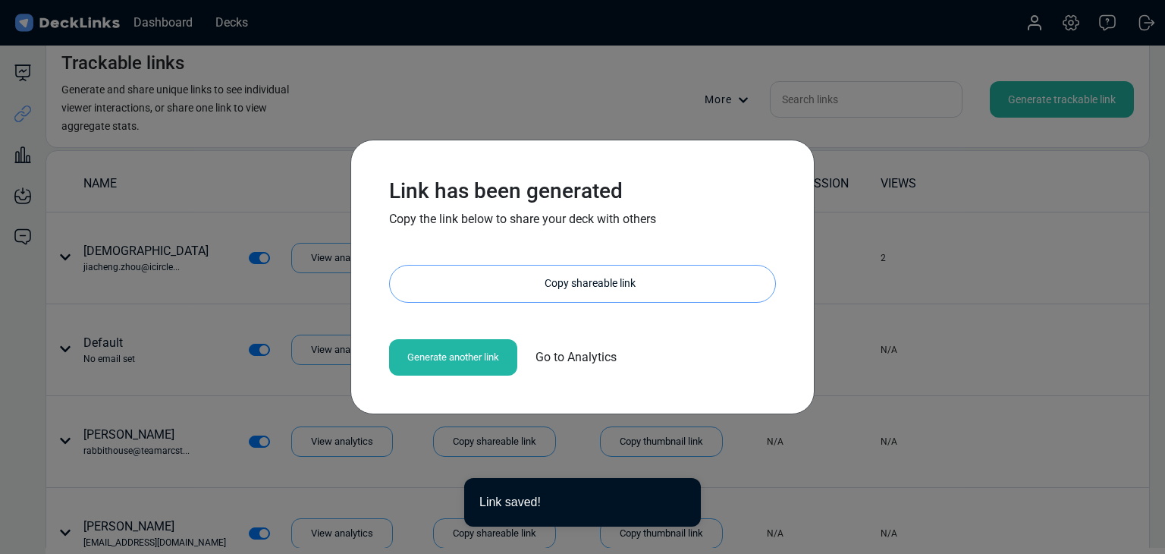
click at [561, 283] on div "Copy shareable link" at bounding box center [590, 283] width 370 height 36
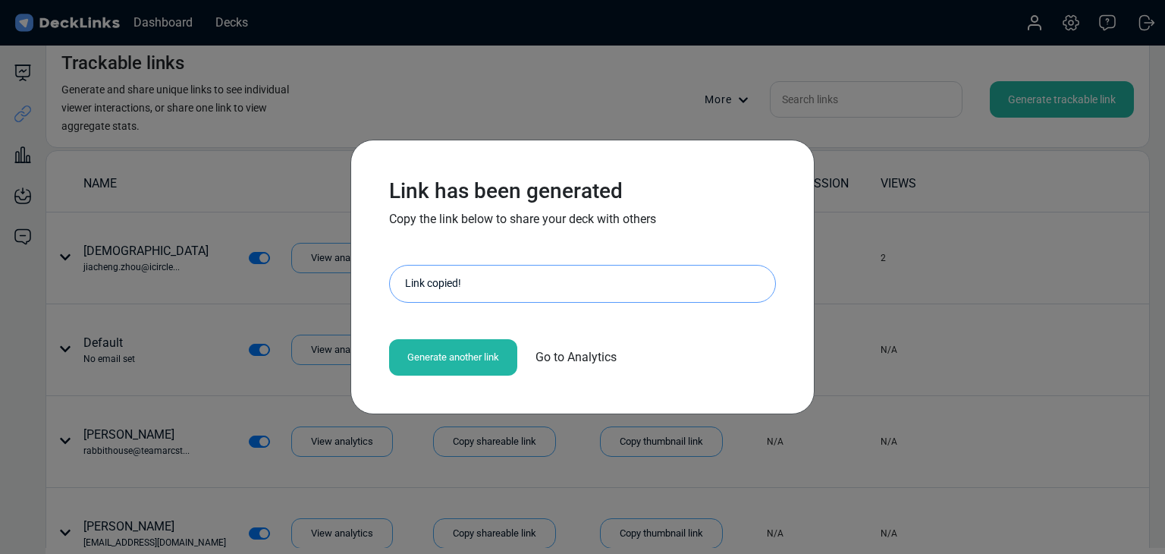
click at [179, 347] on div "Link has been generated Copy the link below to share your deck with others [URL…" at bounding box center [582, 277] width 1165 height 554
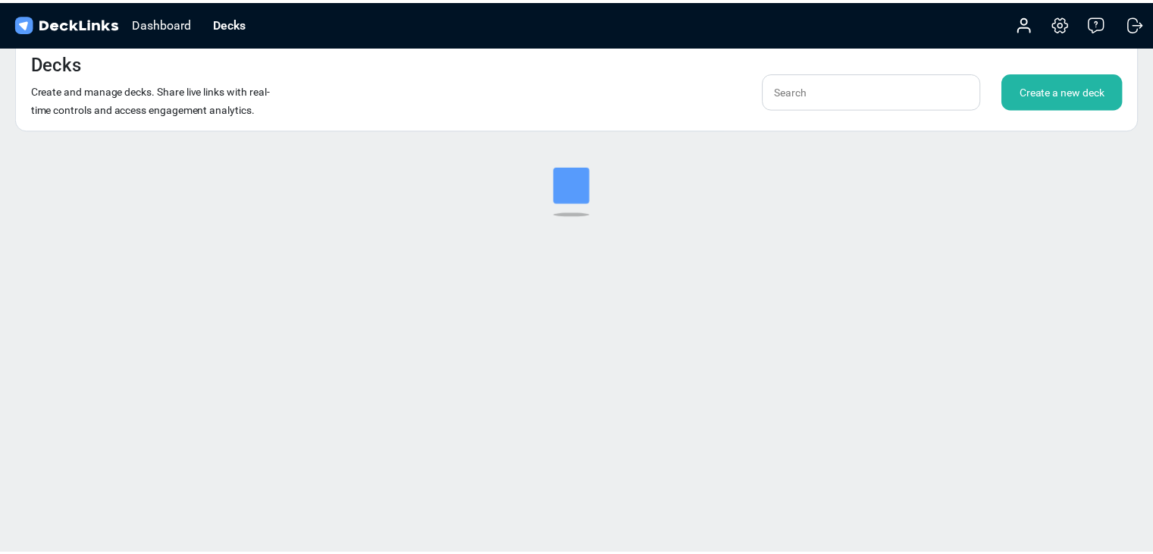
scroll to position [18, 0]
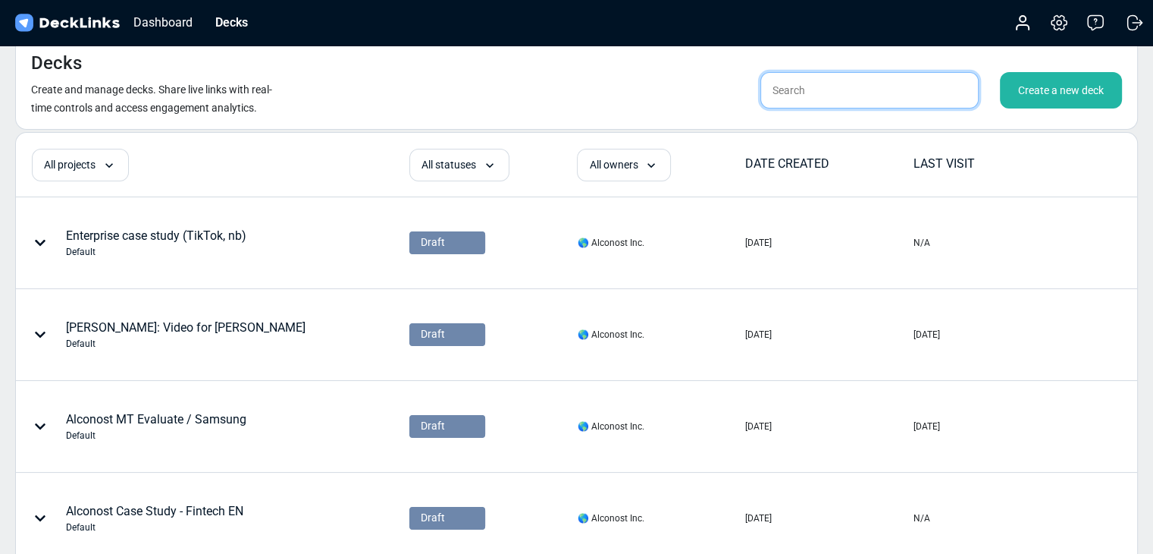
click at [874, 83] on input "text" at bounding box center [870, 90] width 218 height 36
type input "ㄴ"
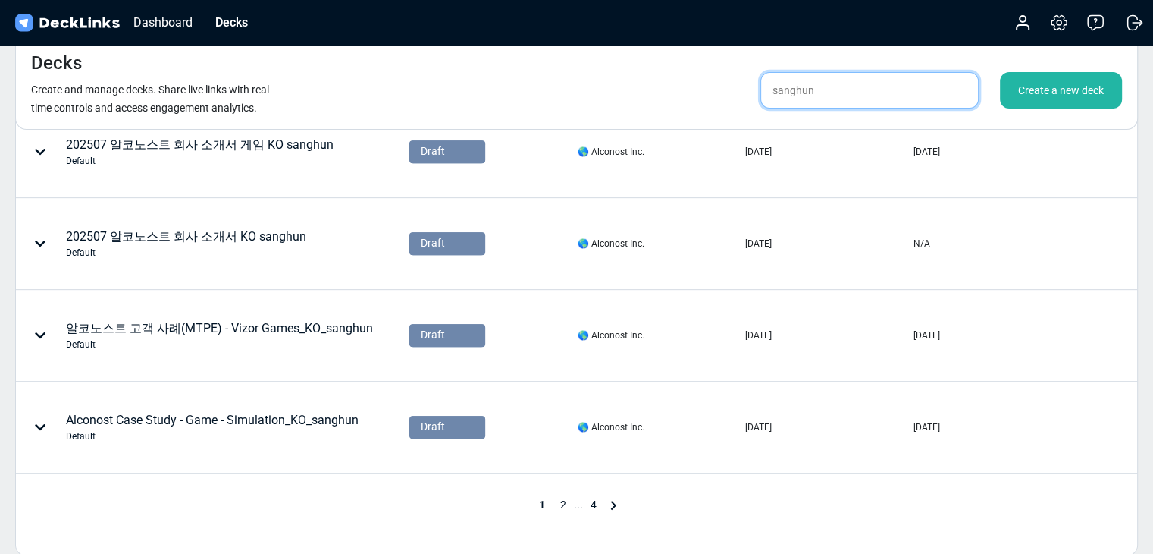
scroll to position [792, 0]
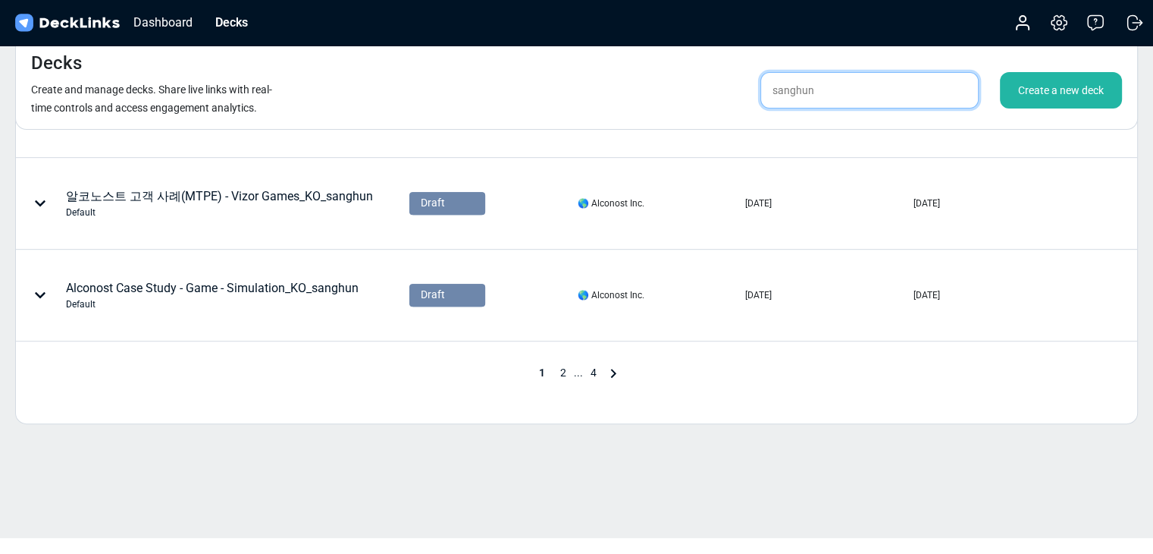
type input "sanghun"
click at [561, 374] on span "2" at bounding box center [563, 372] width 21 height 12
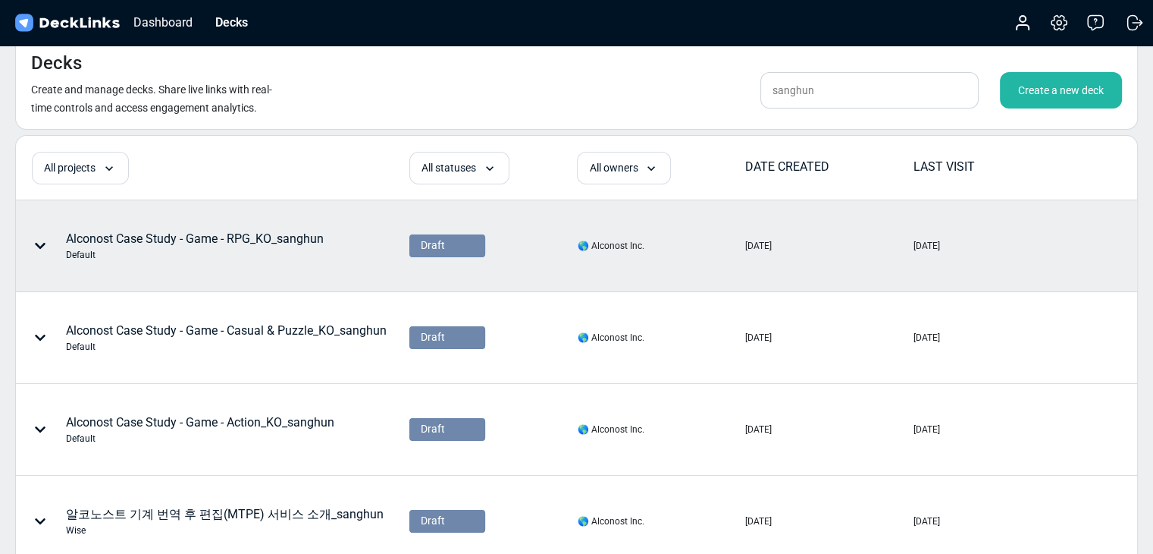
scroll to position [0, 0]
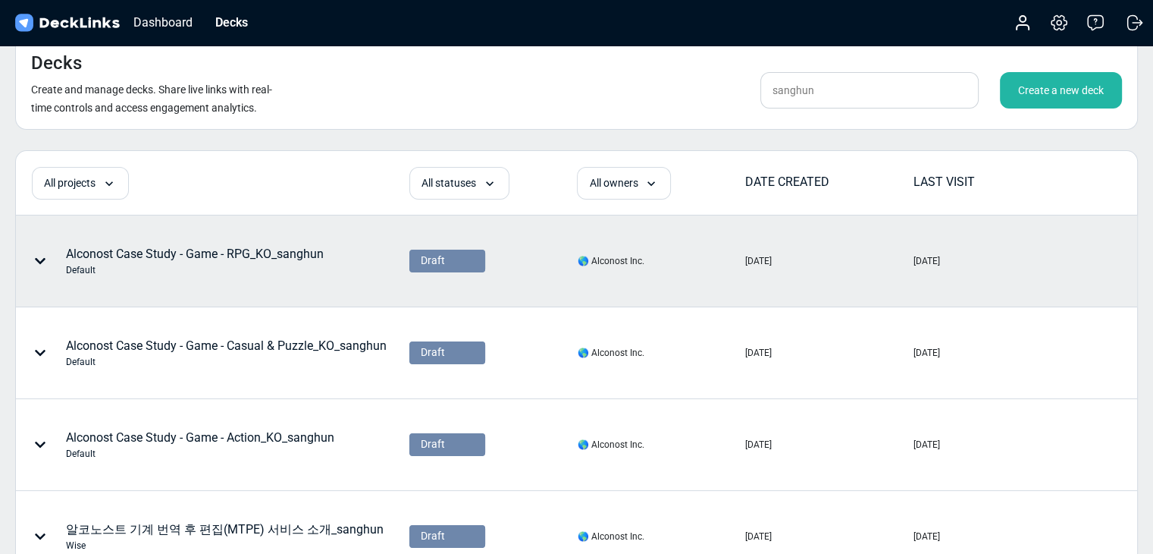
click at [236, 258] on div "Alconost Case Study - Game - RPG_KO_sanghun Default" at bounding box center [195, 261] width 258 height 32
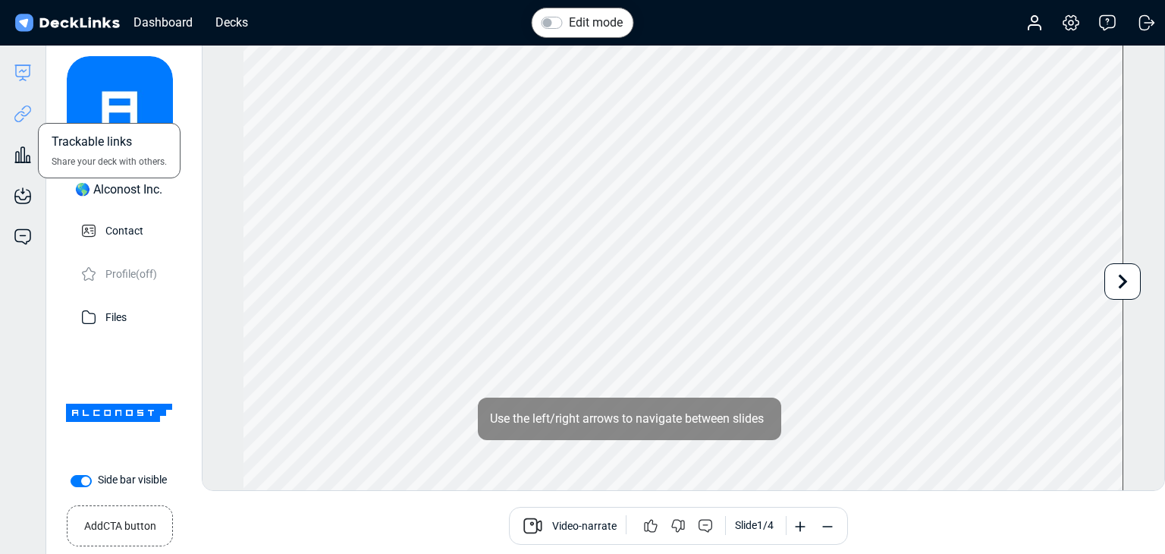
click at [21, 119] on icon at bounding box center [19, 116] width 11 height 11
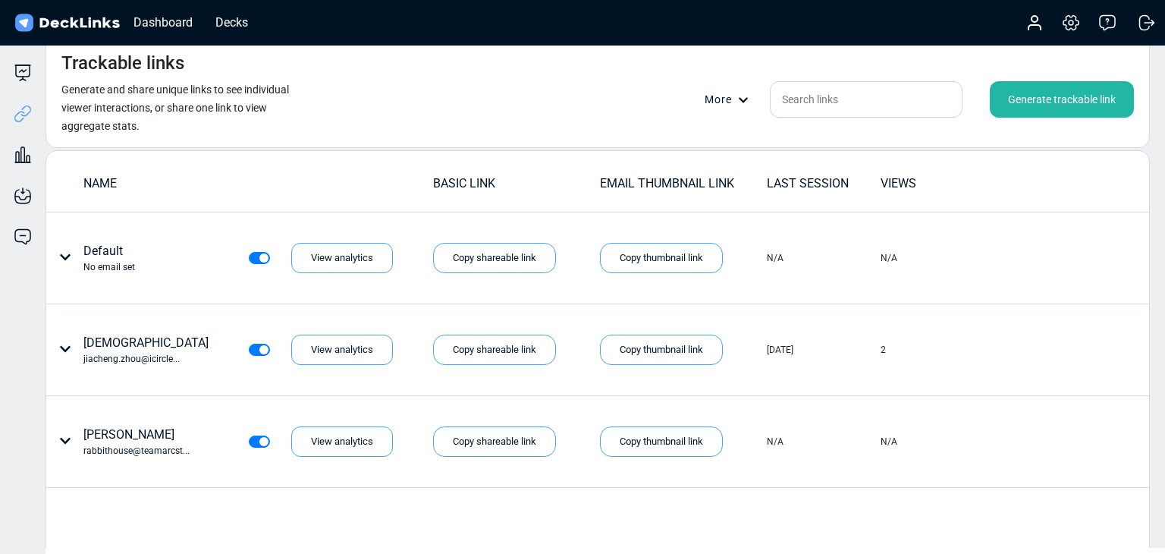
click at [1044, 104] on div "Generate trackable link" at bounding box center [1062, 99] width 144 height 36
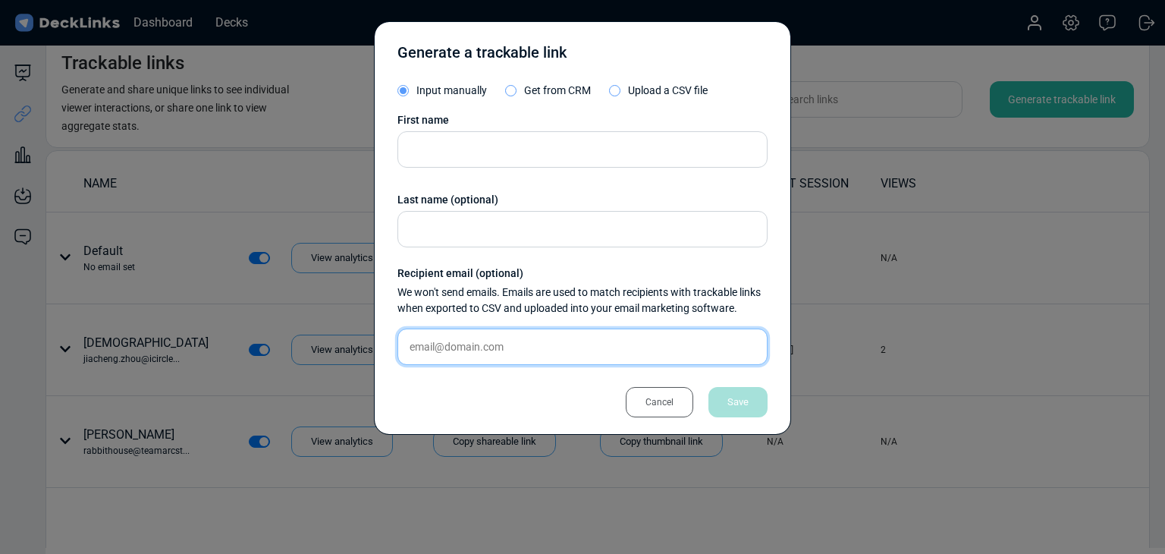
click at [527, 341] on input "text" at bounding box center [582, 346] width 370 height 36
paste input "[EMAIL_ADDRESS][DOMAIN_NAME]"
type input "[EMAIL_ADDRESS][DOMAIN_NAME]"
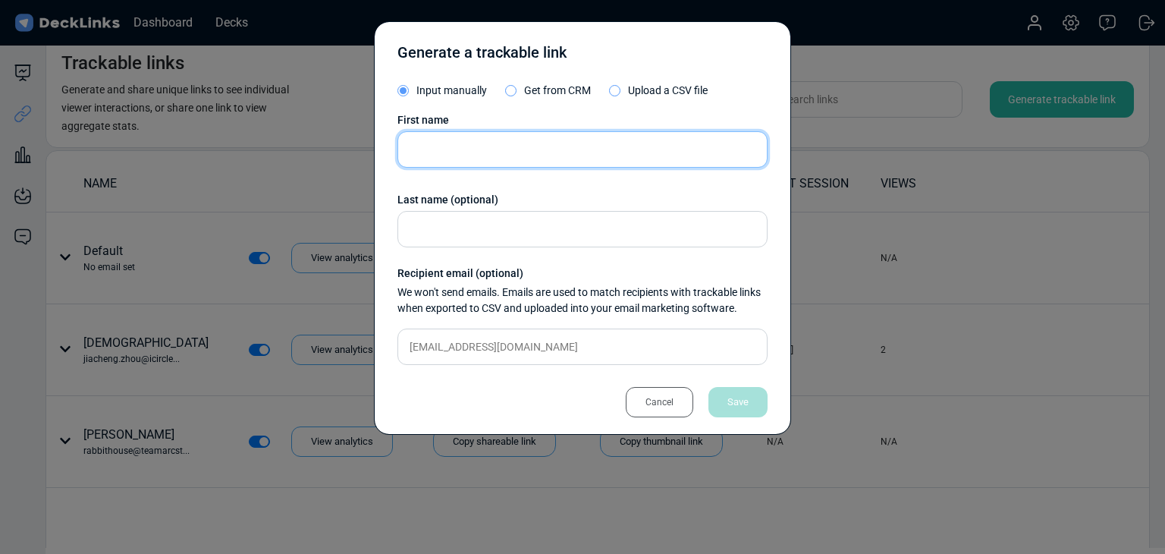
click at [489, 155] on input "text" at bounding box center [582, 149] width 370 height 36
type input "w"
type input "[PERSON_NAME]"
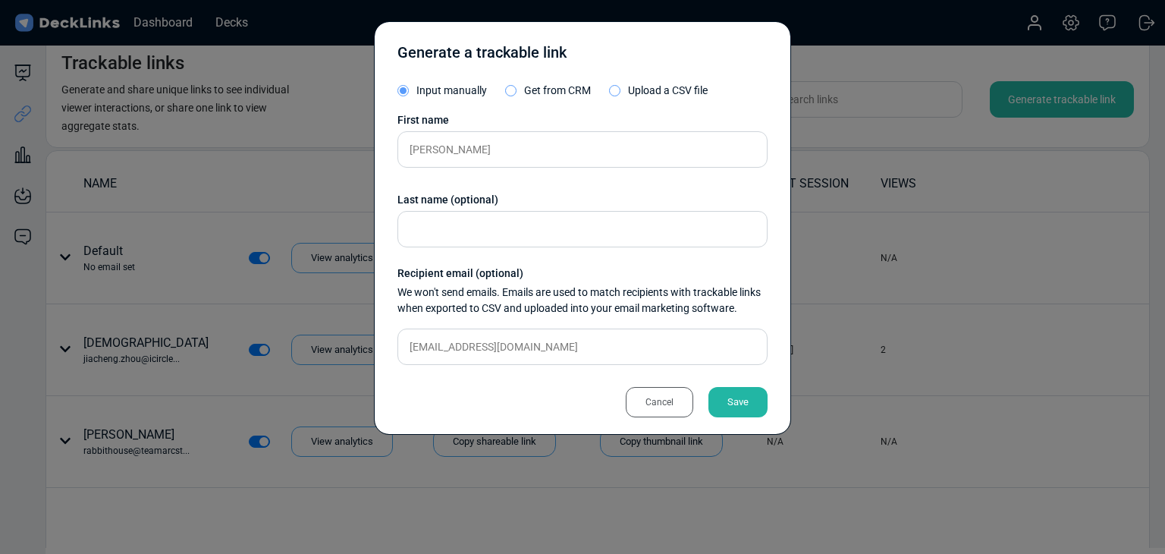
click at [735, 399] on div "Save" at bounding box center [737, 402] width 59 height 30
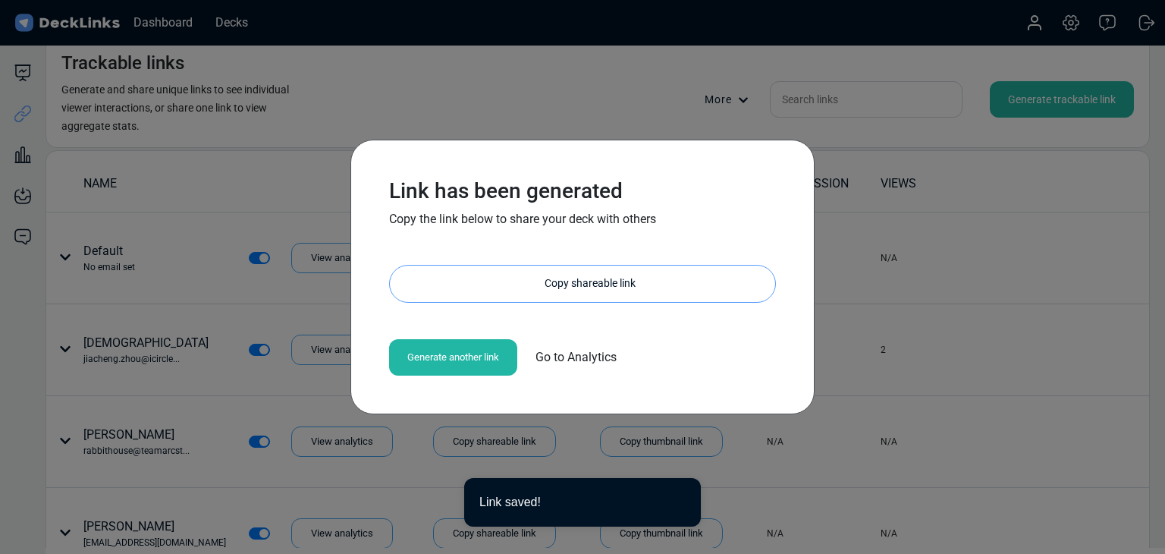
click at [563, 297] on div "Copy shareable link" at bounding box center [590, 283] width 370 height 36
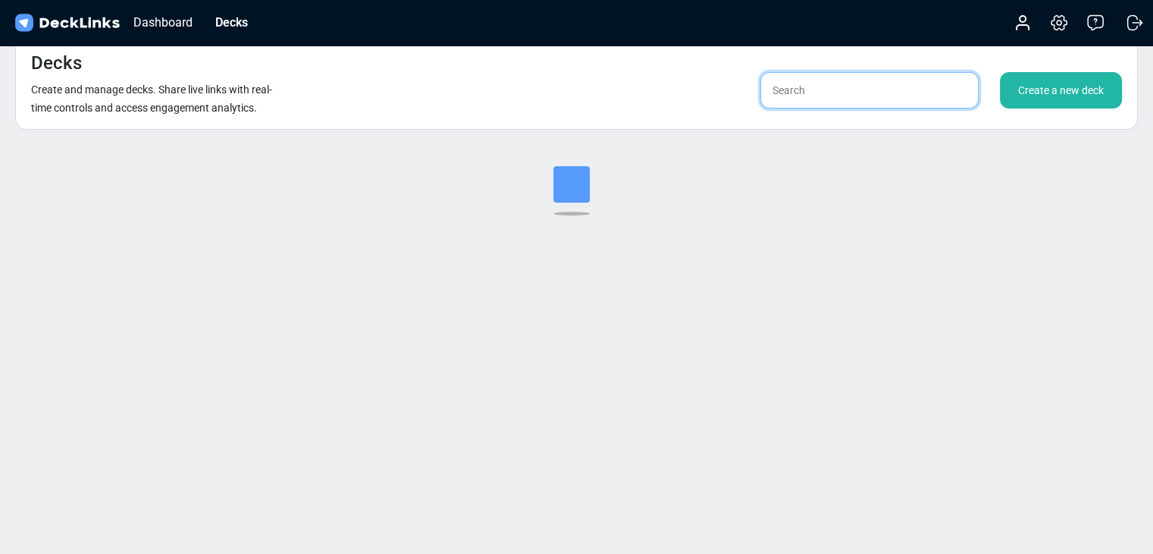
click at [846, 88] on input "text" at bounding box center [870, 90] width 218 height 36
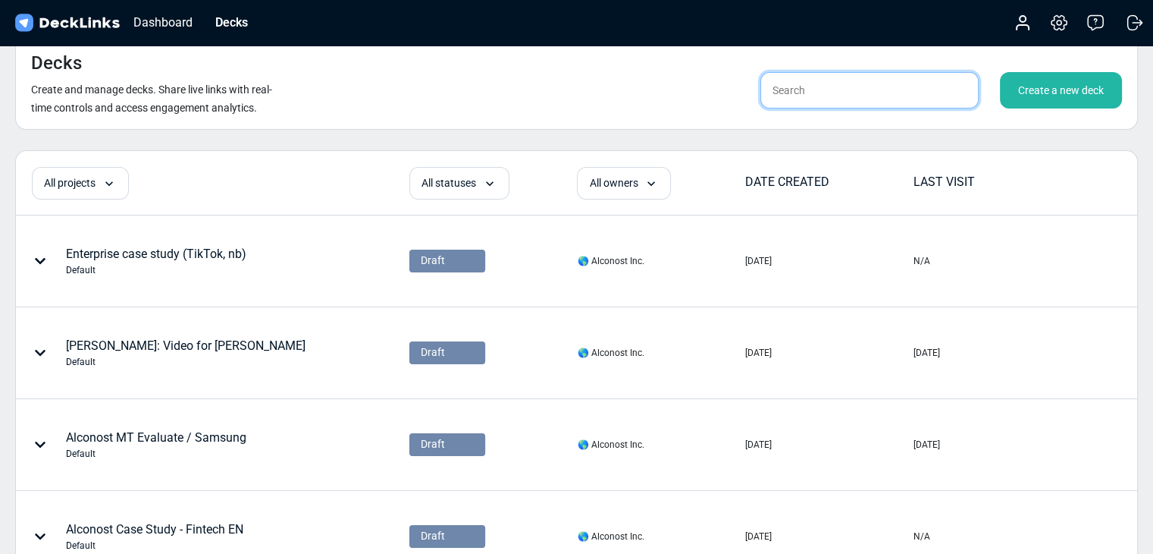
type input "ㄴ"
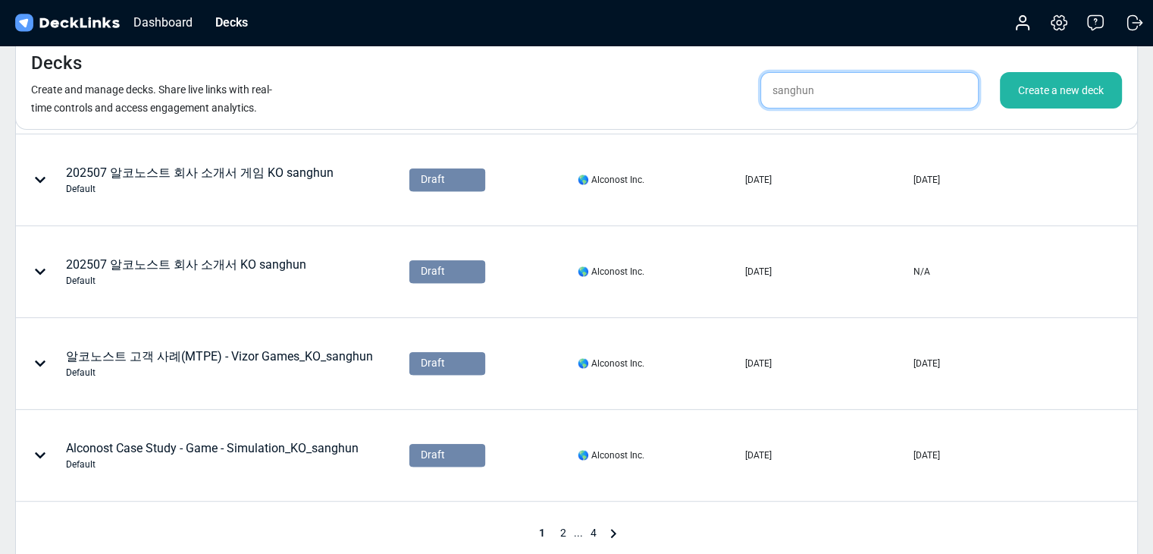
type input "sanghun"
click at [563, 532] on span "2" at bounding box center [563, 532] width 21 height 12
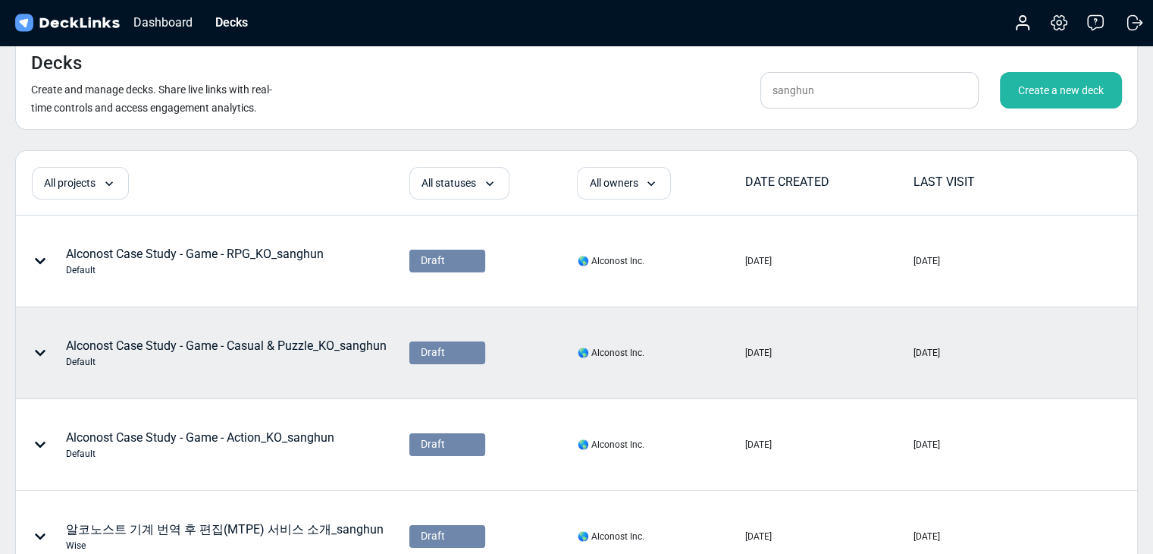
click at [261, 347] on div "Alconost Case Study - Game - Casual & Puzzle_KO_sanghun Default" at bounding box center [226, 353] width 321 height 32
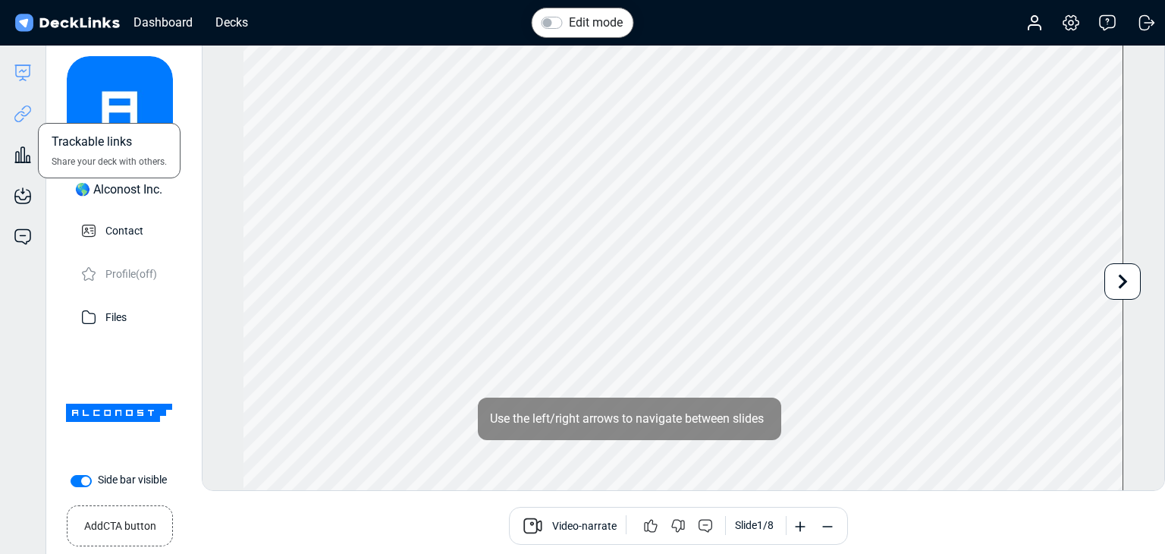
click at [15, 111] on icon at bounding box center [23, 114] width 18 height 18
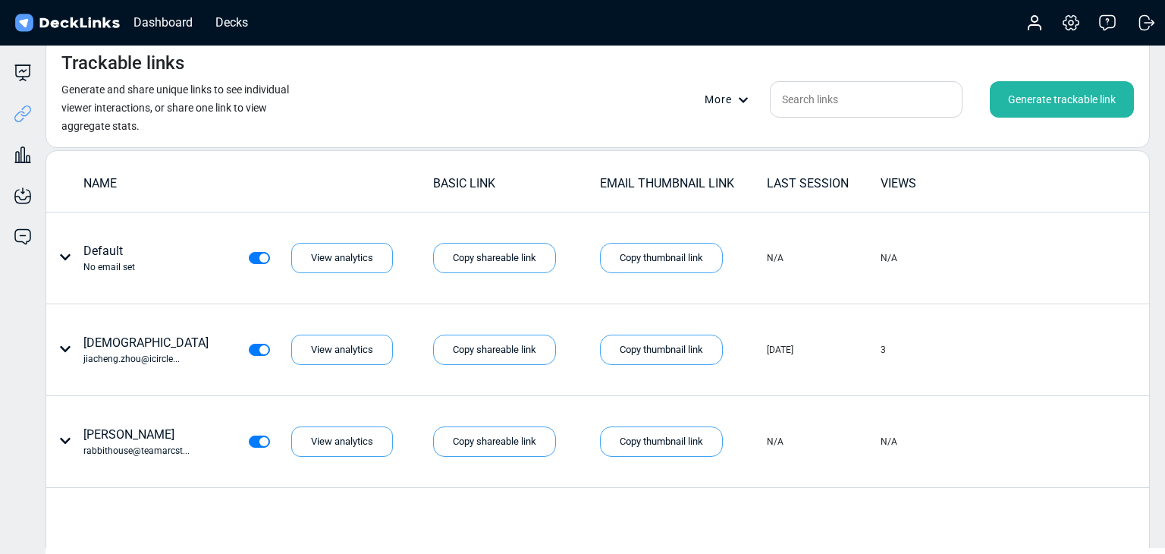
click at [1076, 99] on div "Generate trackable link" at bounding box center [1062, 99] width 144 height 36
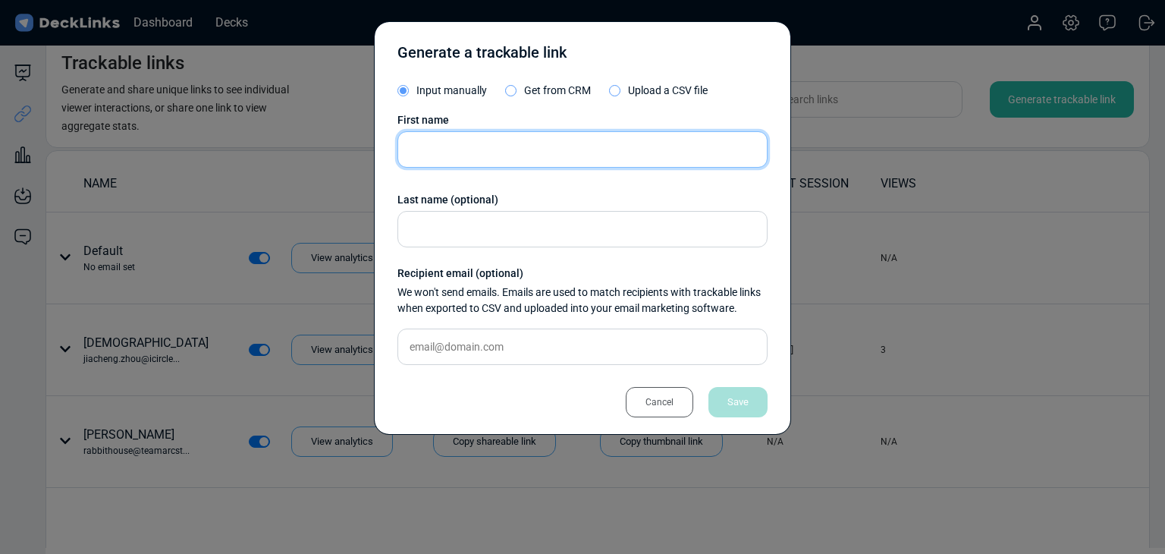
click at [469, 149] on input "text" at bounding box center [582, 149] width 370 height 36
type input "w"
type input "[PERSON_NAME]"
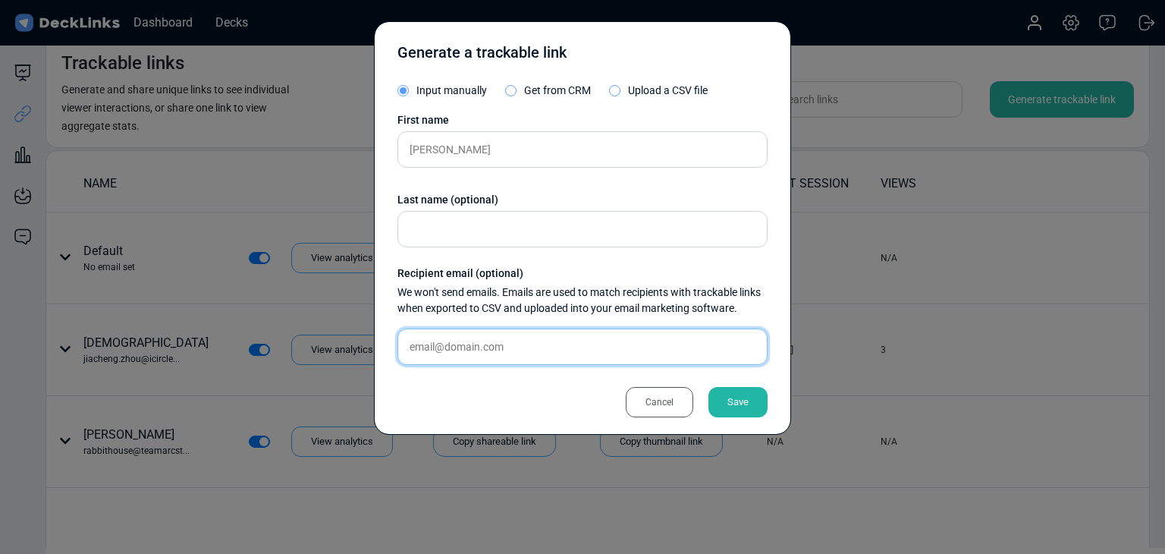
click at [526, 356] on input "text" at bounding box center [582, 346] width 370 height 36
paste input "[EMAIL_ADDRESS][DOMAIN_NAME]"
type input "[EMAIL_ADDRESS][DOMAIN_NAME]"
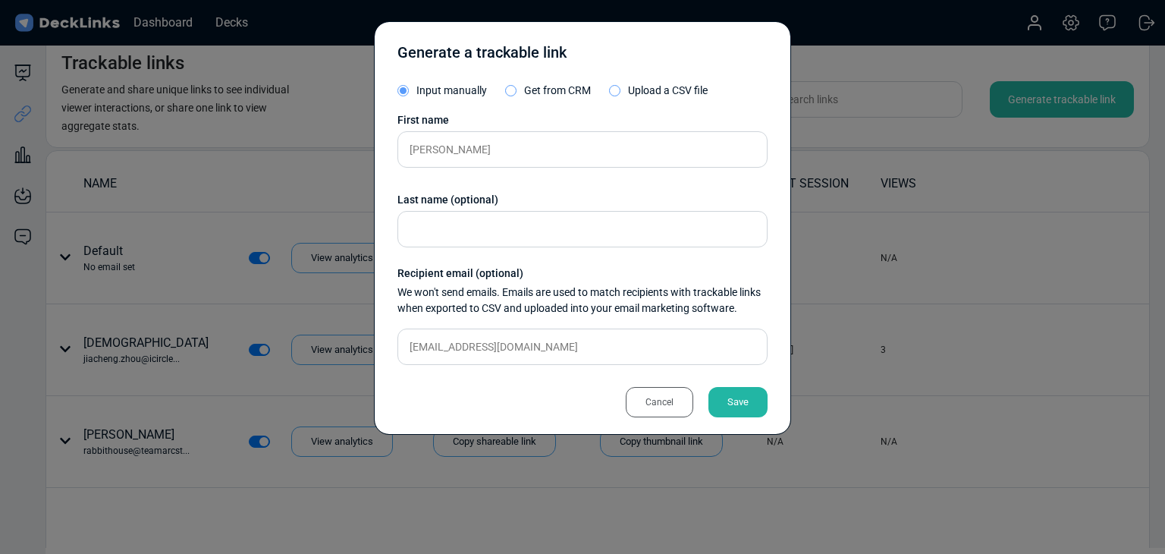
click at [738, 398] on div "Save" at bounding box center [737, 402] width 59 height 30
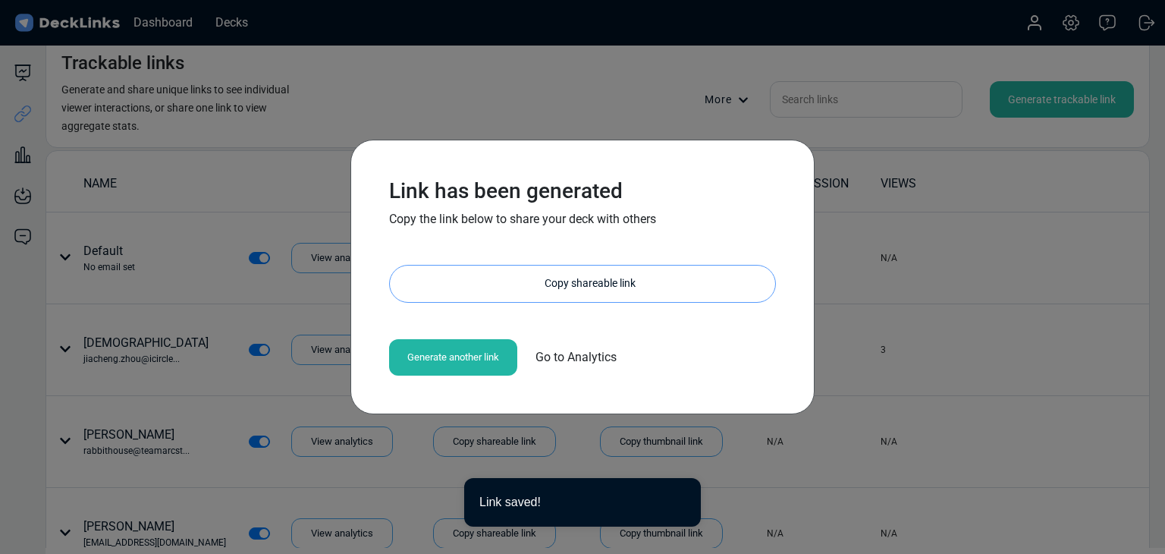
click at [546, 284] on div "Copy shareable link" at bounding box center [590, 283] width 370 height 36
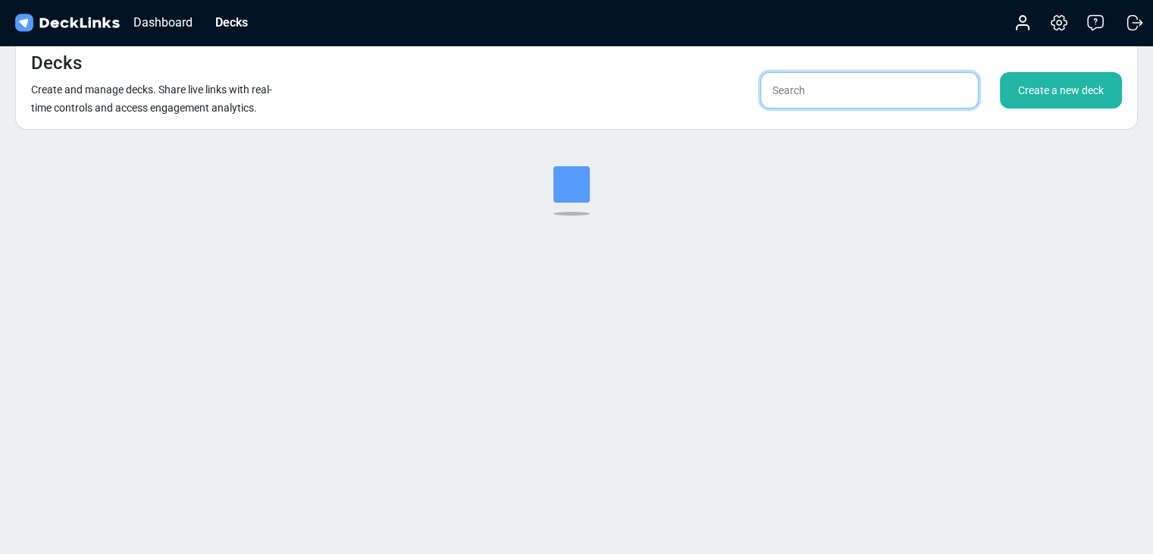
click at [793, 94] on input "text" at bounding box center [870, 90] width 218 height 36
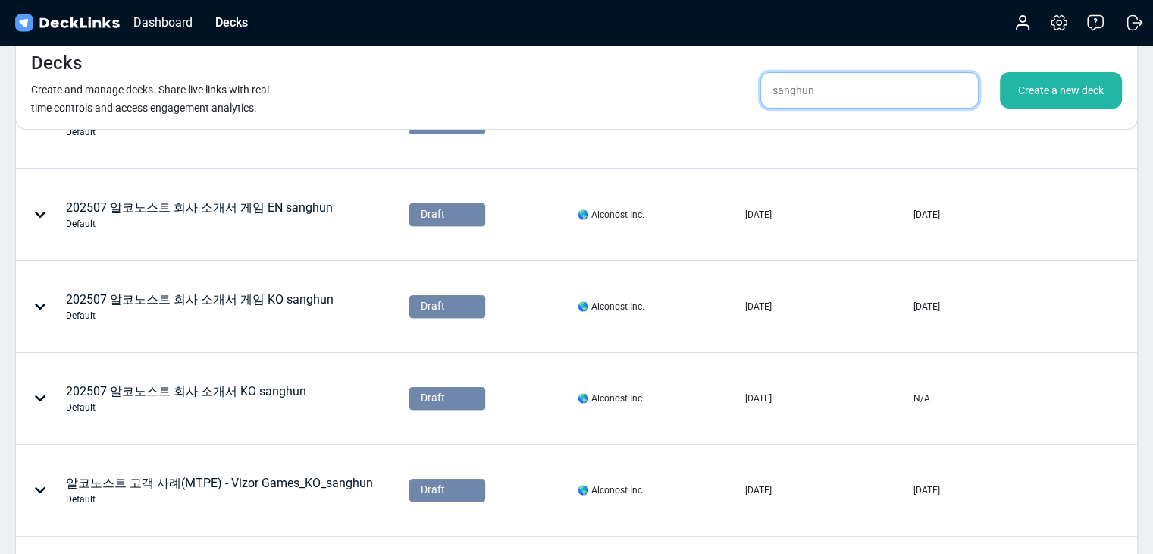
scroll to position [758, 0]
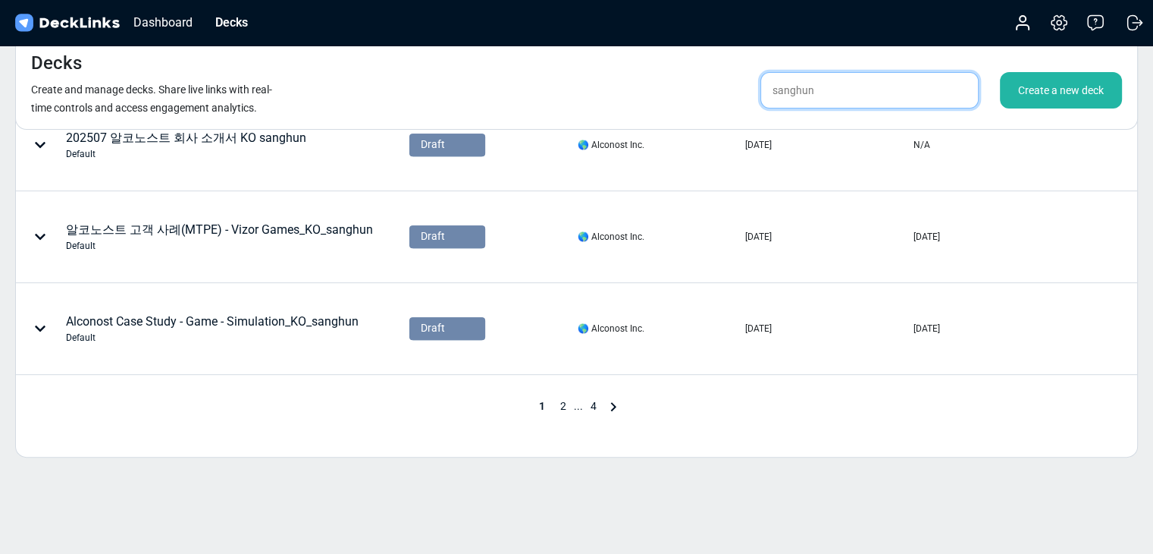
type input "sanghun"
click at [563, 404] on span "2" at bounding box center [563, 406] width 21 height 12
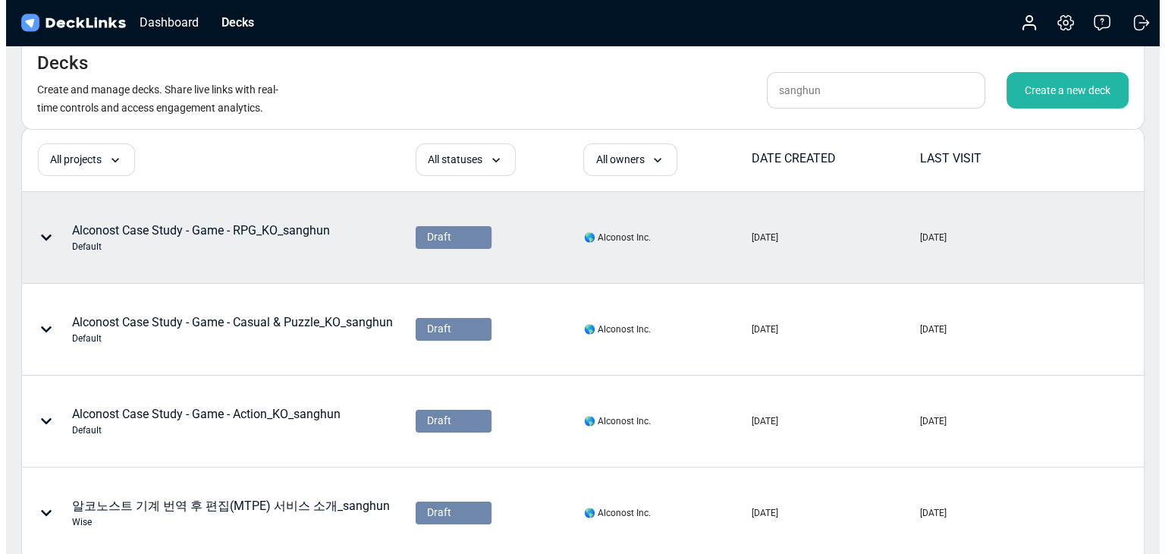
scroll to position [0, 0]
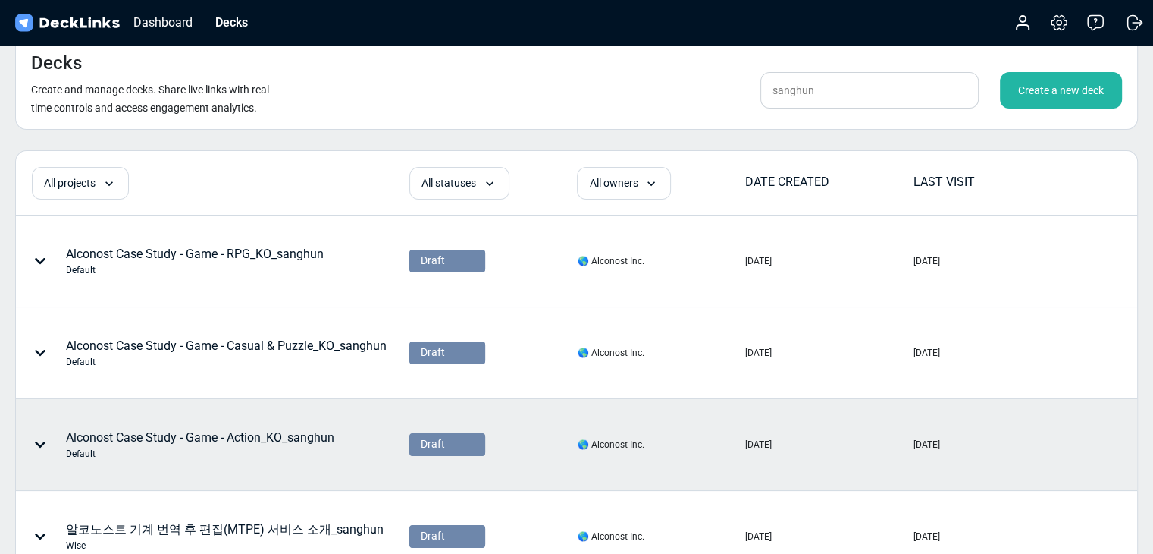
click at [289, 438] on div "Alconost Case Study - Game - Action_KO_sanghun Default" at bounding box center [200, 444] width 268 height 32
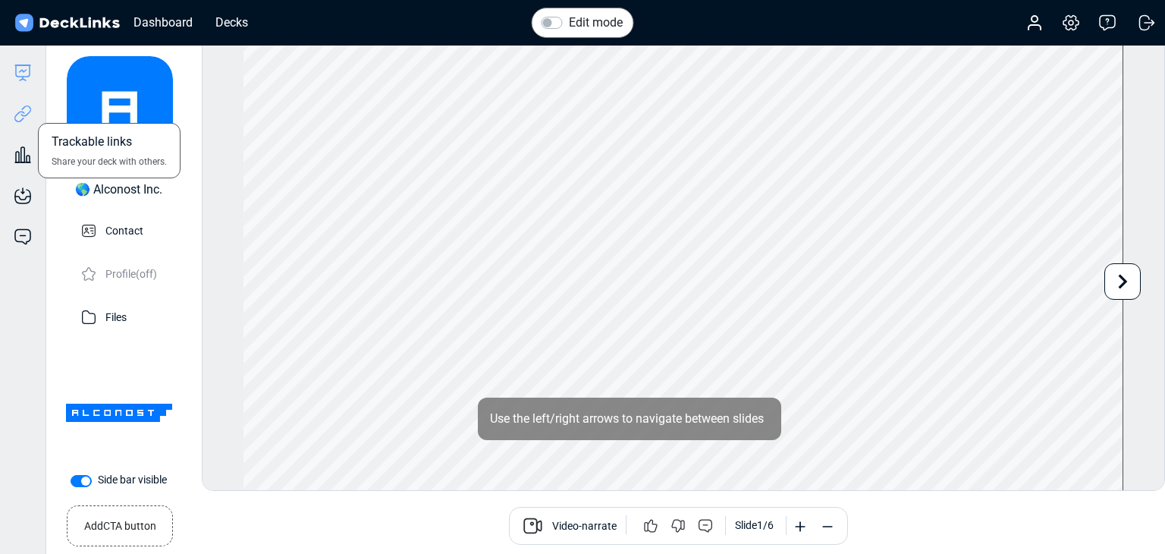
click at [27, 118] on icon at bounding box center [23, 114] width 18 height 18
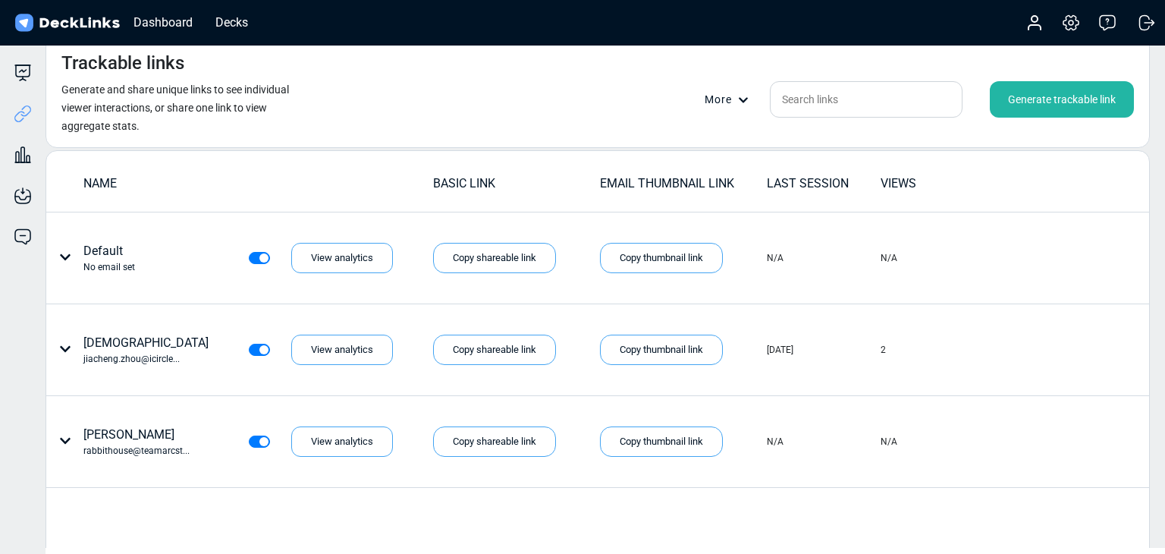
click at [1066, 99] on div "Generate trackable link" at bounding box center [1062, 99] width 144 height 36
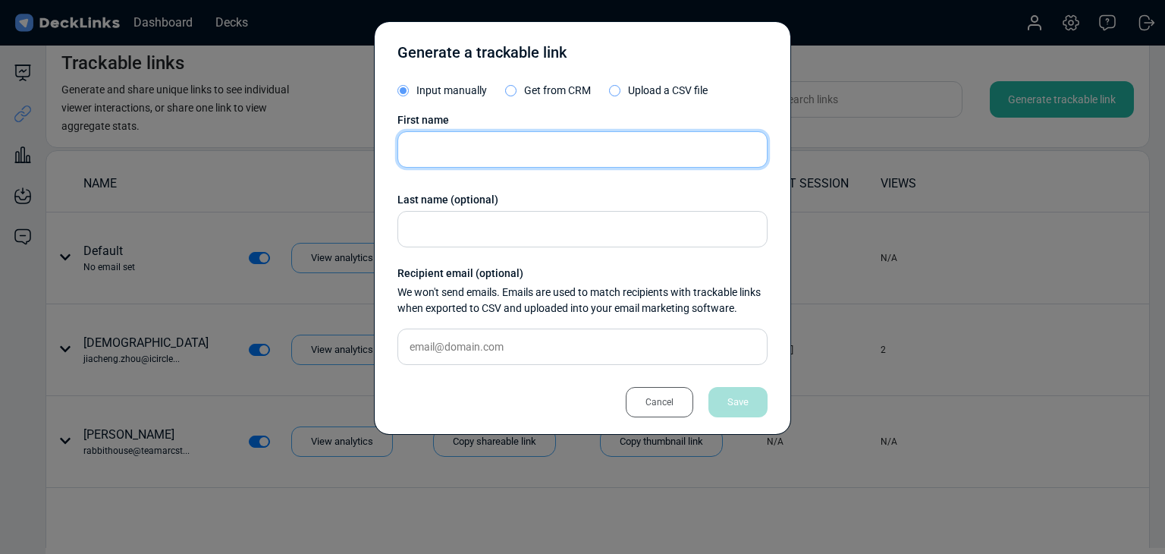
click at [487, 144] on input "text" at bounding box center [582, 149] width 370 height 36
type input "w"
type input "[PERSON_NAME]"
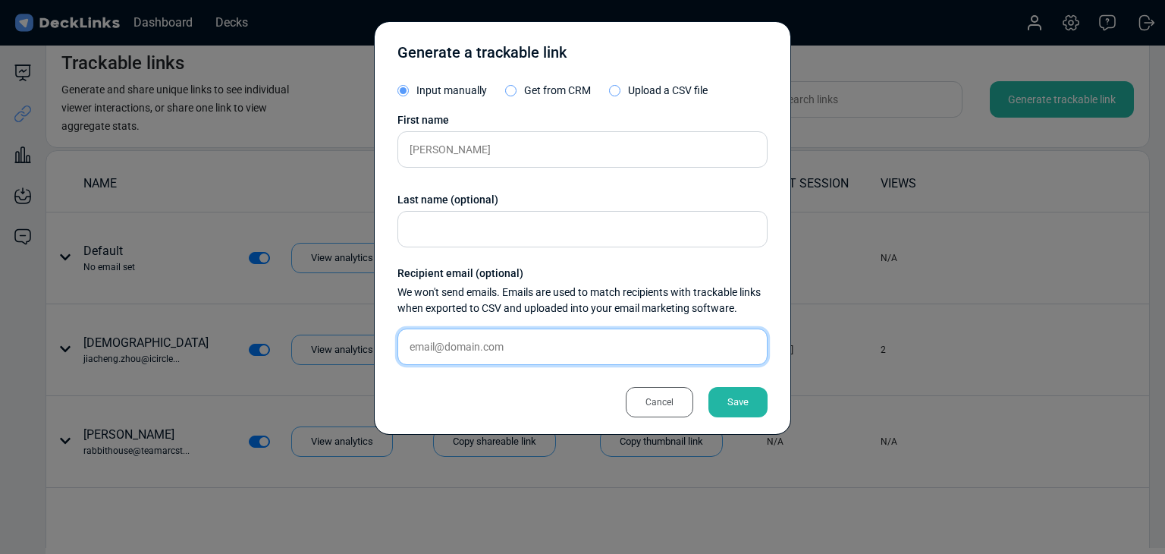
click at [592, 350] on input "text" at bounding box center [582, 346] width 370 height 36
paste input "[EMAIL_ADDRESS][DOMAIN_NAME]"
type input "[EMAIL_ADDRESS][DOMAIN_NAME]"
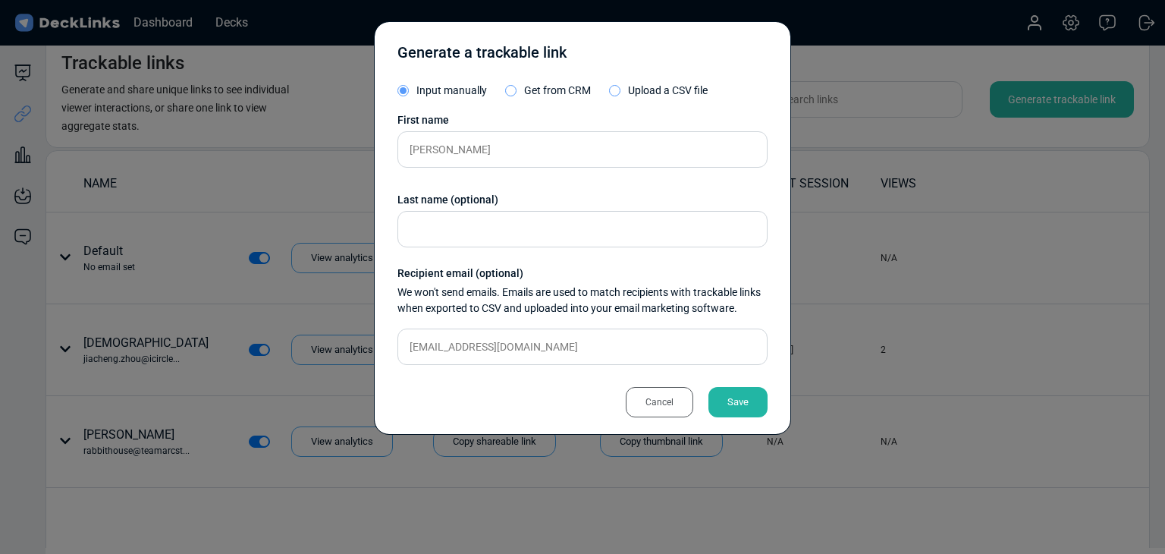
click at [708, 393] on div "Cancel Save" at bounding box center [582, 394] width 370 height 34
click at [715, 393] on div "Save" at bounding box center [737, 402] width 59 height 30
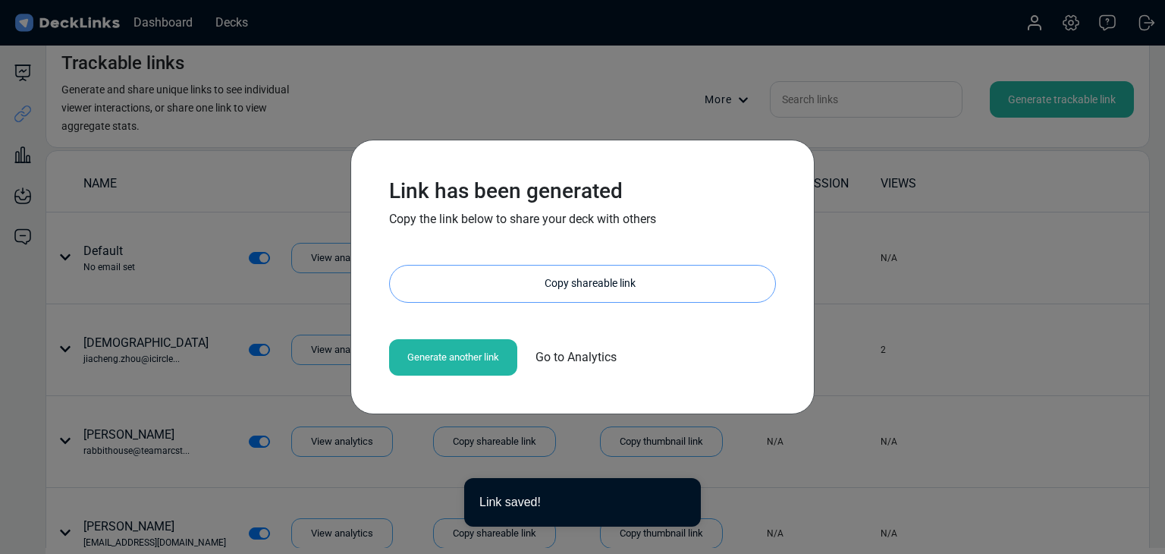
click at [580, 278] on div "Copy shareable link" at bounding box center [590, 283] width 370 height 36
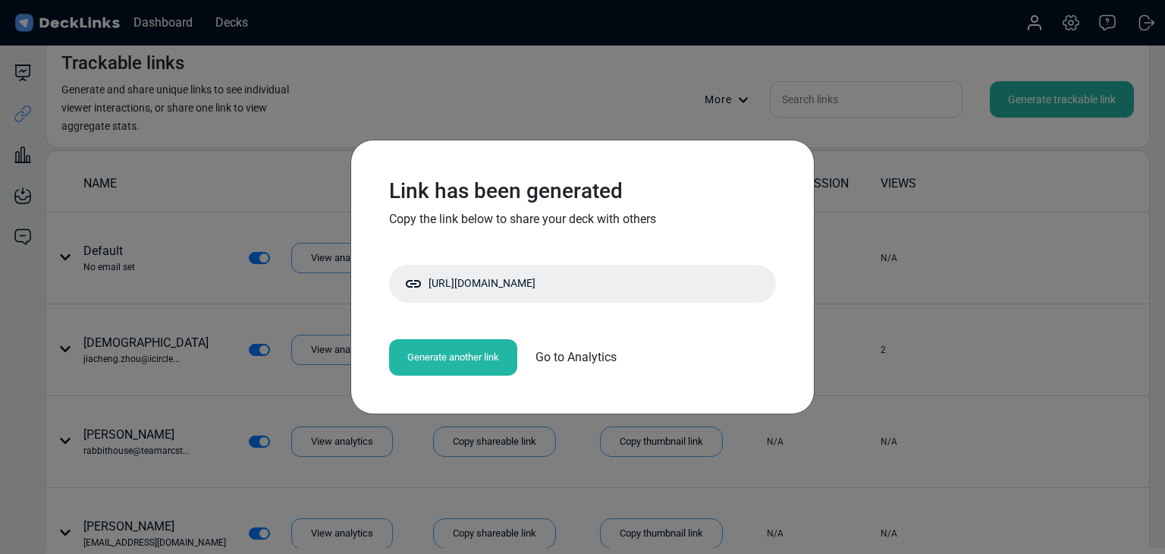
click at [265, 231] on div "Link has been generated Copy the link below to share your deck with others [URL…" at bounding box center [582, 277] width 1165 height 554
